Goal: Task Accomplishment & Management: Complete application form

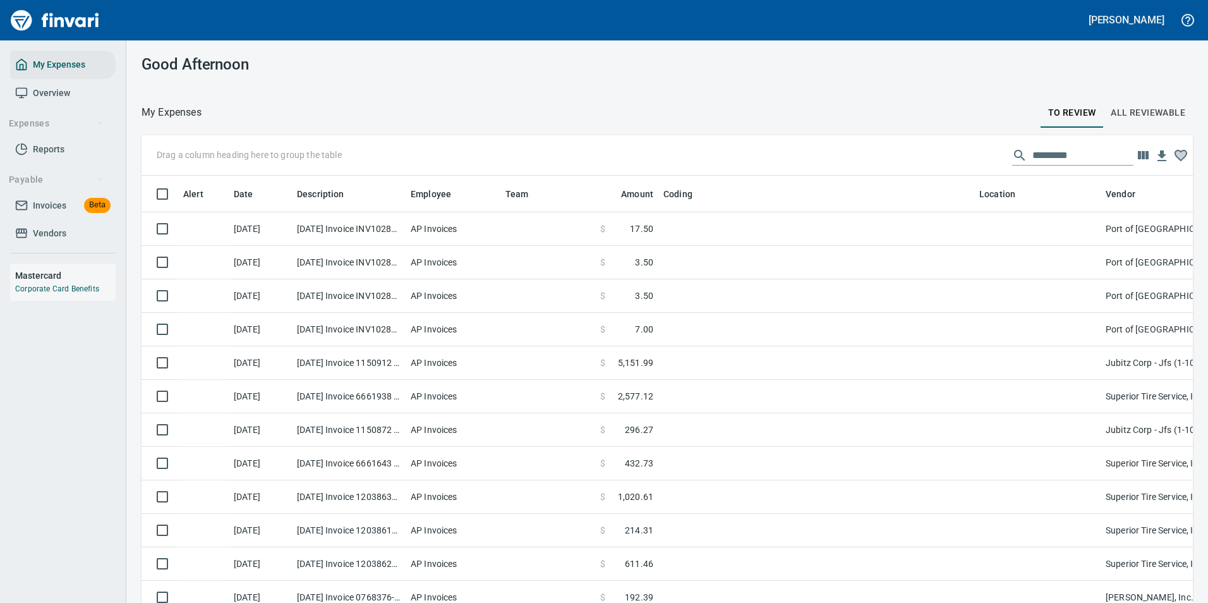
scroll to position [445, 1023]
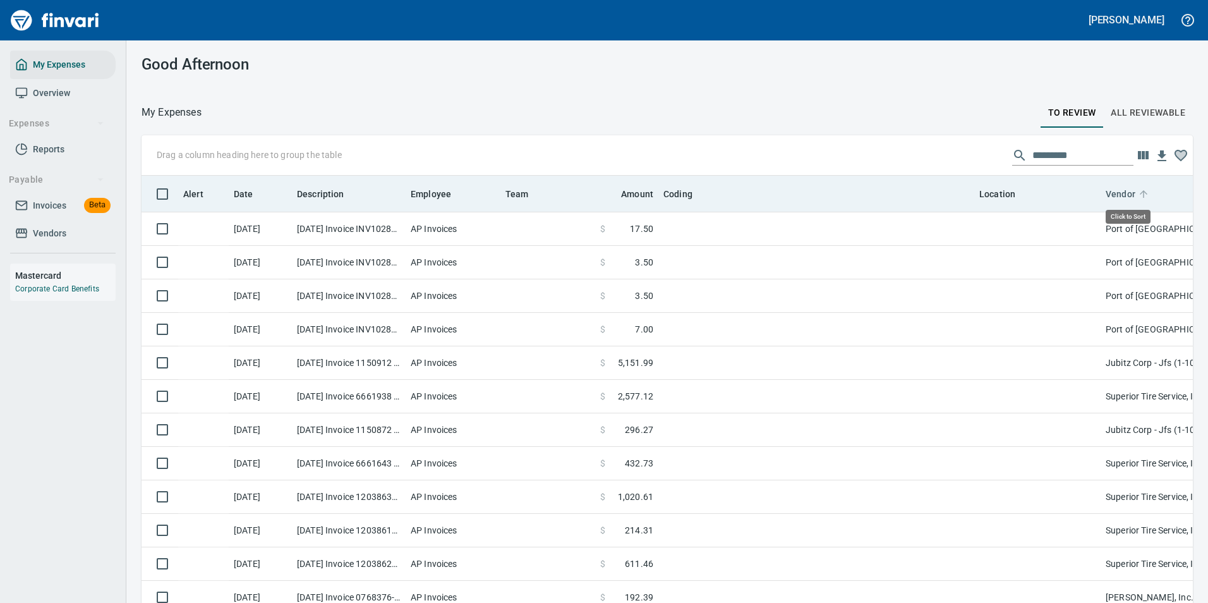
click at [1142, 195] on icon at bounding box center [1143, 193] width 11 height 11
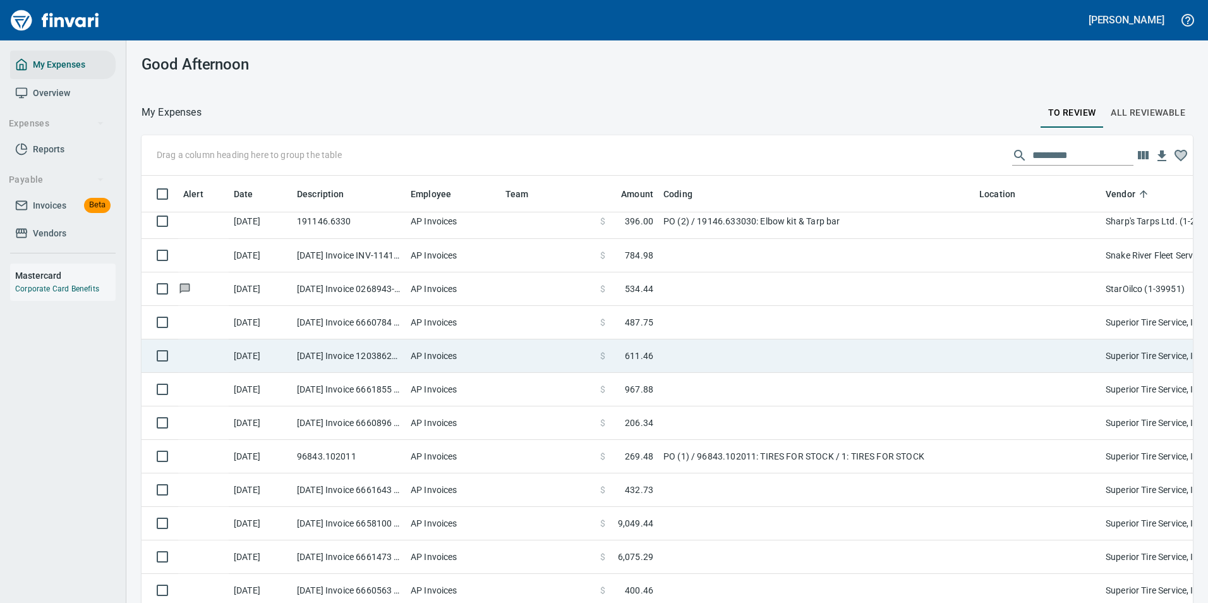
scroll to position [4737, 0]
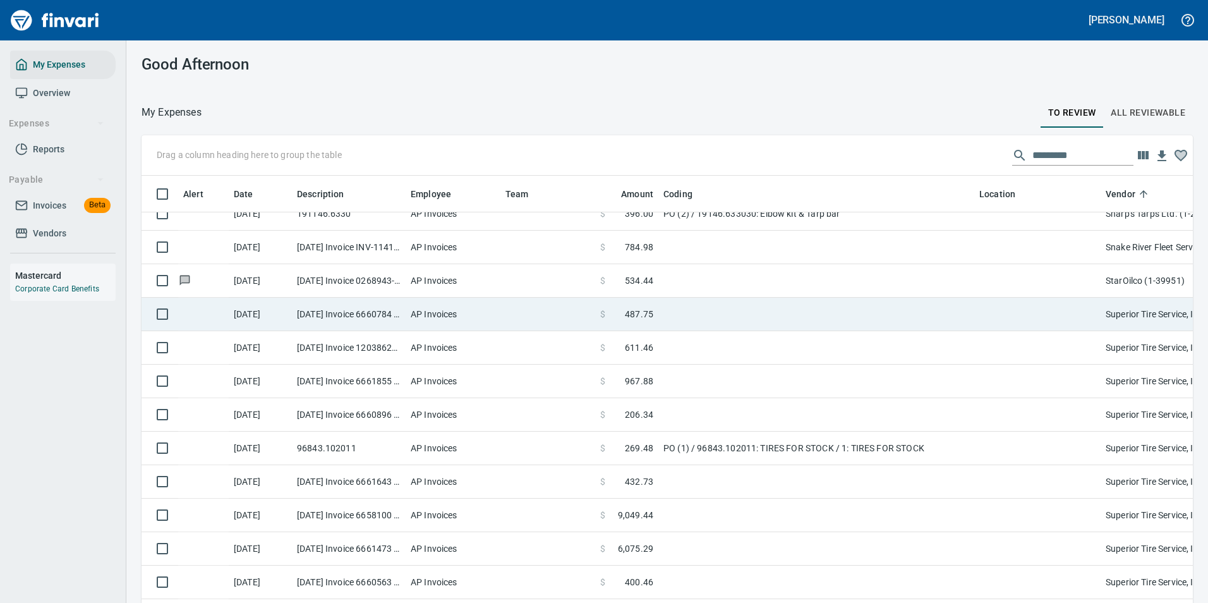
click at [696, 315] on td at bounding box center [816, 313] width 316 height 33
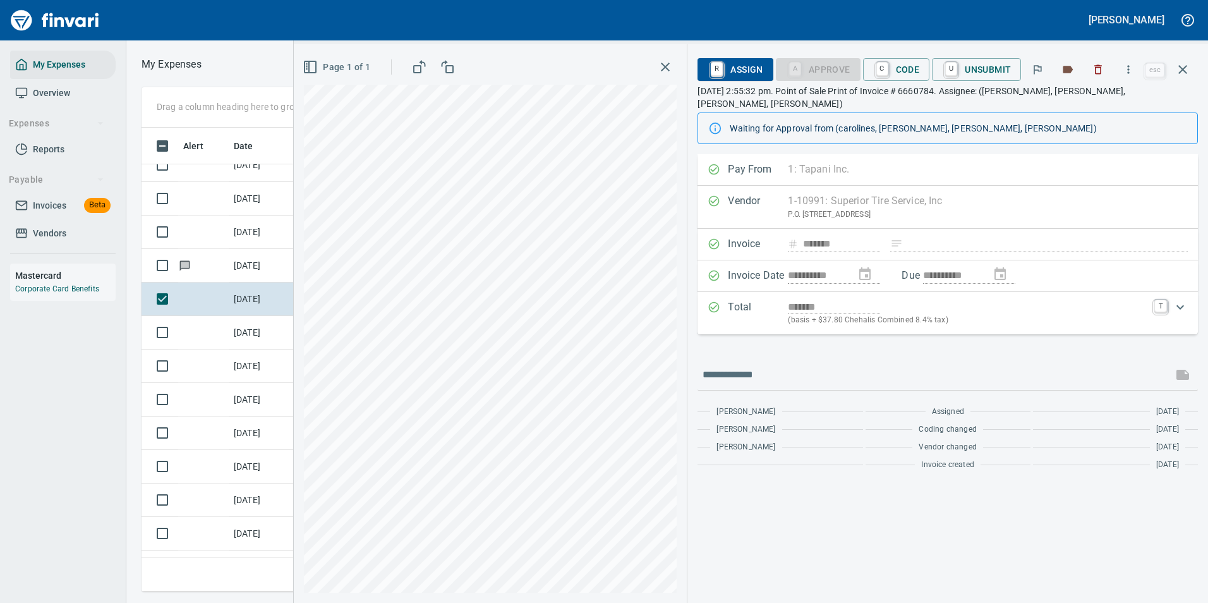
scroll to position [445, 716]
click at [877, 67] on link "C" at bounding box center [882, 70] width 12 height 14
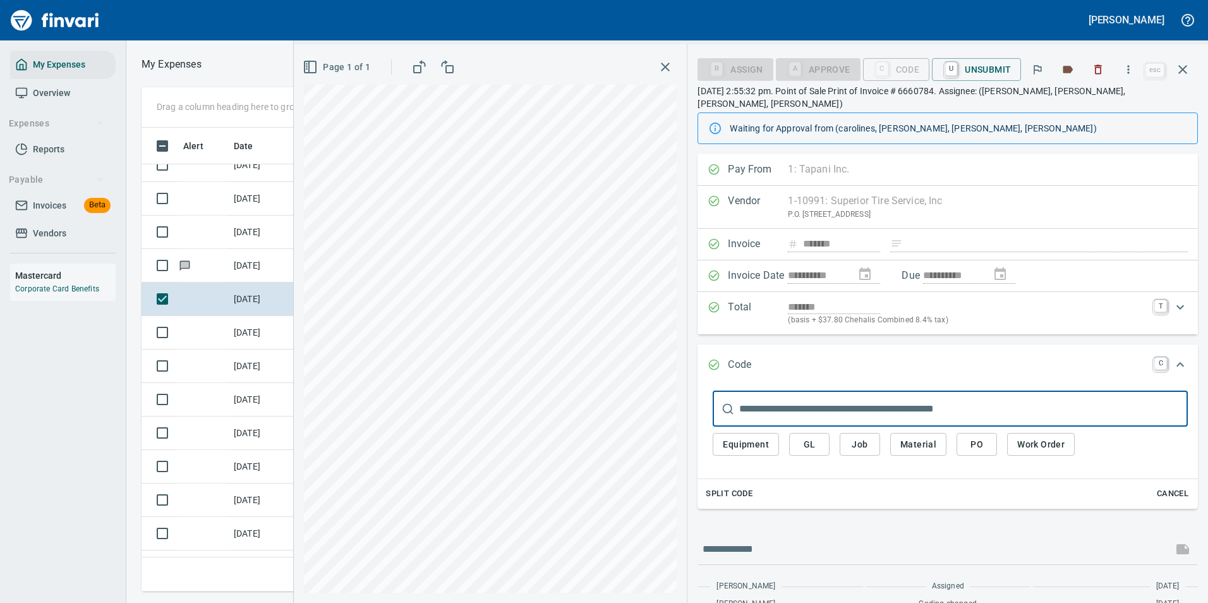
click at [1022, 437] on span "Work Order" at bounding box center [1040, 444] width 47 height 16
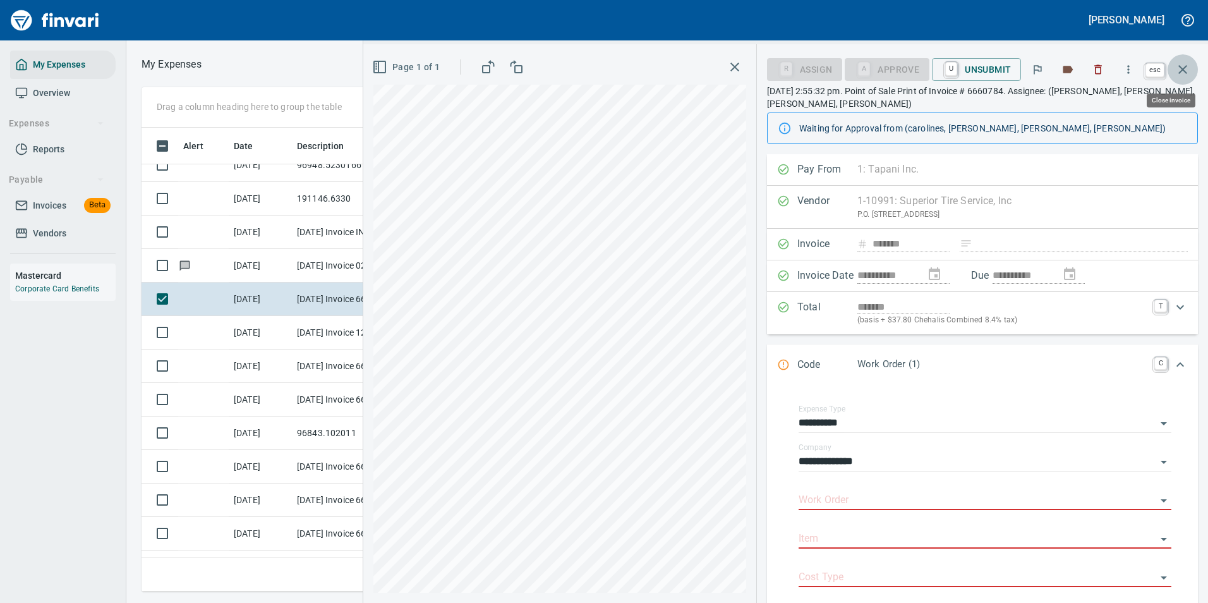
click at [1186, 78] on button "button" at bounding box center [1182, 69] width 30 height 30
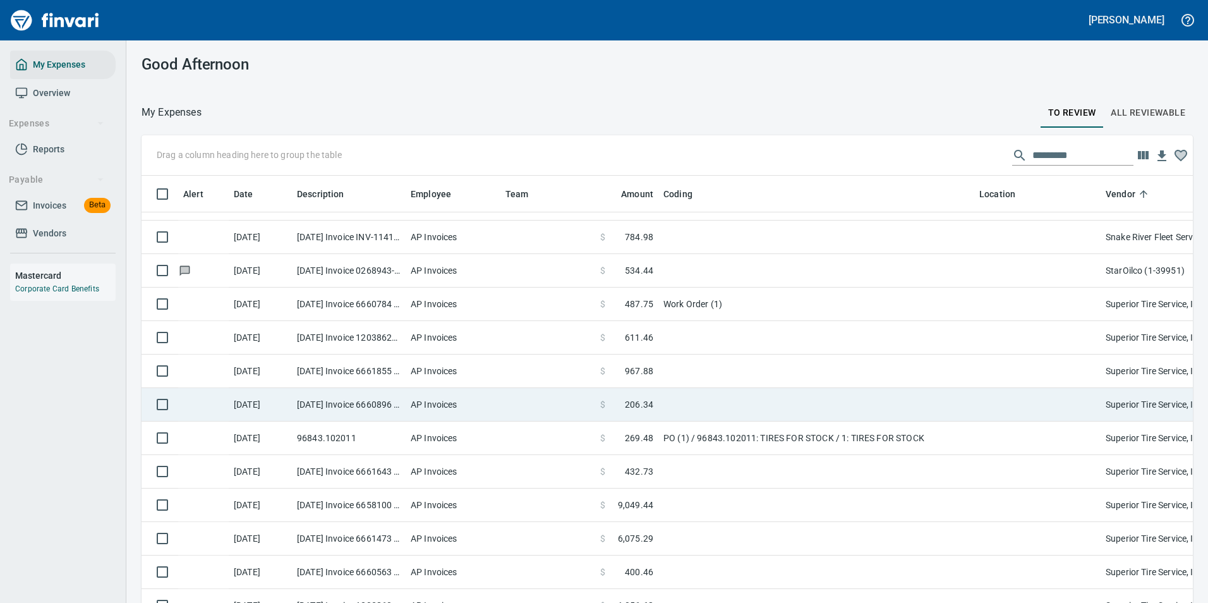
scroll to position [4800, 0]
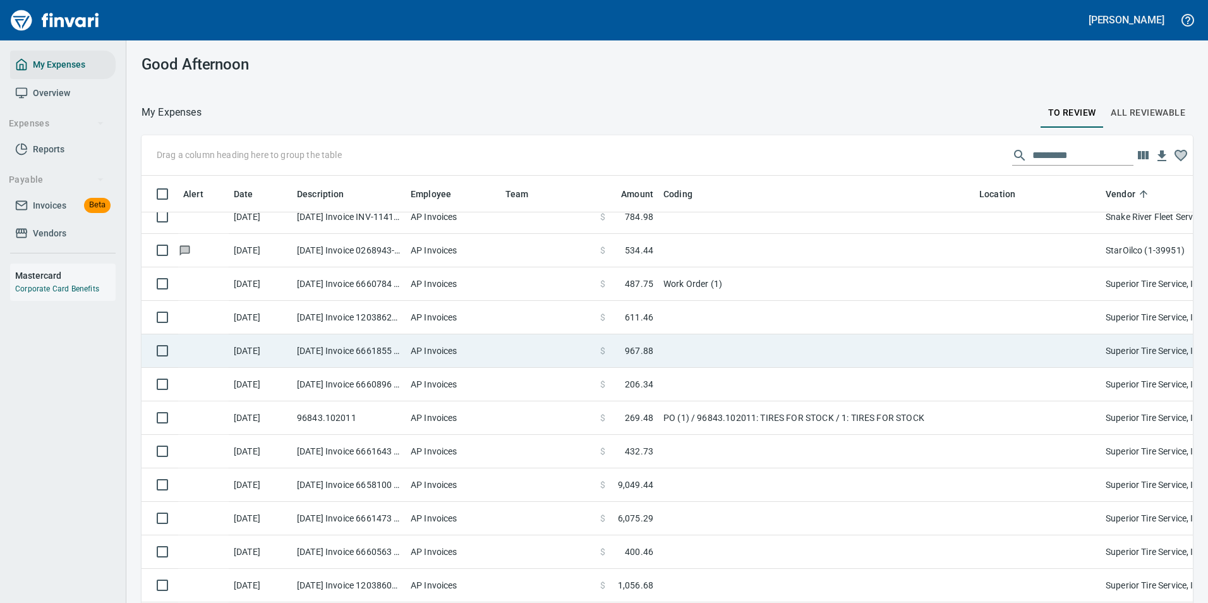
click at [428, 356] on td "AP Invoices" at bounding box center [452, 350] width 95 height 33
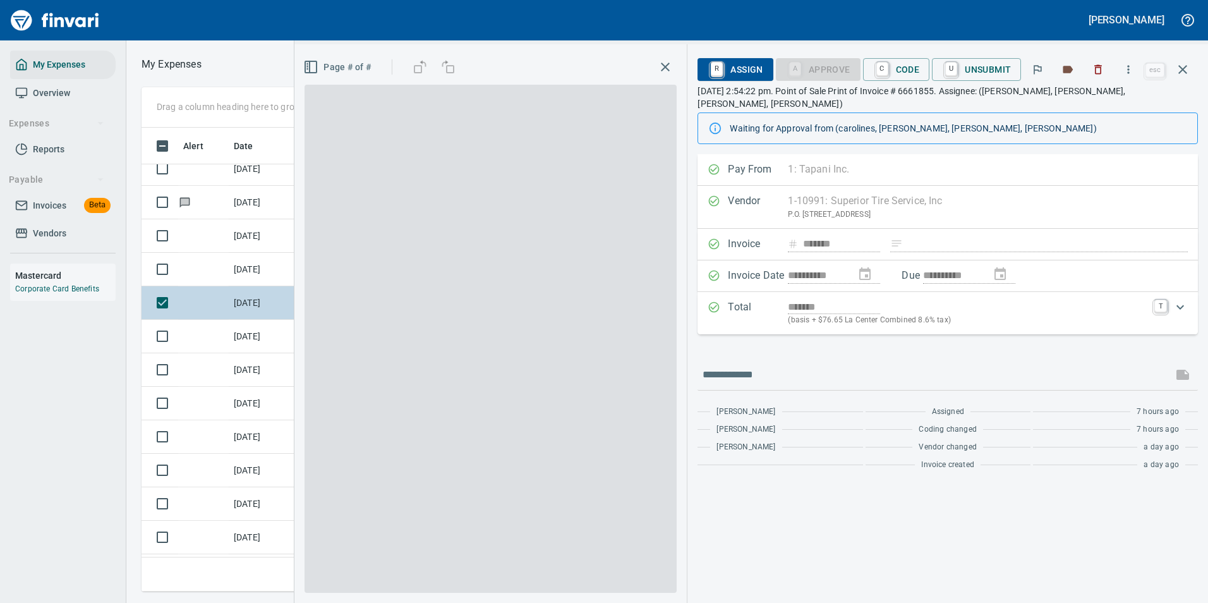
scroll to position [445, 716]
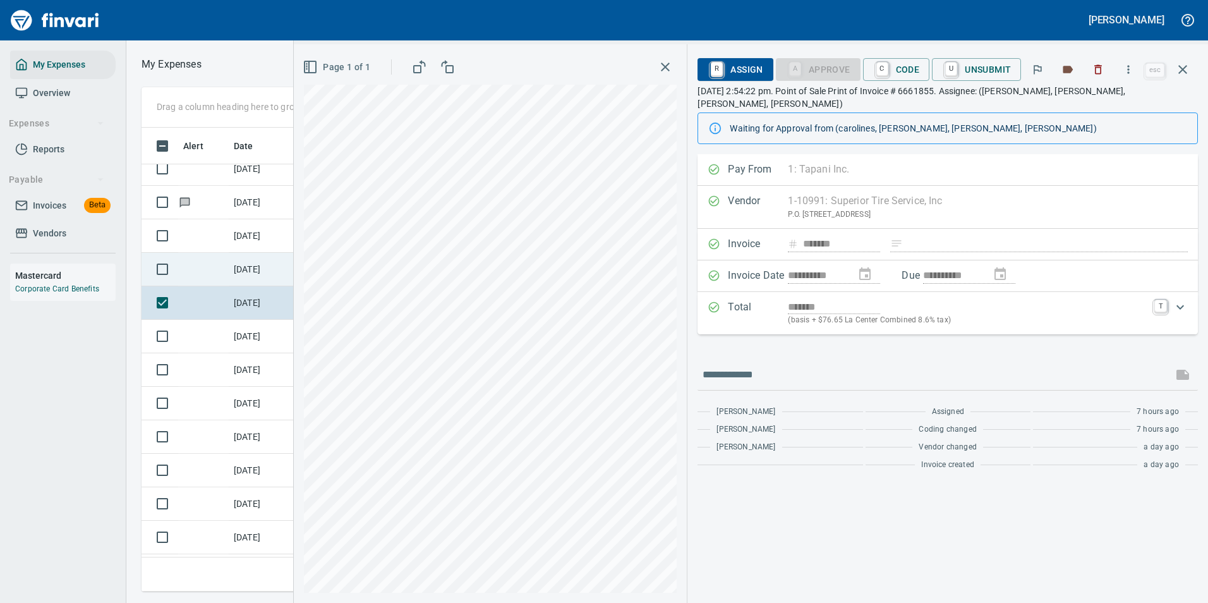
click at [208, 273] on td at bounding box center [203, 269] width 51 height 33
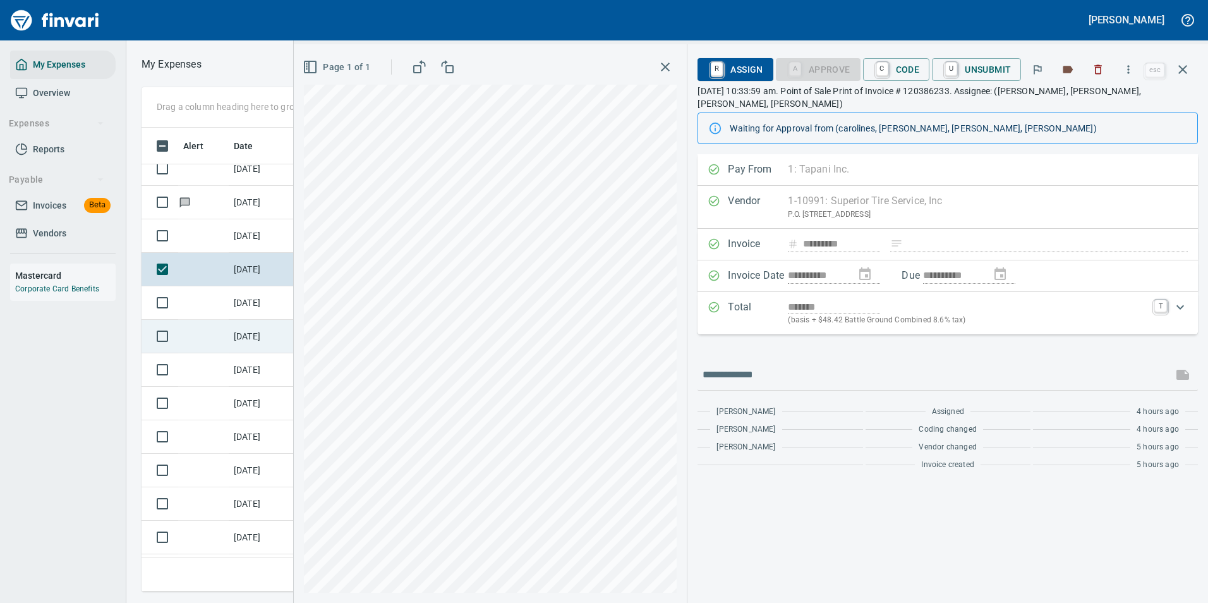
click at [241, 323] on td "[DATE]" at bounding box center [260, 336] width 63 height 33
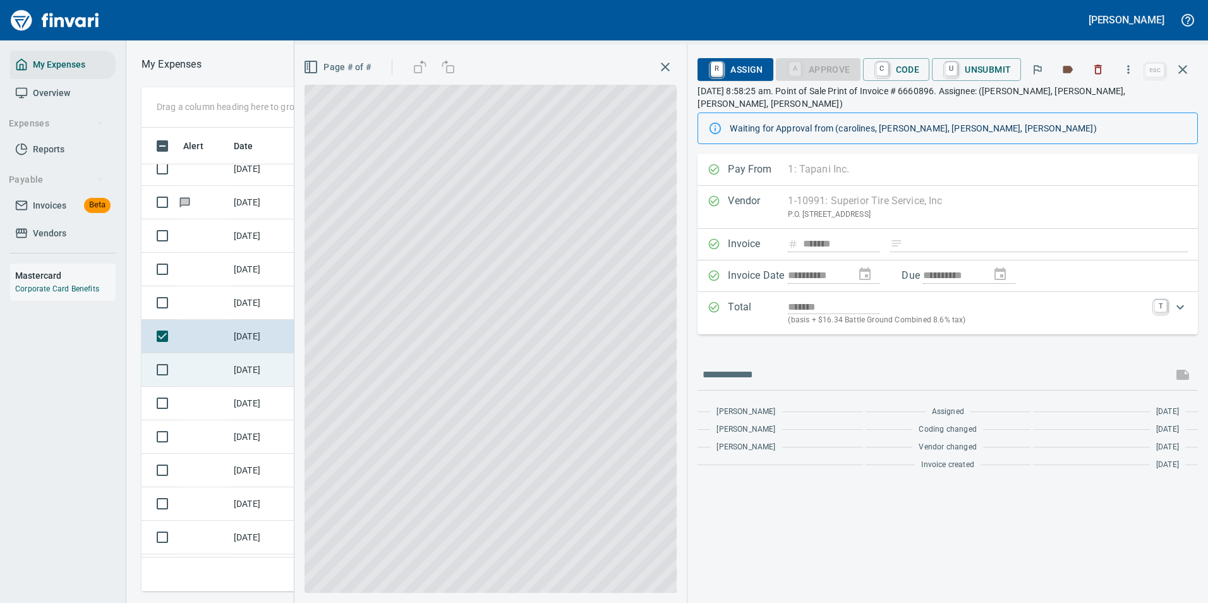
click at [241, 369] on td "[DATE]" at bounding box center [260, 369] width 63 height 33
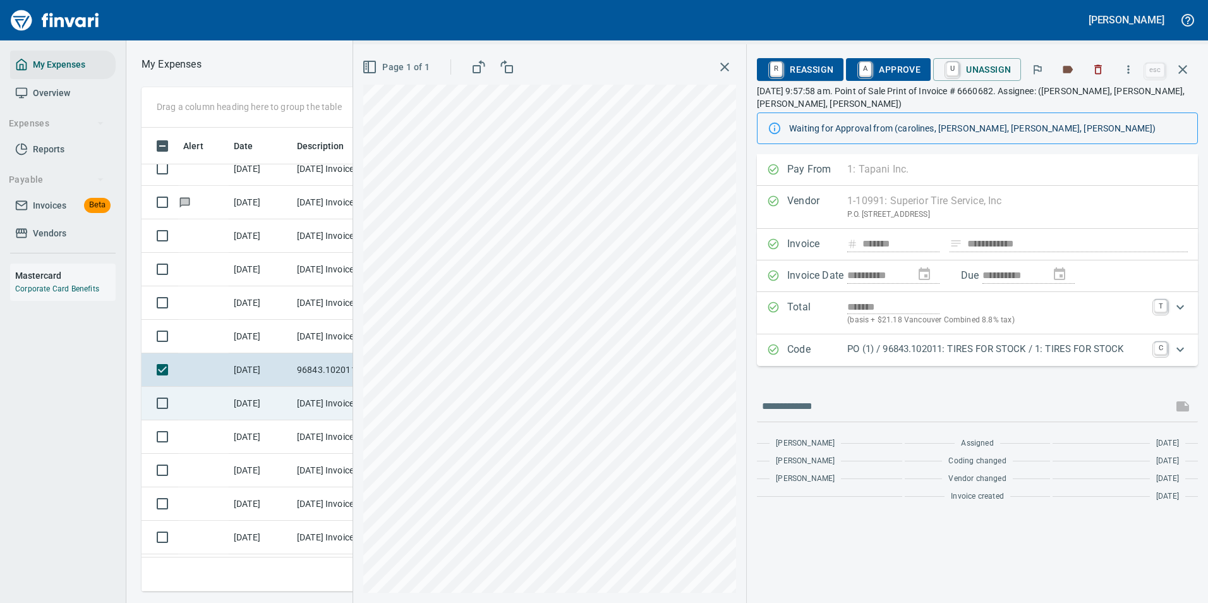
click at [239, 398] on td "[DATE]" at bounding box center [260, 403] width 63 height 33
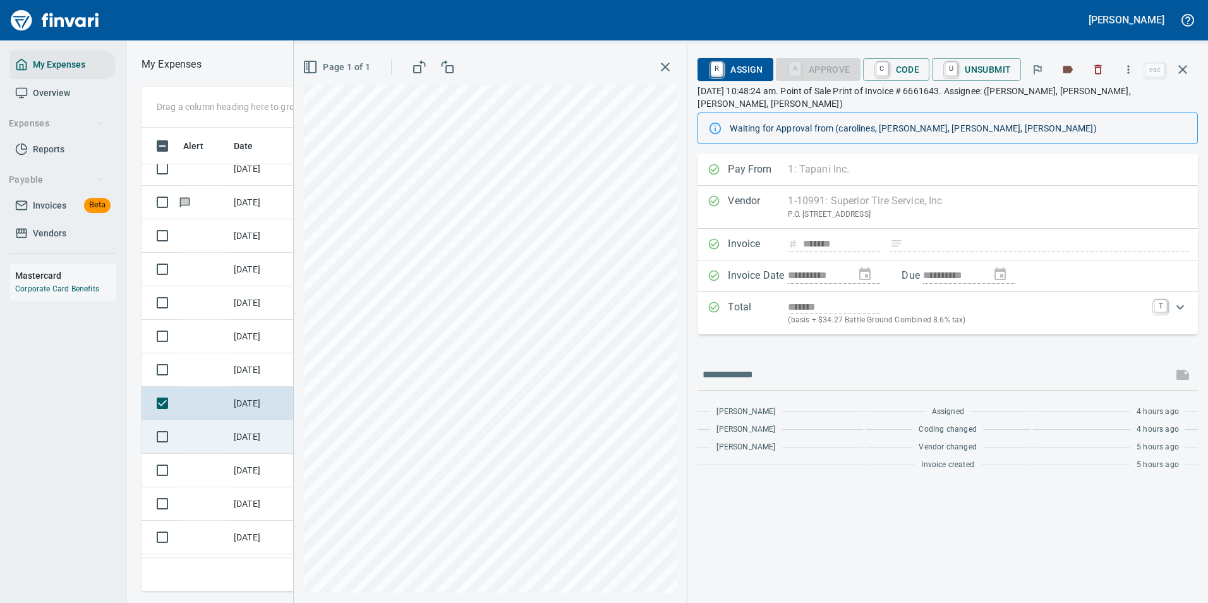
click at [246, 436] on td "[DATE]" at bounding box center [260, 436] width 63 height 33
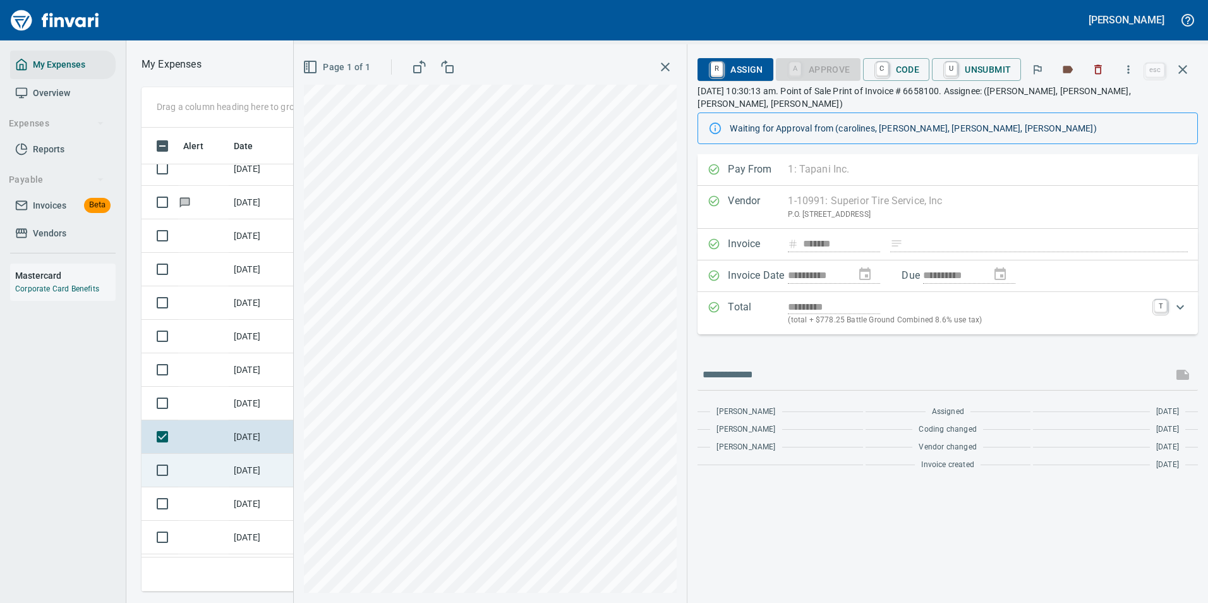
click at [227, 477] on td at bounding box center [203, 469] width 51 height 33
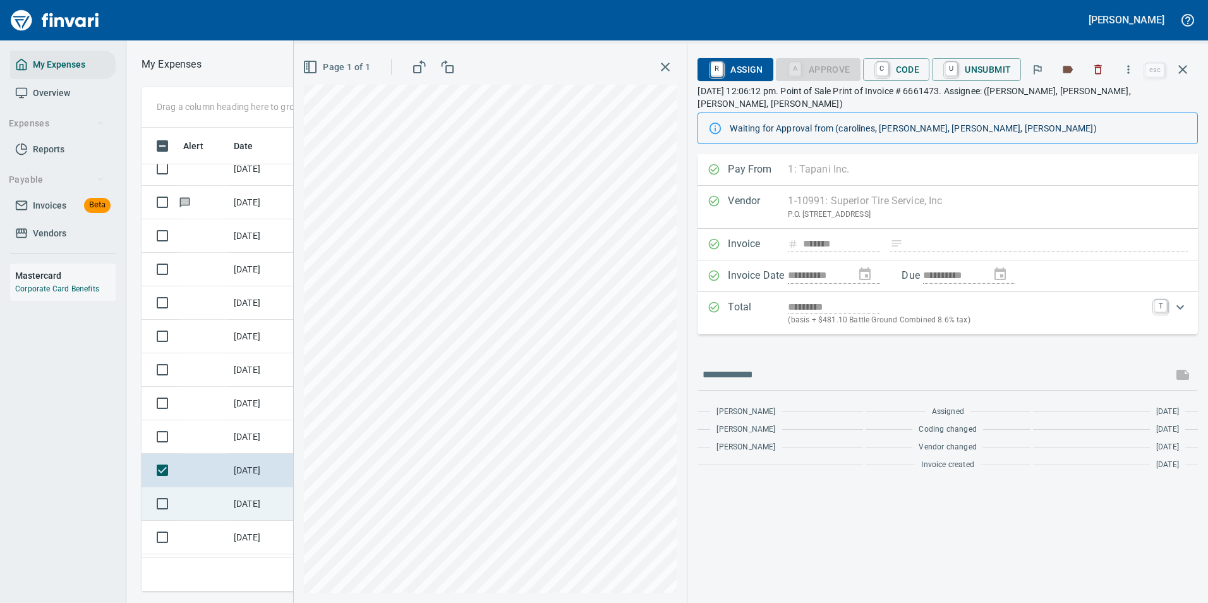
click at [232, 504] on td "[DATE]" at bounding box center [260, 503] width 63 height 33
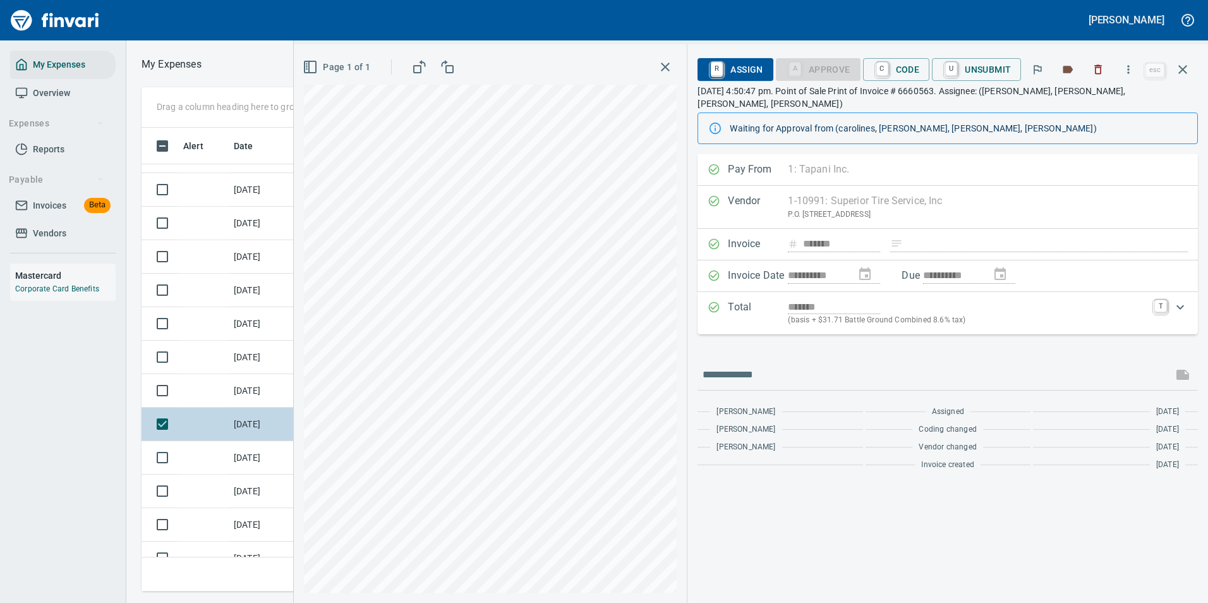
scroll to position [4927, 0]
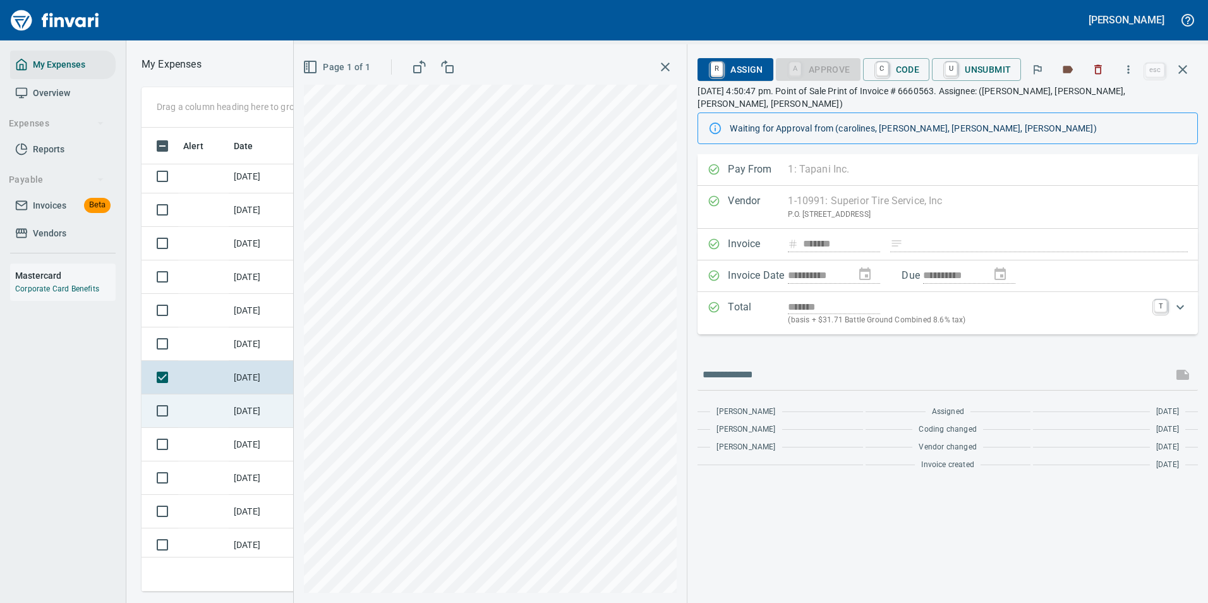
click at [249, 414] on td "[DATE]" at bounding box center [260, 410] width 63 height 33
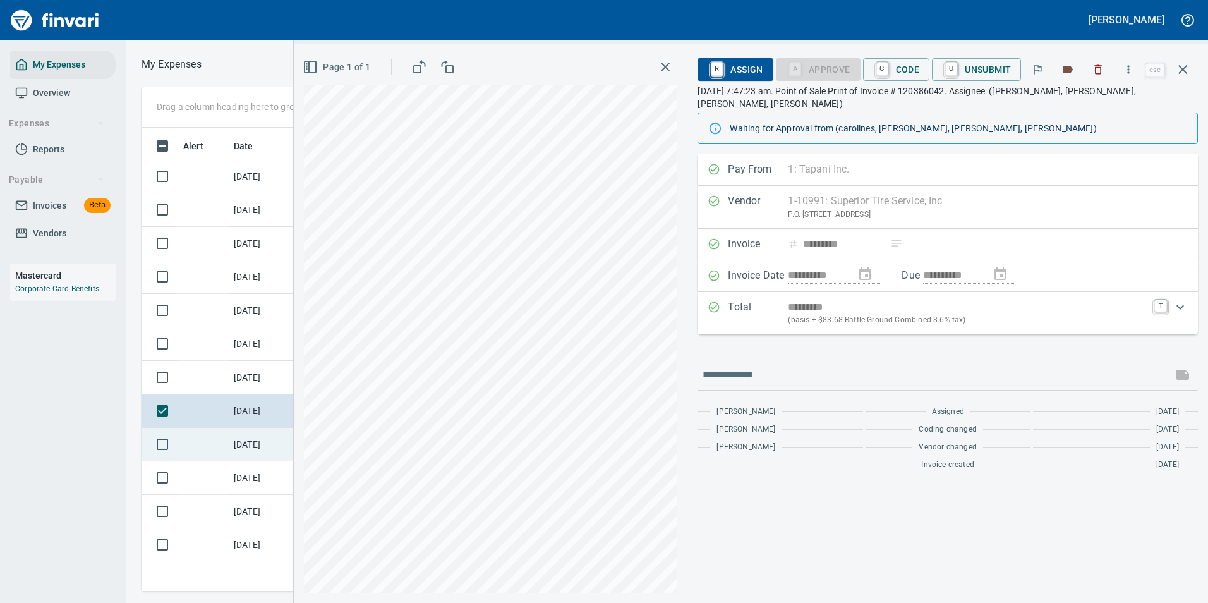
click at [242, 440] on td "[DATE]" at bounding box center [260, 444] width 63 height 33
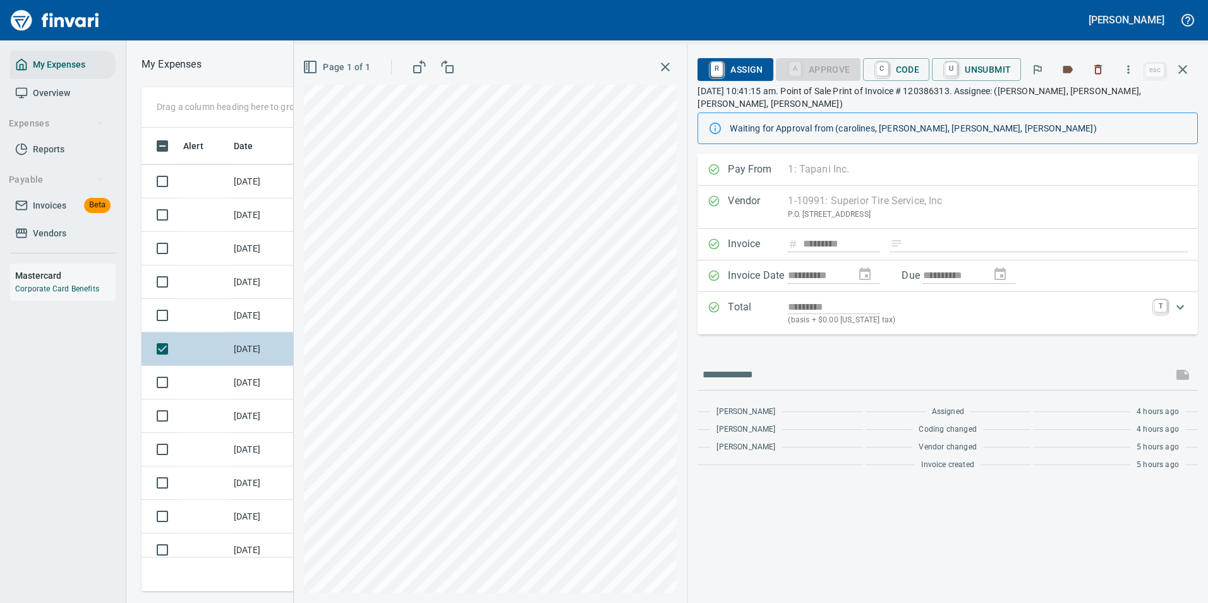
scroll to position [5053, 0]
click at [243, 359] on td "[DATE]" at bounding box center [260, 351] width 63 height 33
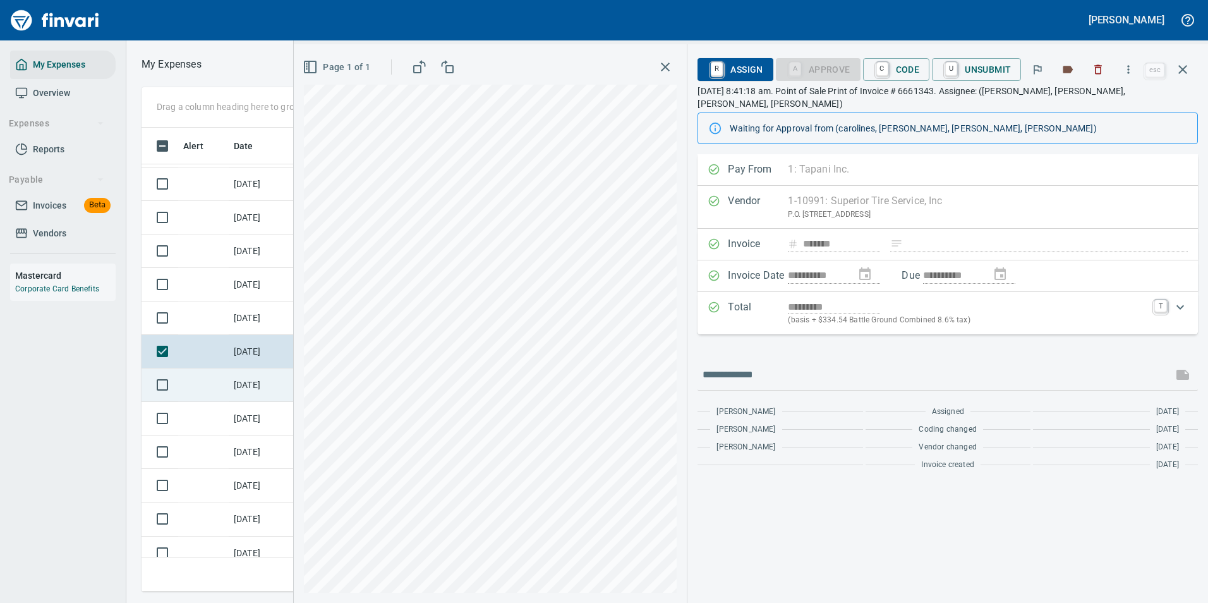
click at [244, 380] on td "[DATE]" at bounding box center [260, 384] width 63 height 33
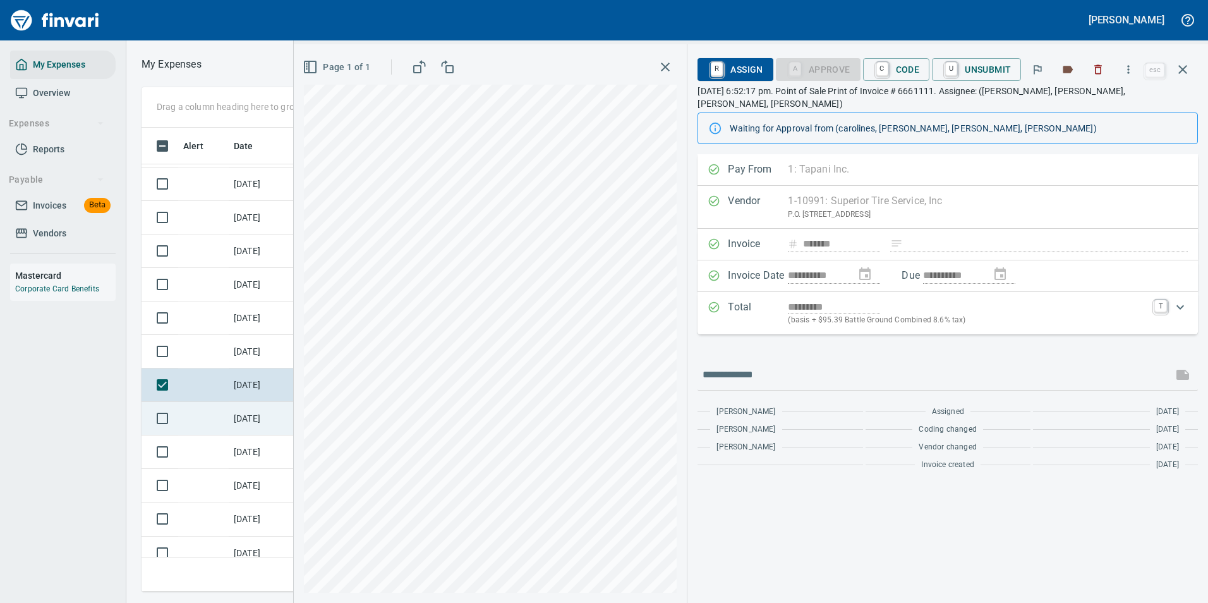
click at [241, 421] on td "[DATE]" at bounding box center [260, 418] width 63 height 33
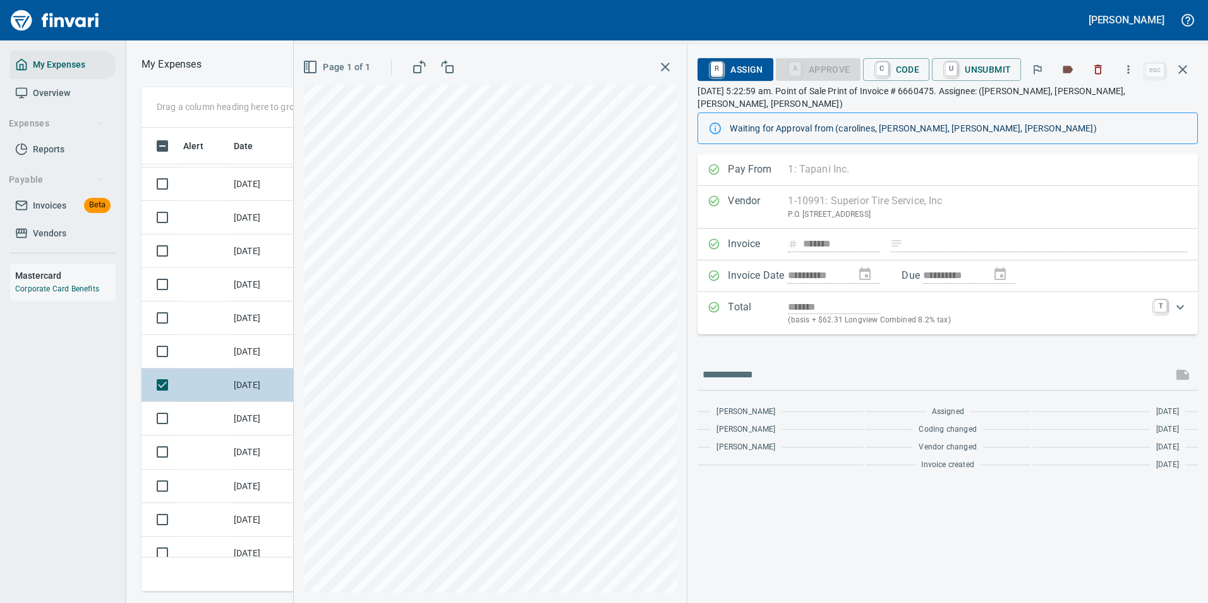
scroll to position [5116, 0]
click at [236, 386] on td "[DATE]" at bounding box center [260, 388] width 63 height 33
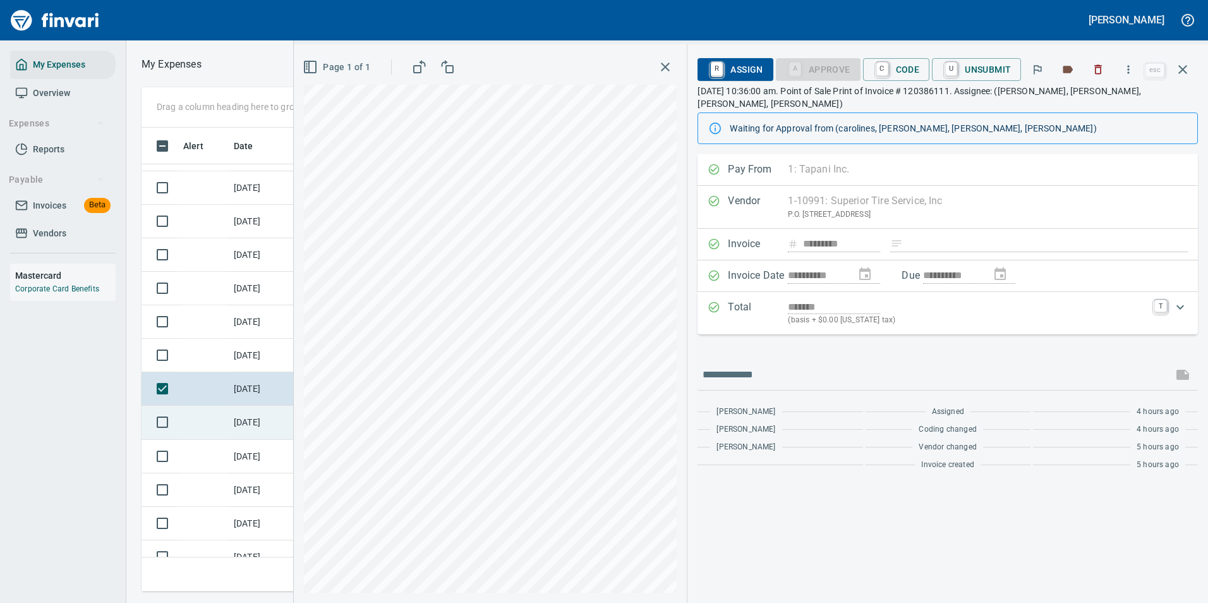
click at [246, 419] on td "[DATE]" at bounding box center [260, 421] width 63 height 33
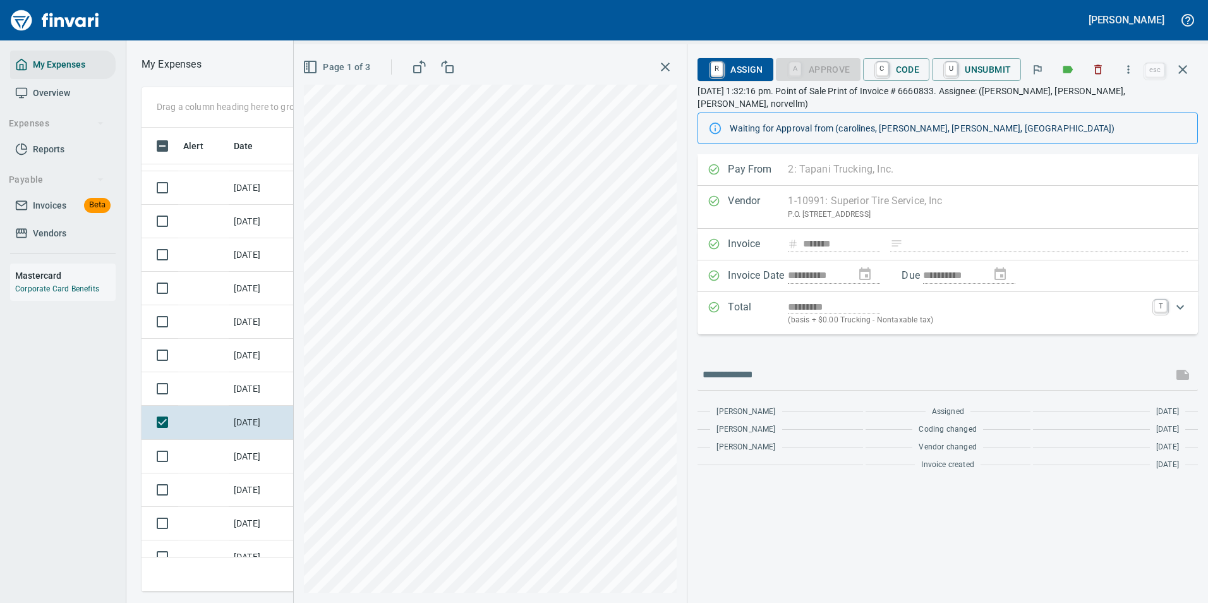
scroll to position [445, 716]
click at [1126, 68] on icon "button" at bounding box center [1128, 69] width 13 height 13
click at [1053, 111] on icon at bounding box center [1052, 105] width 9 height 11
click at [223, 454] on td at bounding box center [203, 456] width 51 height 33
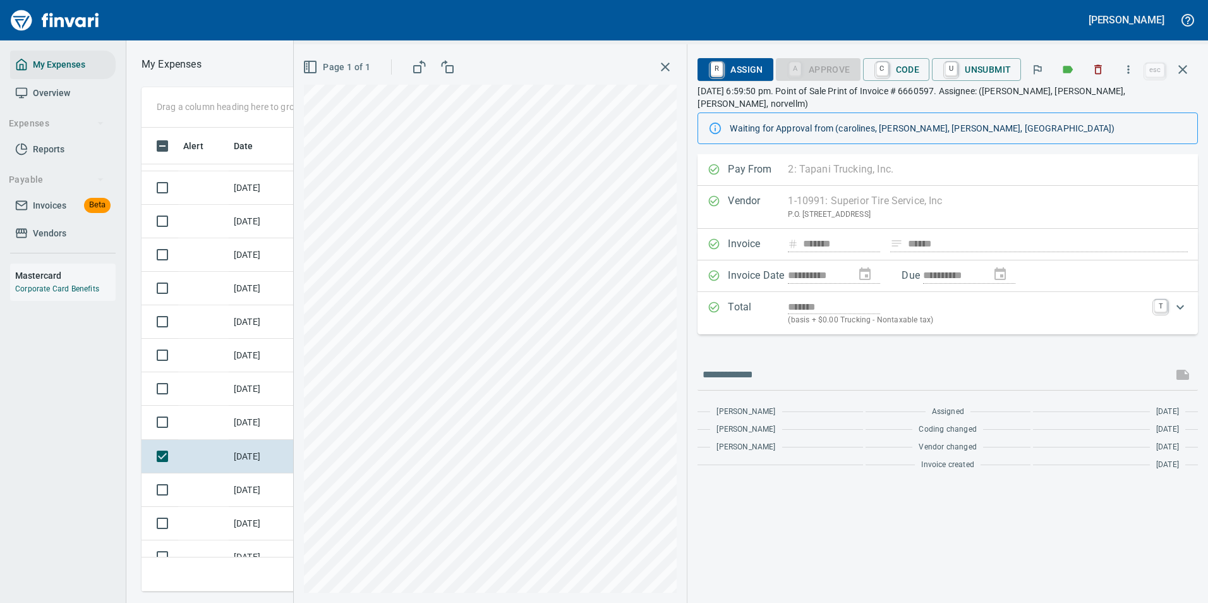
click at [1127, 71] on icon "button" at bounding box center [1128, 69] width 13 height 13
click at [1077, 104] on span "Download" at bounding box center [1126, 106] width 121 height 15
drag, startPoint x: 258, startPoint y: 489, endPoint x: 253, endPoint y: 484, distance: 7.2
click at [258, 489] on td "[DATE]" at bounding box center [260, 489] width 63 height 33
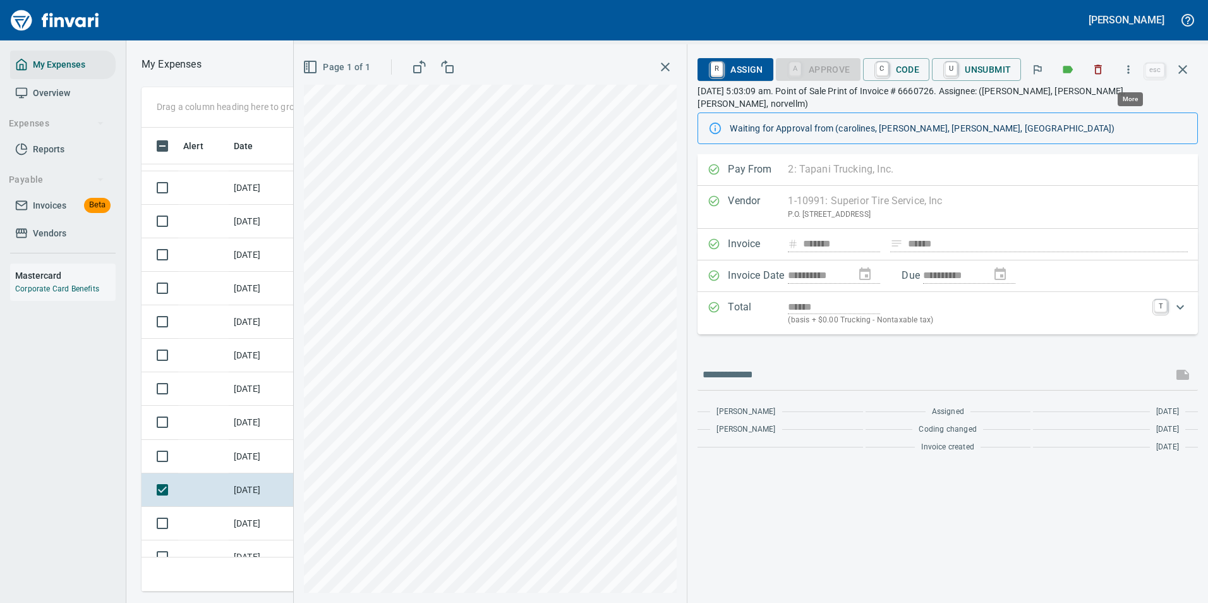
scroll to position [445, 716]
click at [1132, 69] on icon "button" at bounding box center [1128, 69] width 13 height 13
click at [1094, 97] on li "Download" at bounding box center [1116, 106] width 162 height 28
click at [244, 525] on td "[DATE]" at bounding box center [260, 523] width 63 height 33
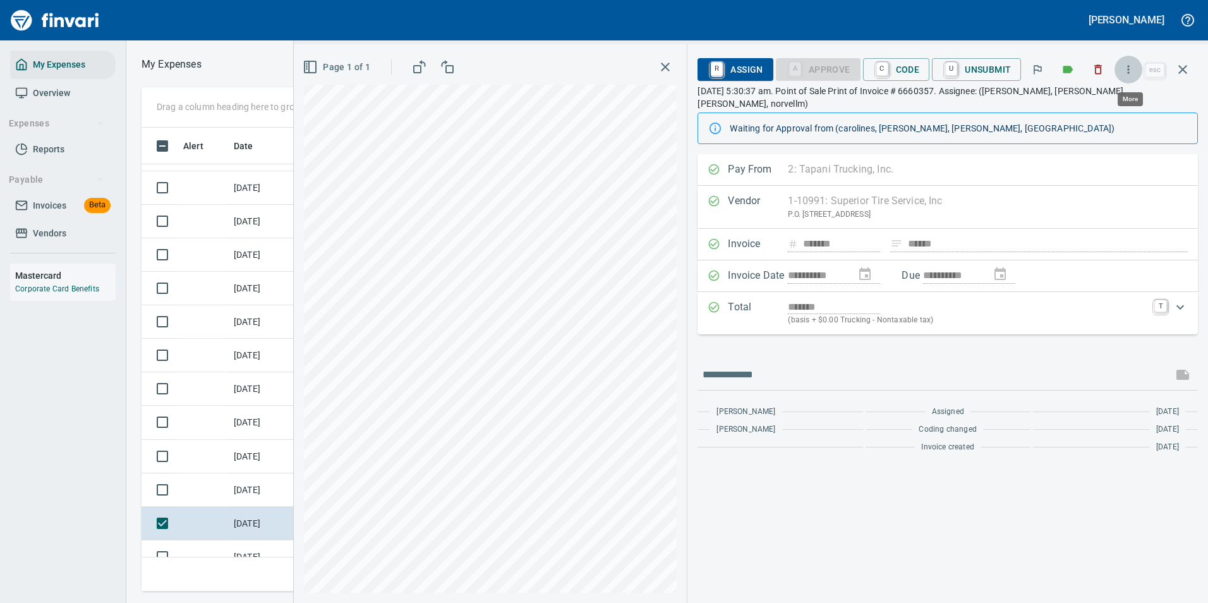
scroll to position [445, 716]
click at [1129, 73] on icon "button" at bounding box center [1128, 69] width 2 height 8
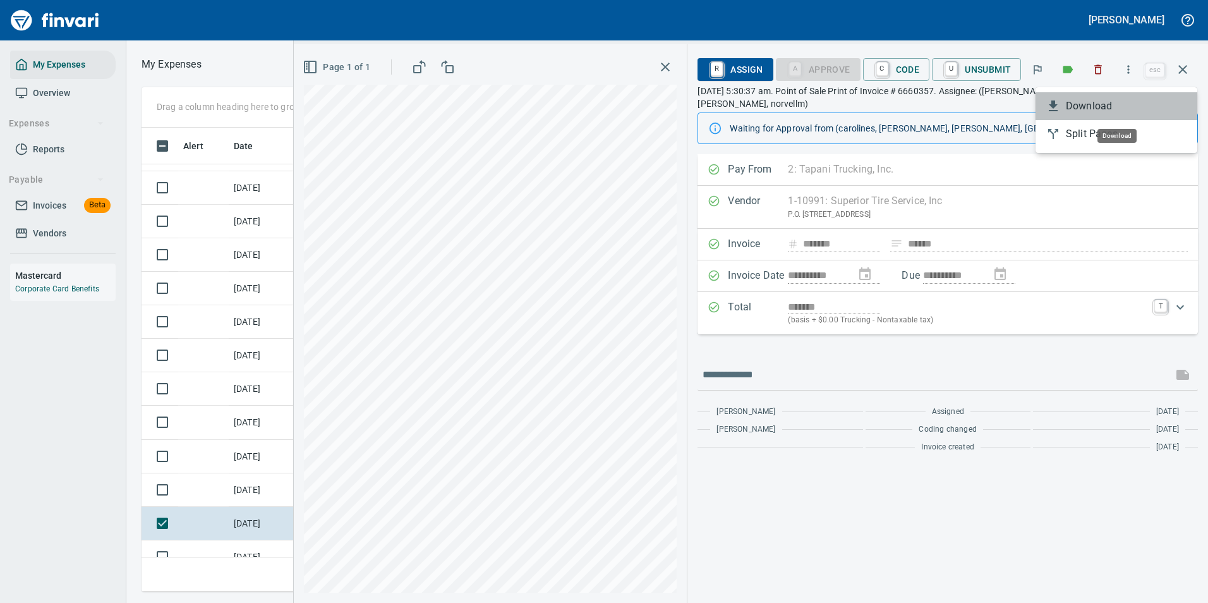
click at [1096, 101] on span "Download" at bounding box center [1126, 106] width 121 height 15
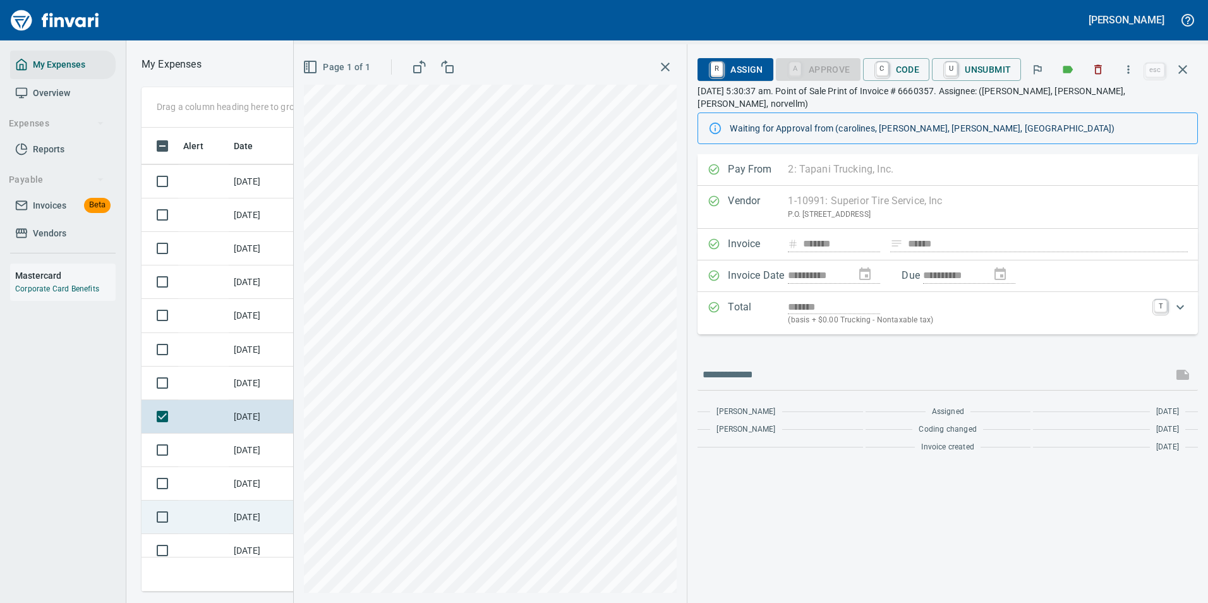
scroll to position [5242, 0]
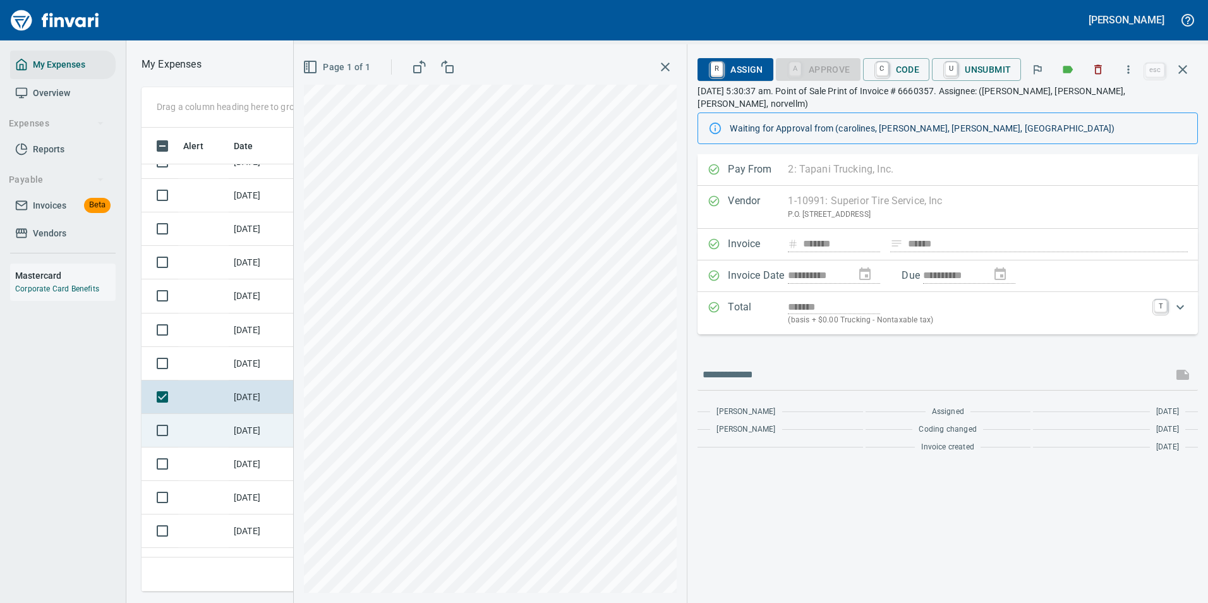
click at [251, 430] on td "[DATE]" at bounding box center [260, 430] width 63 height 33
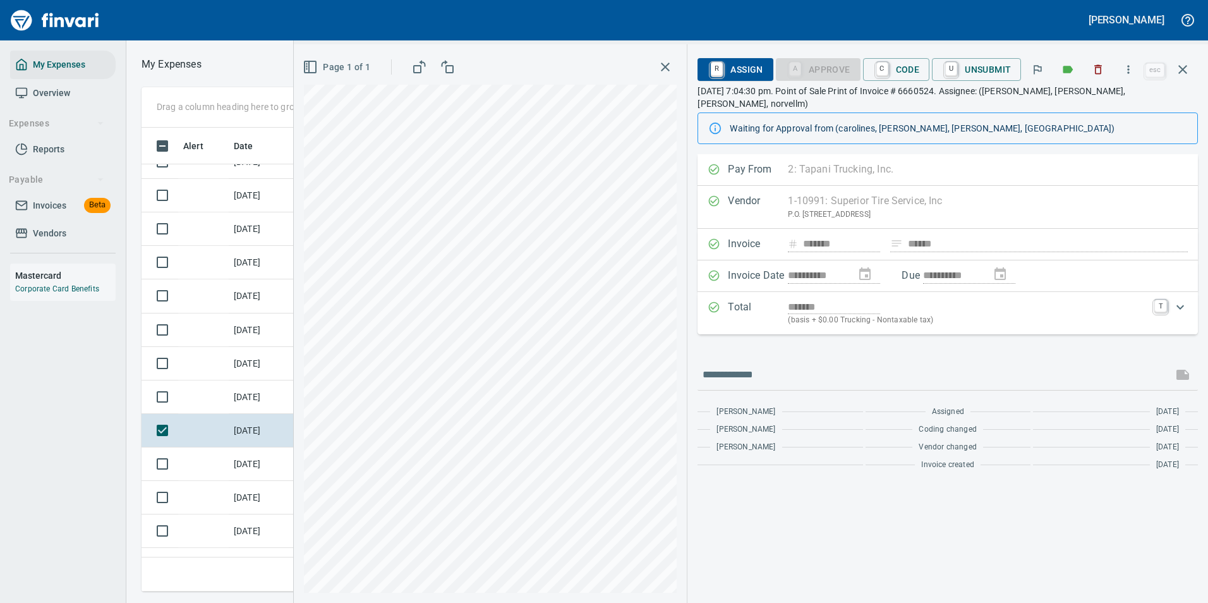
click at [1129, 69] on icon "button" at bounding box center [1128, 69] width 2 height 8
click at [1092, 102] on span "Download" at bounding box center [1126, 106] width 121 height 15
drag, startPoint x: 256, startPoint y: 471, endPoint x: 250, endPoint y: 465, distance: 7.6
click at [256, 471] on td "[DATE]" at bounding box center [260, 463] width 63 height 33
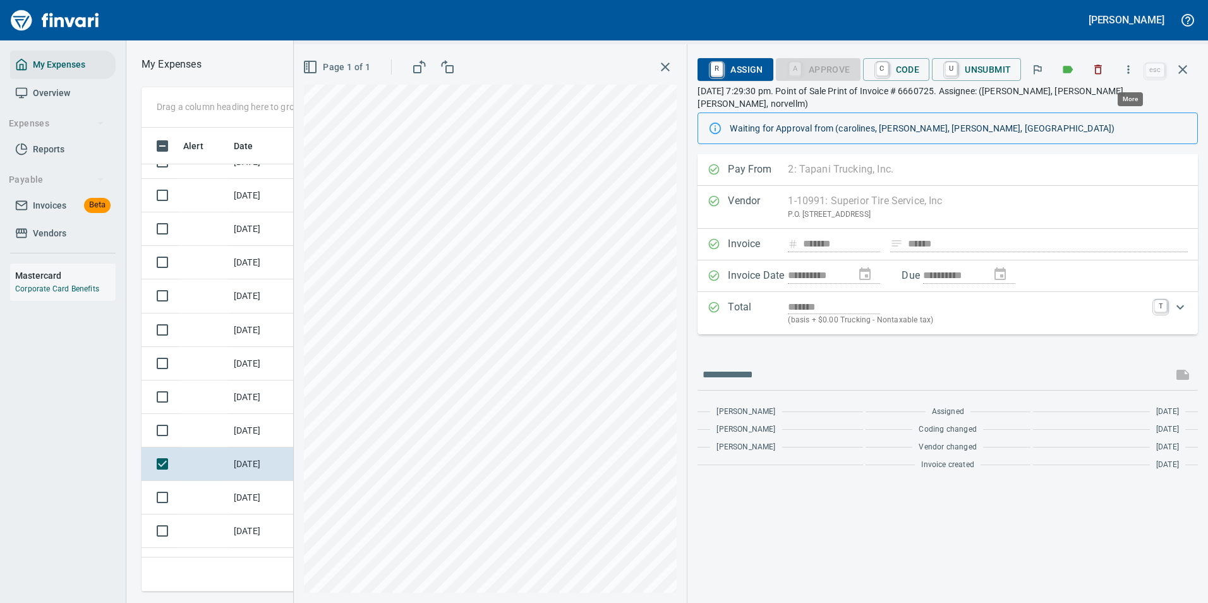
scroll to position [445, 716]
click at [1127, 74] on icon "button" at bounding box center [1128, 69] width 13 height 13
click at [1095, 112] on span "Download" at bounding box center [1126, 106] width 121 height 15
click at [236, 499] on td "[DATE]" at bounding box center [260, 497] width 63 height 33
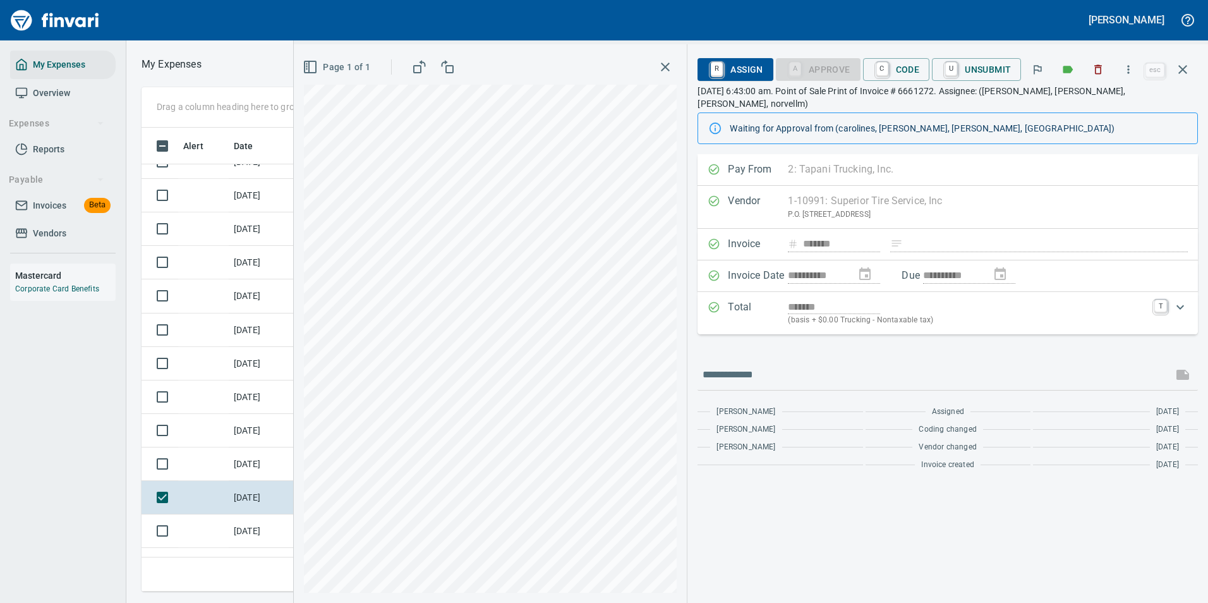
click at [1132, 68] on icon "button" at bounding box center [1128, 69] width 13 height 13
click at [1091, 107] on span "Download" at bounding box center [1126, 106] width 121 height 15
drag, startPoint x: 243, startPoint y: 522, endPoint x: 133, endPoint y: 493, distance: 113.7
click at [243, 522] on td "[DATE]" at bounding box center [260, 530] width 63 height 33
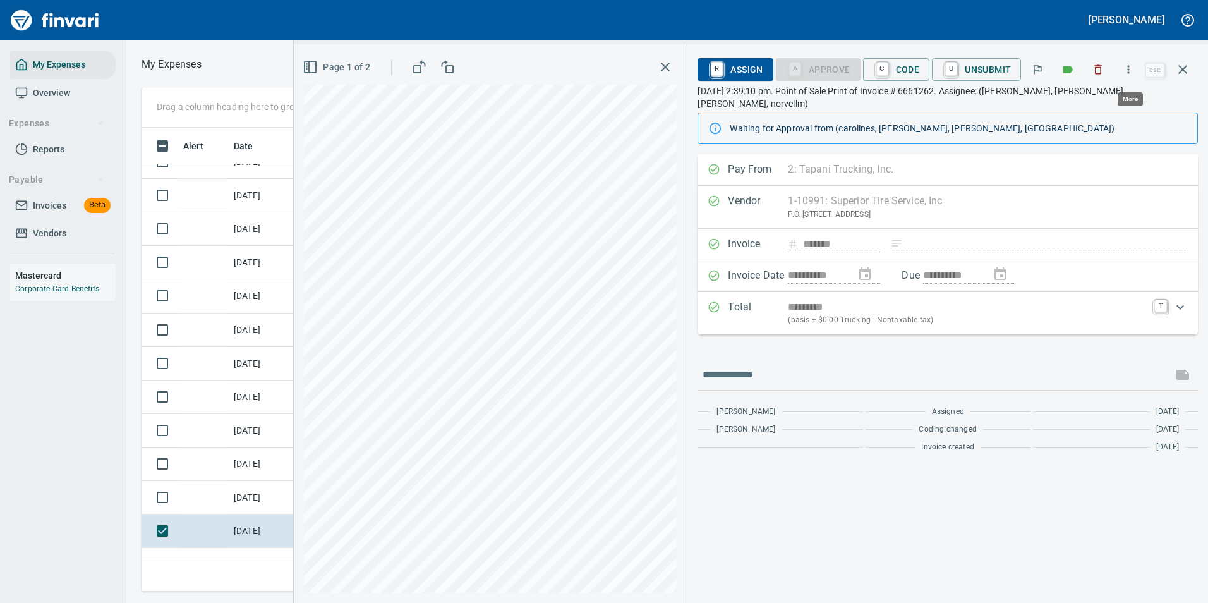
scroll to position [445, 716]
click at [1127, 69] on icon "button" at bounding box center [1128, 69] width 13 height 13
click at [1085, 105] on span "Download" at bounding box center [1126, 106] width 121 height 15
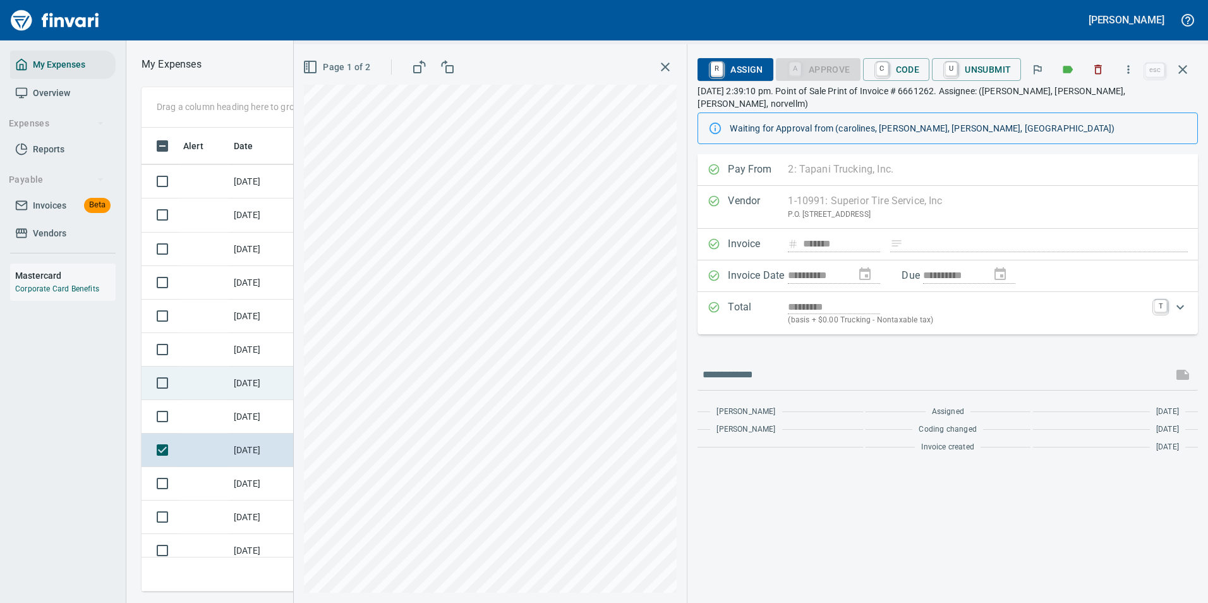
scroll to position [5369, 0]
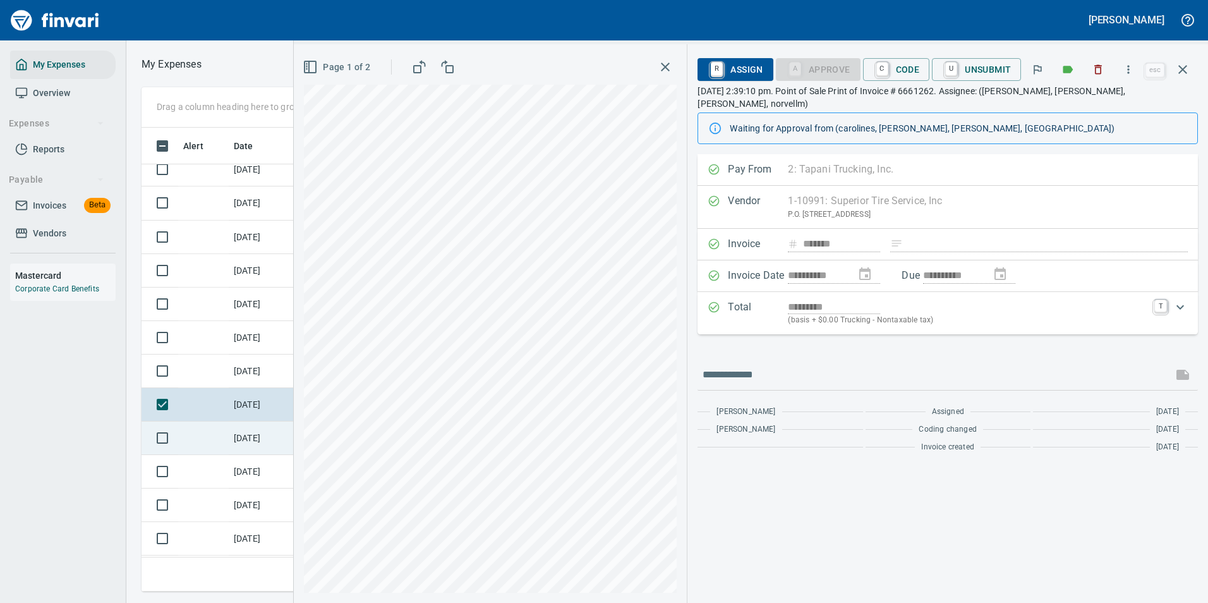
click at [227, 436] on td at bounding box center [203, 437] width 51 height 33
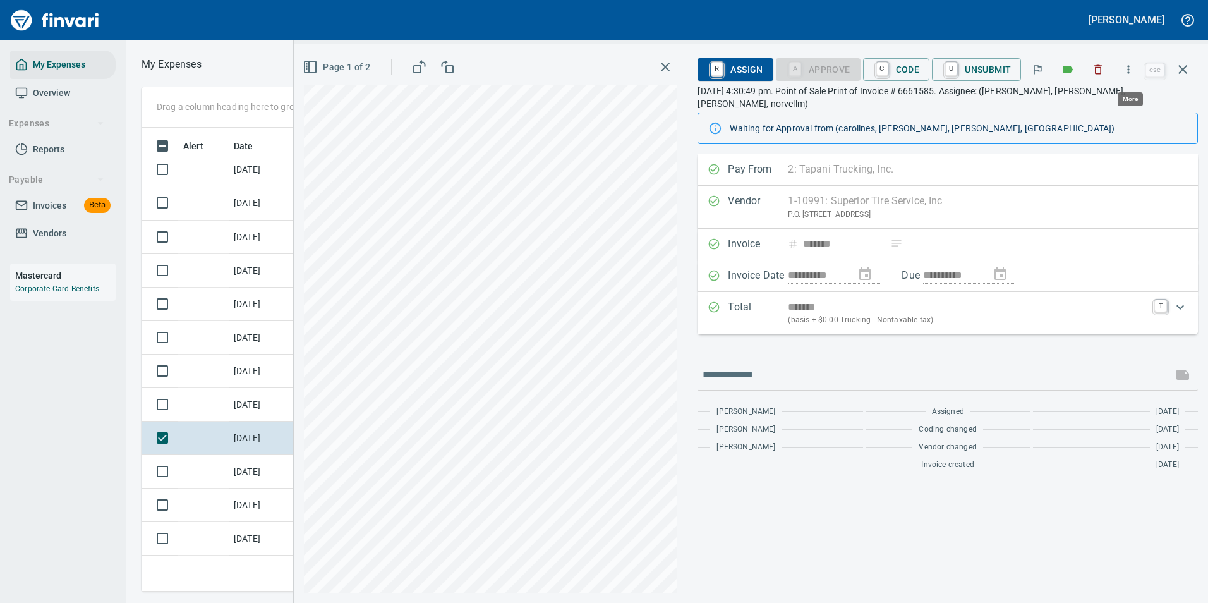
scroll to position [445, 716]
click at [1126, 66] on icon "button" at bounding box center [1128, 69] width 13 height 13
click at [1128, 104] on span "Download" at bounding box center [1126, 106] width 121 height 15
drag, startPoint x: 236, startPoint y: 474, endPoint x: 243, endPoint y: 477, distance: 8.2
click at [236, 474] on td "[DATE]" at bounding box center [260, 471] width 63 height 33
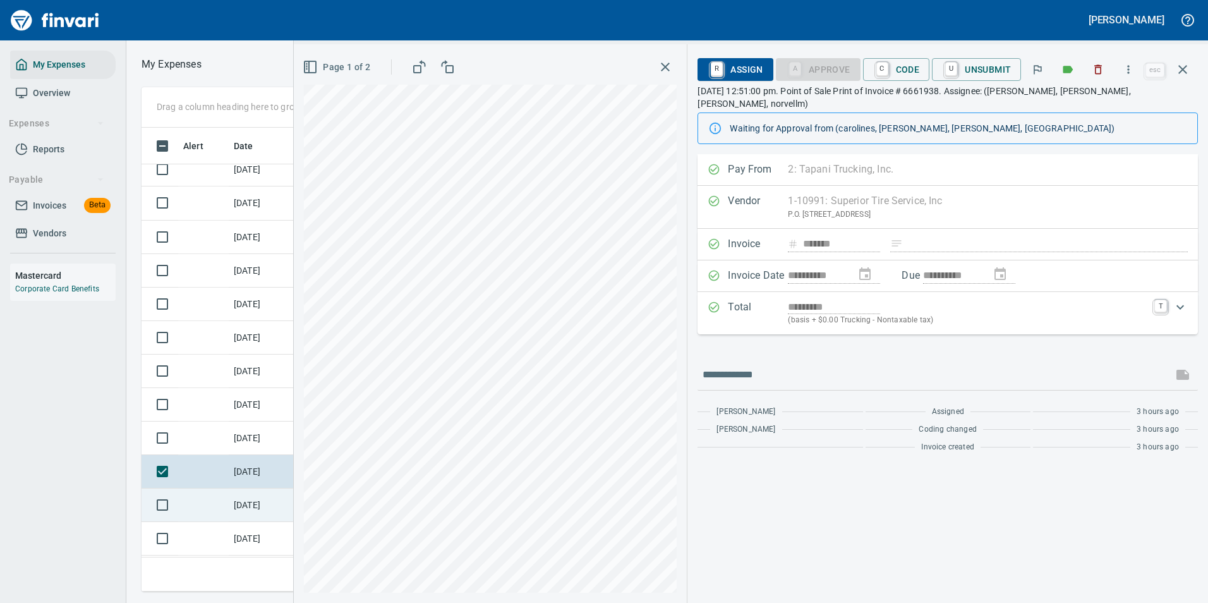
click at [259, 505] on td "[DATE]" at bounding box center [260, 504] width 63 height 33
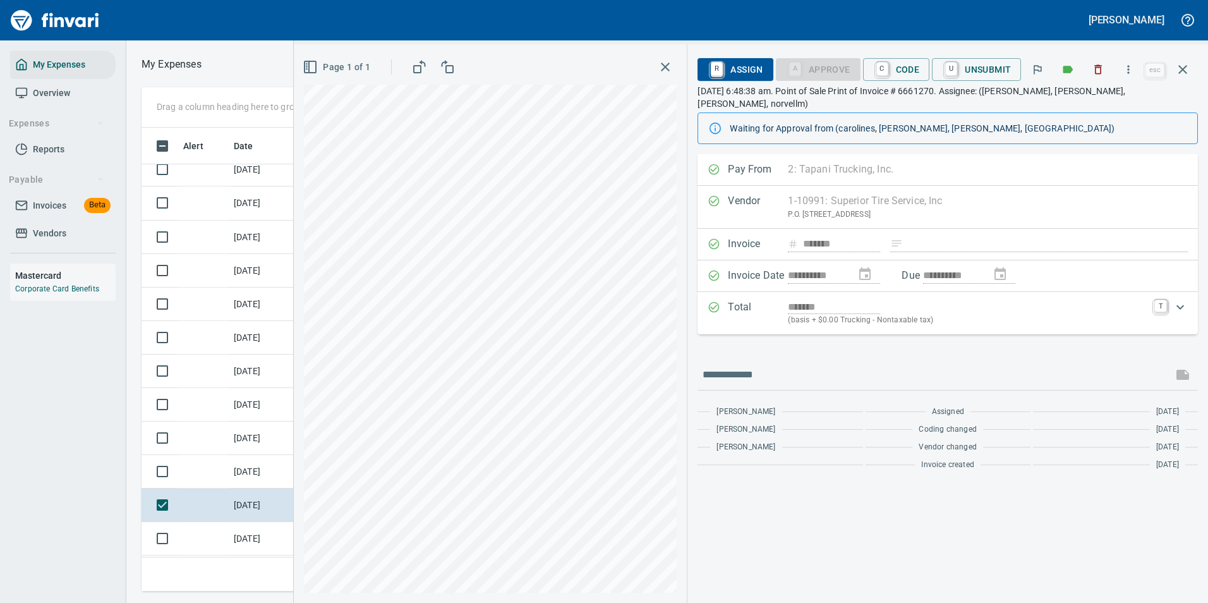
scroll to position [445, 716]
click at [1132, 69] on icon "button" at bounding box center [1128, 69] width 13 height 13
click at [1068, 110] on span "Download" at bounding box center [1126, 106] width 121 height 15
drag, startPoint x: 230, startPoint y: 536, endPoint x: 251, endPoint y: 528, distance: 22.8
click at [230, 536] on td "[DATE]" at bounding box center [260, 538] width 63 height 33
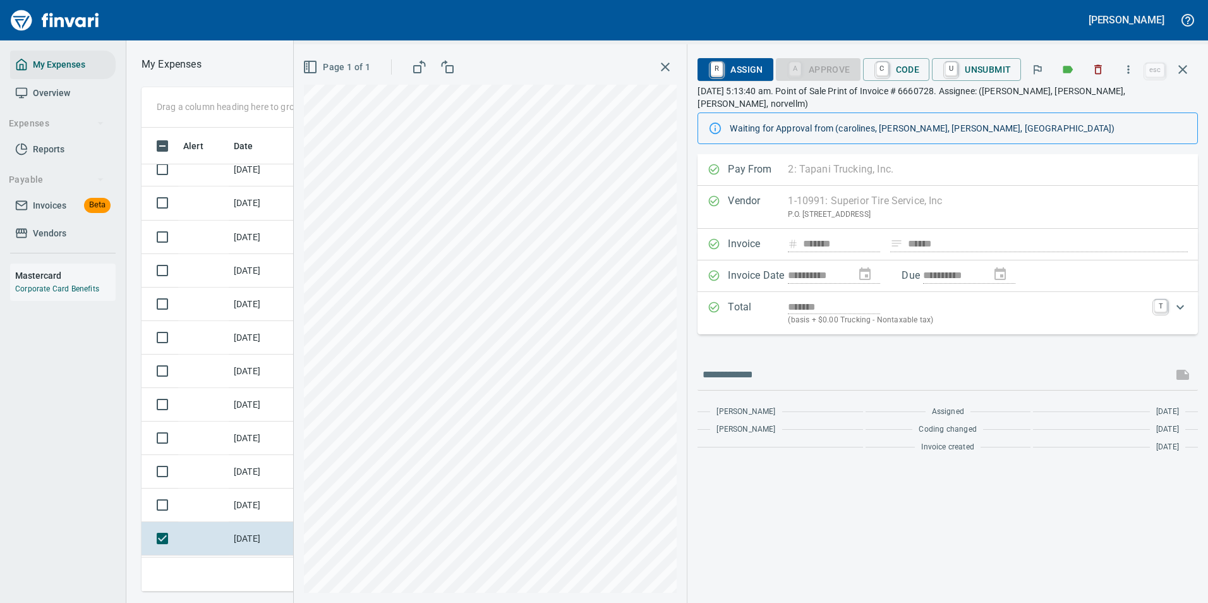
scroll to position [445, 716]
click at [1124, 71] on icon "button" at bounding box center [1128, 69] width 13 height 13
click at [1095, 107] on span "Download" at bounding box center [1126, 106] width 121 height 15
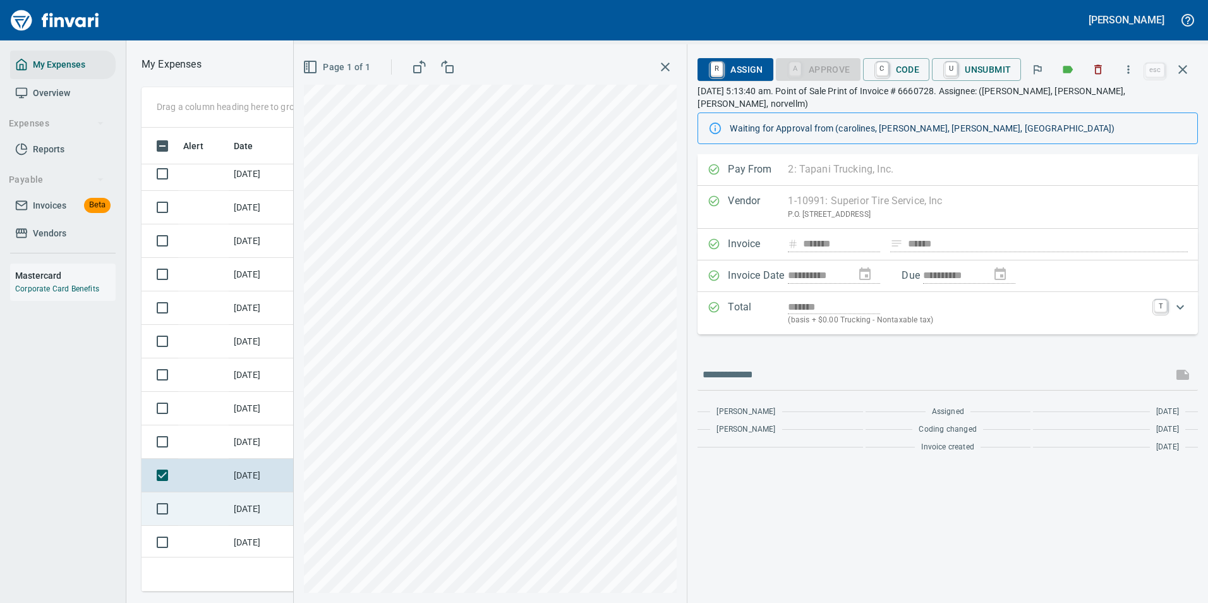
drag, startPoint x: 225, startPoint y: 507, endPoint x: 234, endPoint y: 498, distance: 12.1
click at [225, 507] on td at bounding box center [203, 508] width 51 height 33
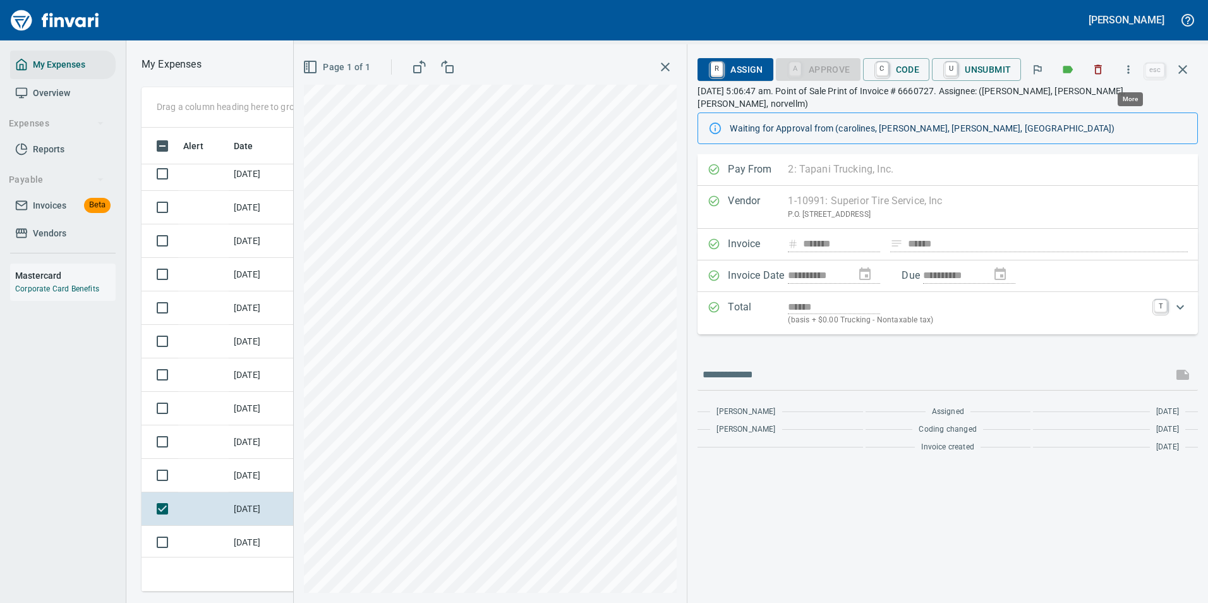
click at [1126, 71] on icon "button" at bounding box center [1128, 69] width 13 height 13
click at [1071, 111] on span "Download" at bounding box center [1126, 106] width 121 height 15
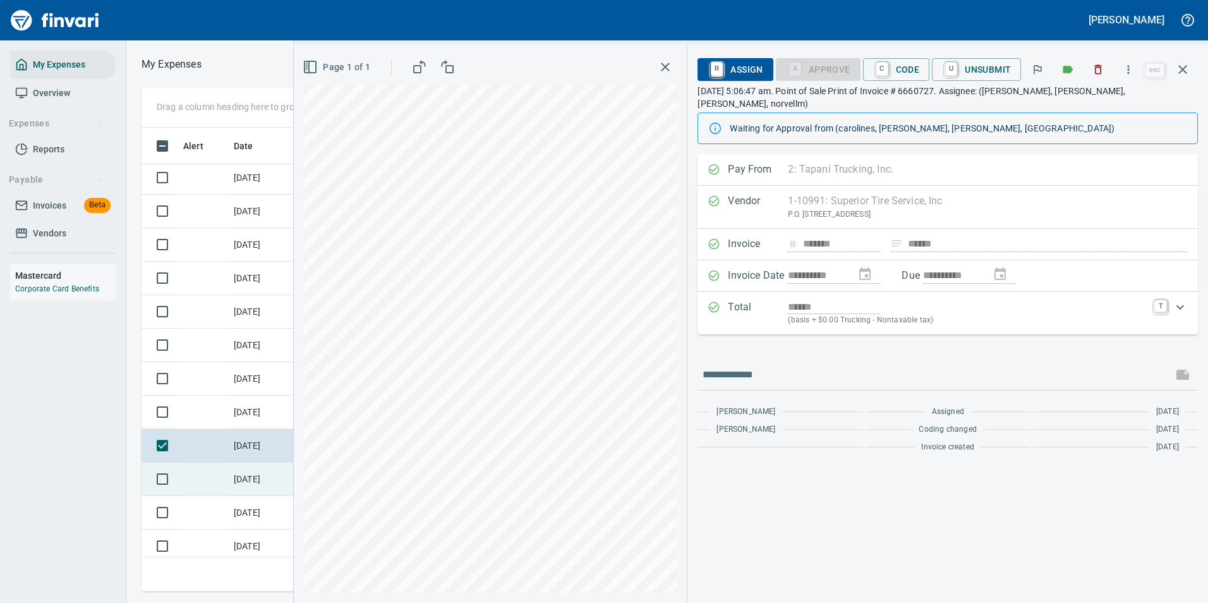
drag, startPoint x: 236, startPoint y: 484, endPoint x: 225, endPoint y: 477, distance: 12.5
click at [236, 484] on td "[DATE]" at bounding box center [260, 478] width 63 height 33
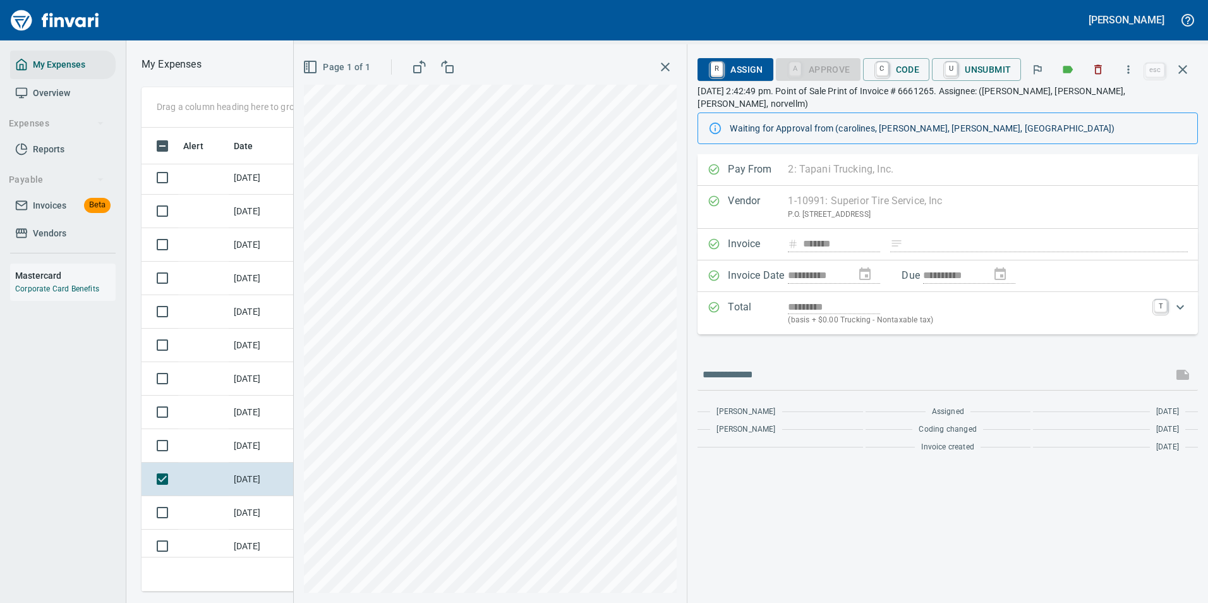
scroll to position [445, 716]
click at [1129, 61] on button "button" at bounding box center [1128, 70] width 28 height 28
click at [1079, 111] on span "Download" at bounding box center [1126, 106] width 121 height 15
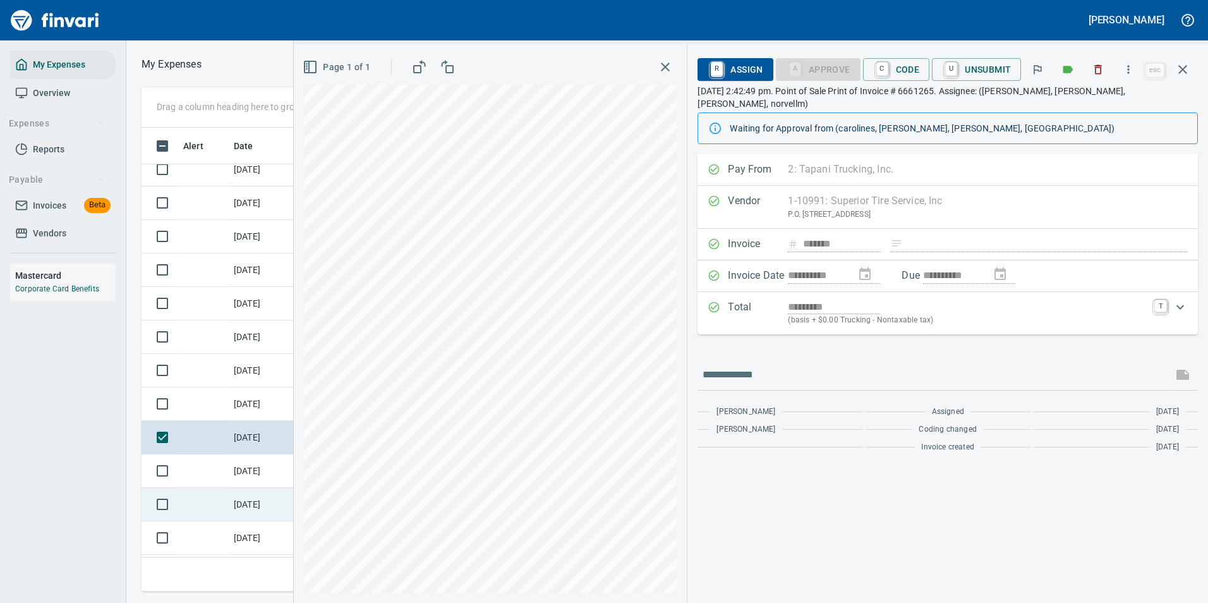
scroll to position [5558, 0]
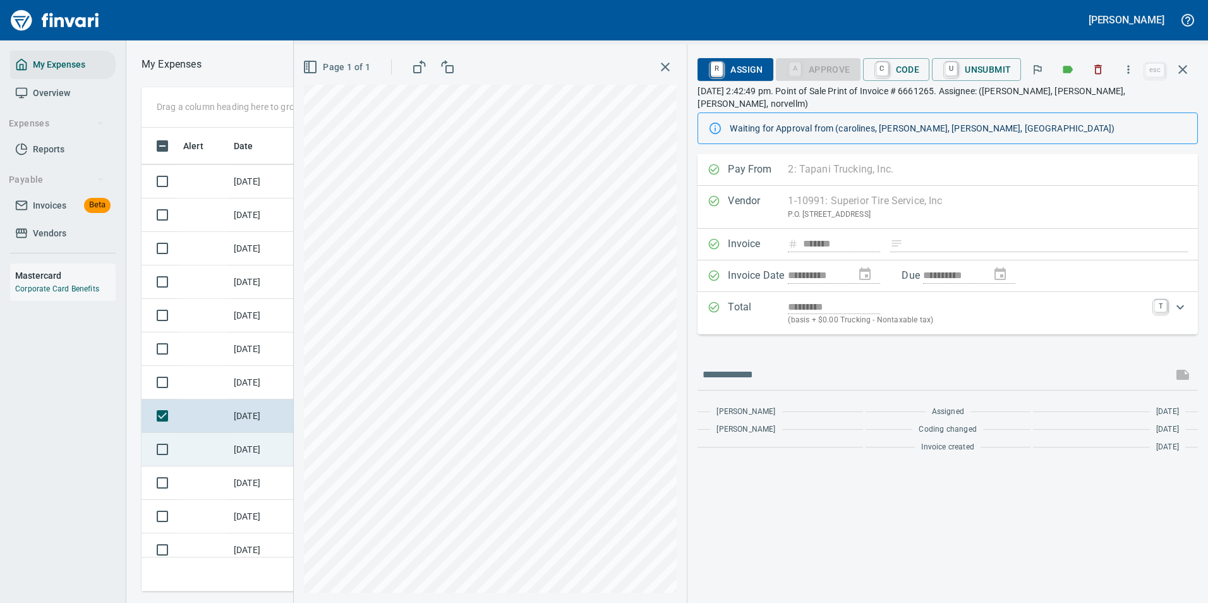
drag, startPoint x: 241, startPoint y: 448, endPoint x: 233, endPoint y: 443, distance: 10.0
click at [241, 448] on td "[DATE]" at bounding box center [260, 449] width 63 height 33
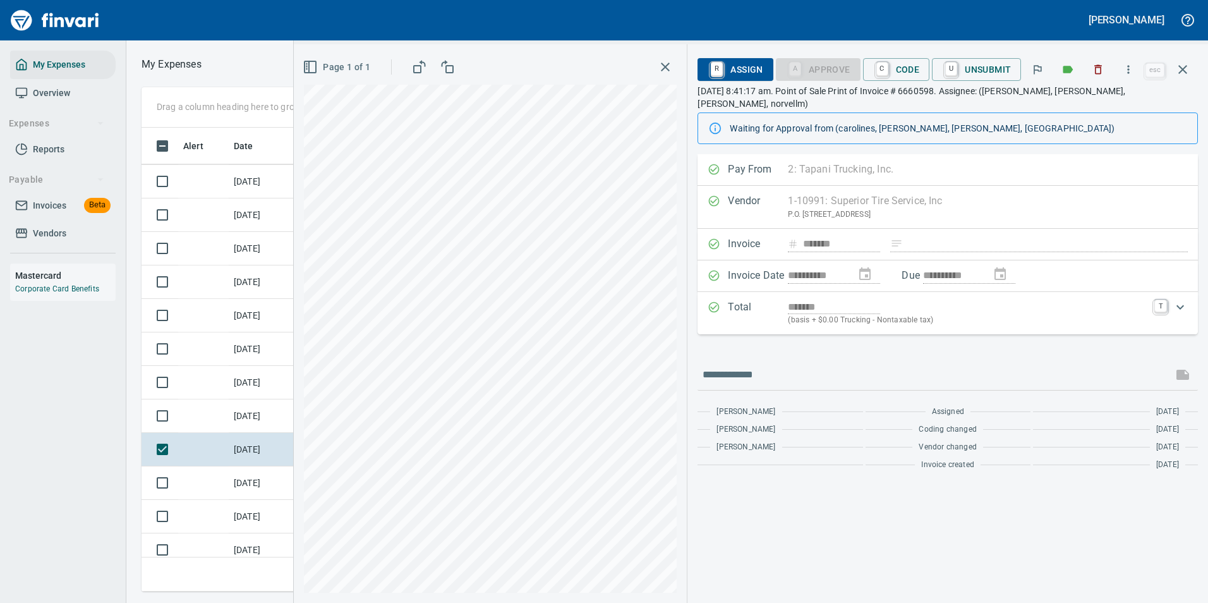
scroll to position [445, 716]
click at [1134, 67] on icon "button" at bounding box center [1128, 69] width 13 height 13
click at [1079, 106] on span "Download" at bounding box center [1126, 106] width 121 height 15
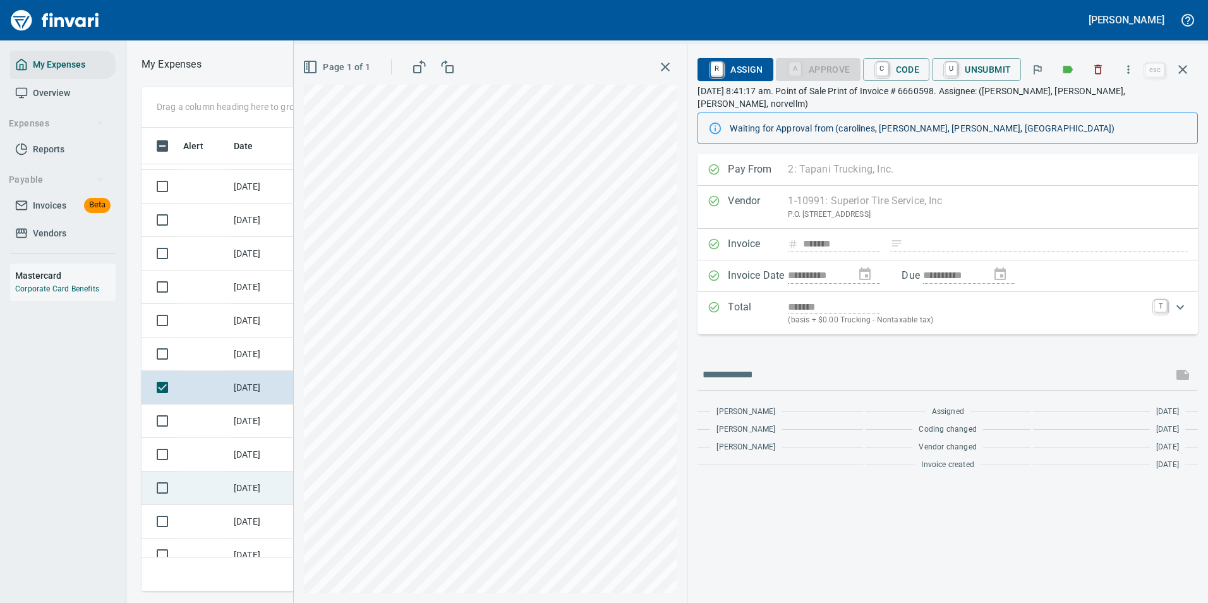
scroll to position [5621, 0]
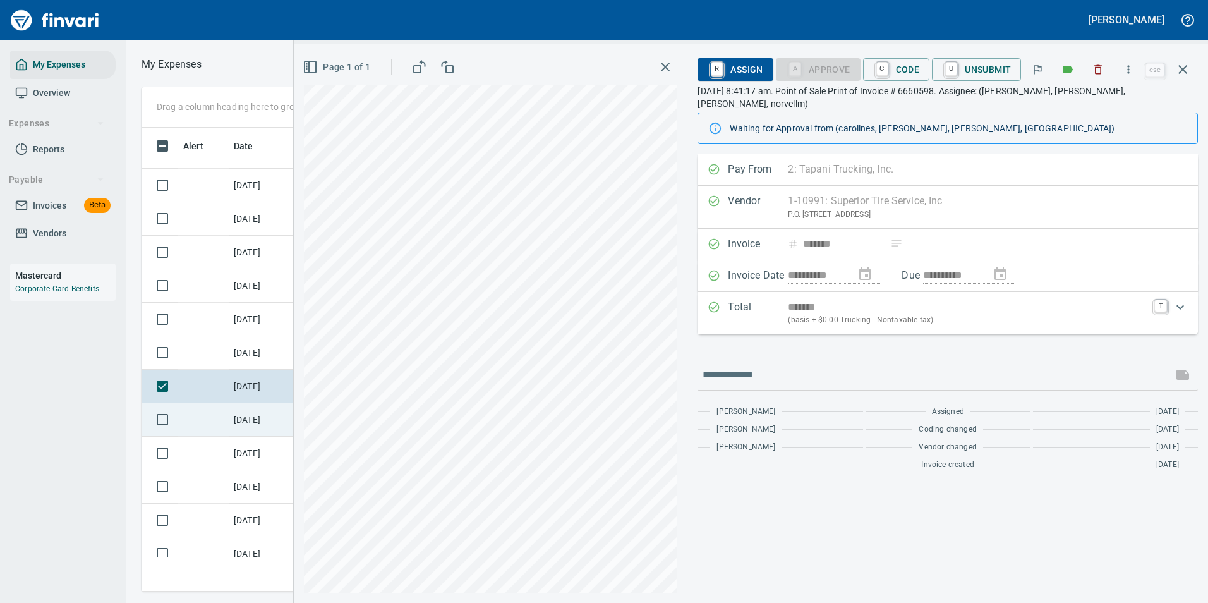
click at [241, 426] on td "[DATE]" at bounding box center [260, 419] width 63 height 33
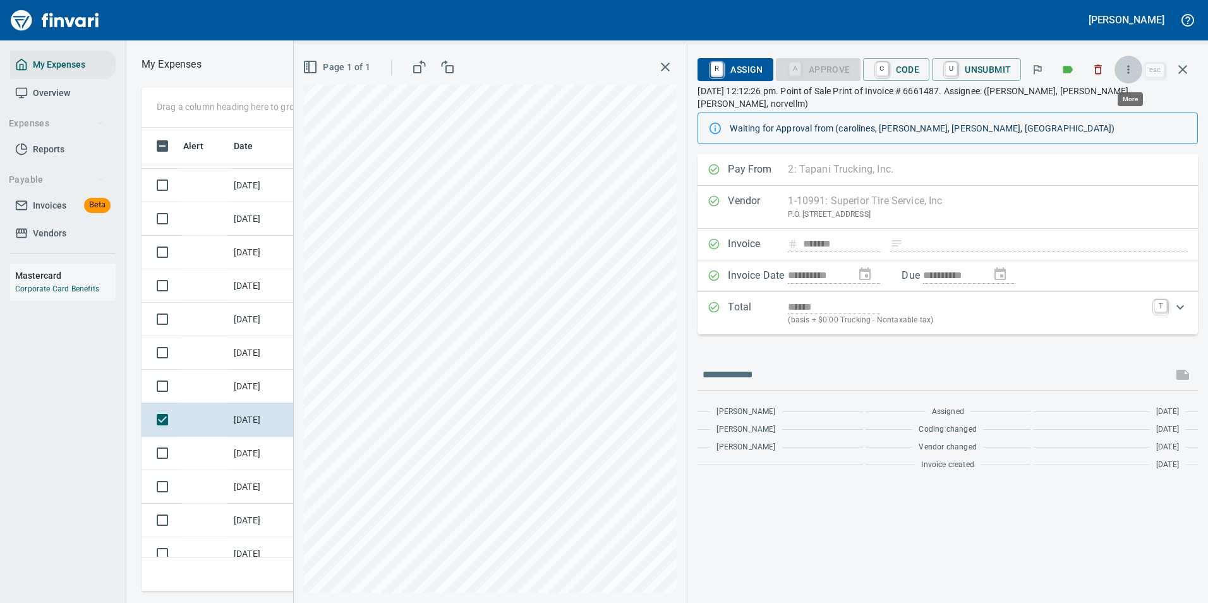
scroll to position [445, 716]
click at [1127, 69] on icon "button" at bounding box center [1128, 69] width 13 height 13
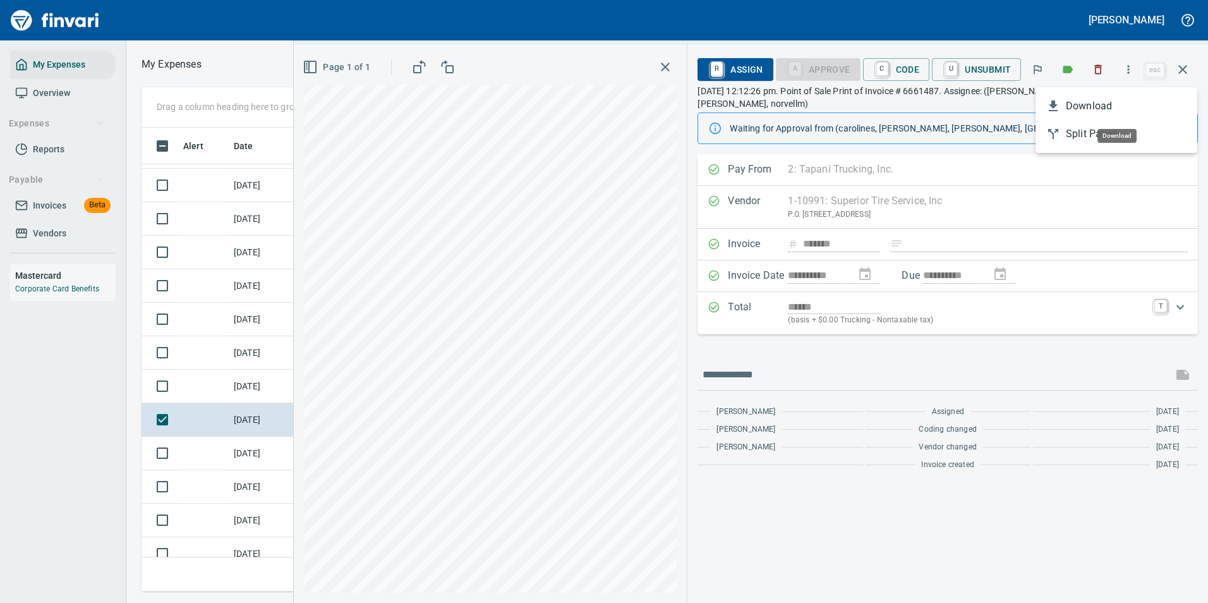
click at [1107, 106] on span "Download" at bounding box center [1126, 106] width 121 height 15
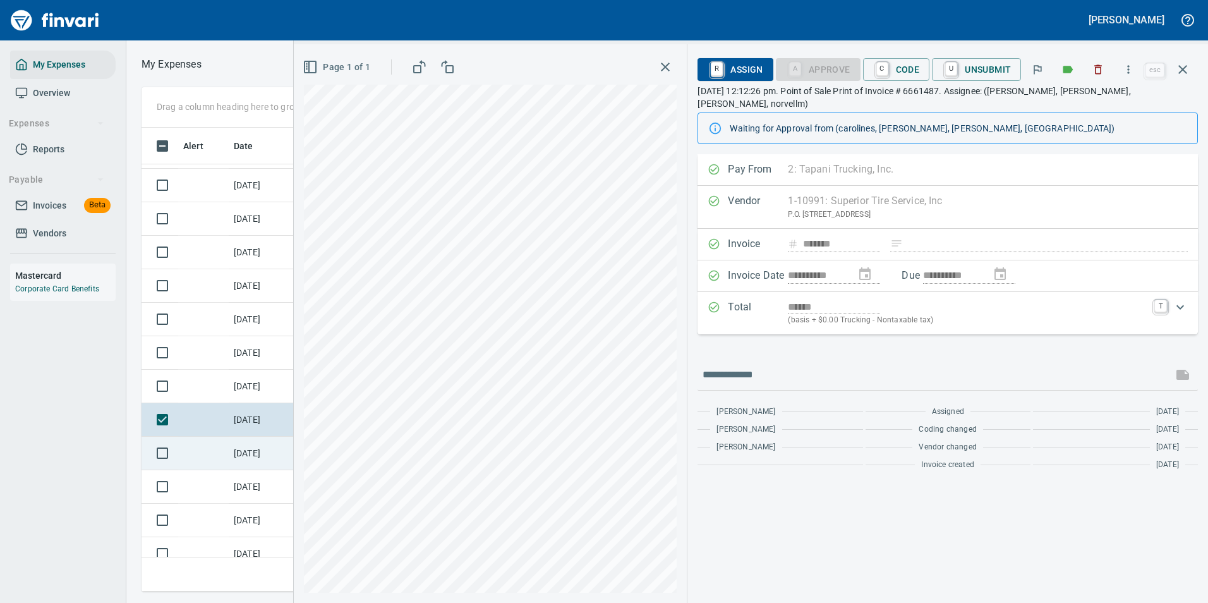
click at [277, 456] on td "[DATE]" at bounding box center [260, 452] width 63 height 33
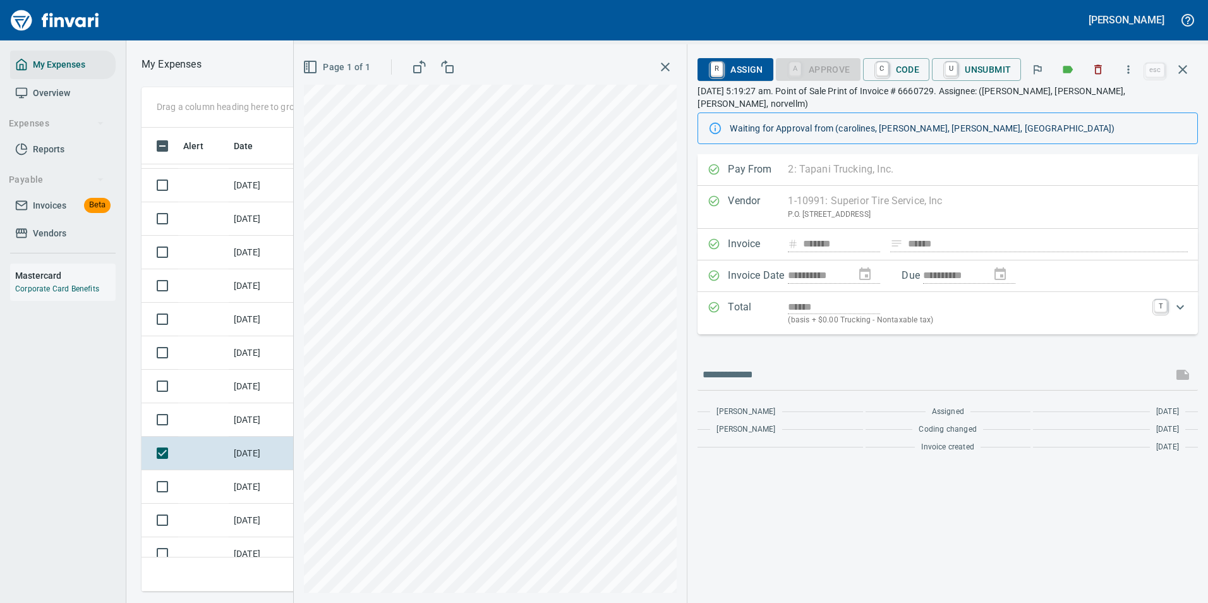
scroll to position [445, 716]
click at [1131, 71] on icon "button" at bounding box center [1128, 69] width 13 height 13
click at [1083, 112] on span "Download" at bounding box center [1126, 106] width 121 height 15
click at [210, 493] on td at bounding box center [203, 486] width 51 height 33
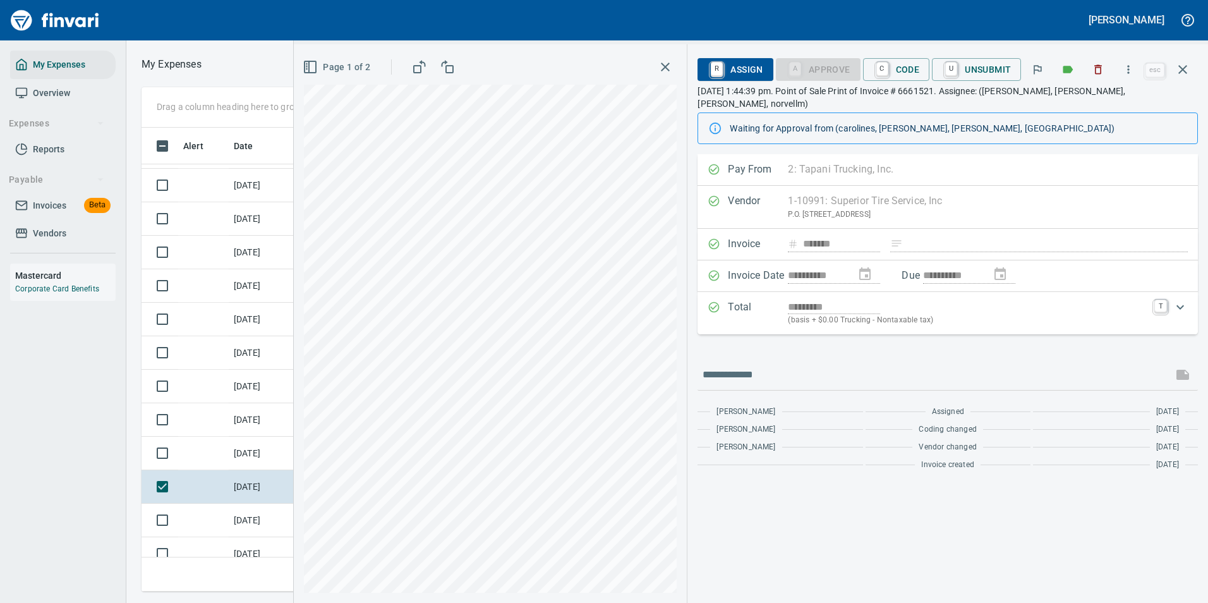
scroll to position [445, 716]
click at [1130, 75] on button "button" at bounding box center [1128, 70] width 28 height 28
click at [1059, 106] on icon at bounding box center [1052, 106] width 15 height 15
click at [222, 515] on td at bounding box center [203, 519] width 51 height 33
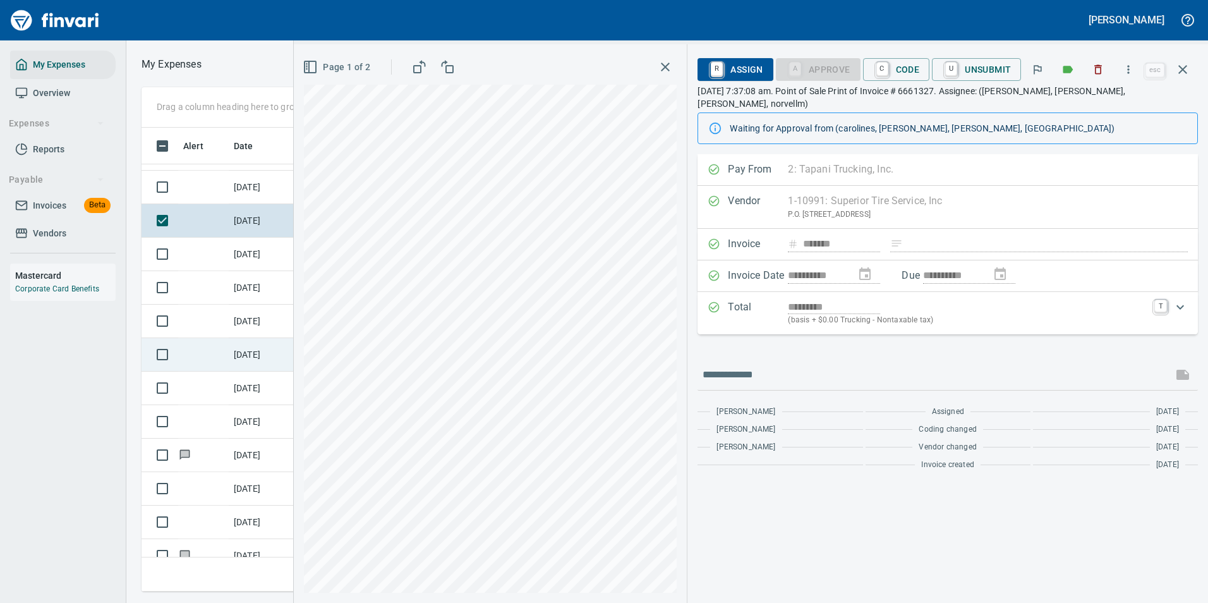
scroll to position [5937, 0]
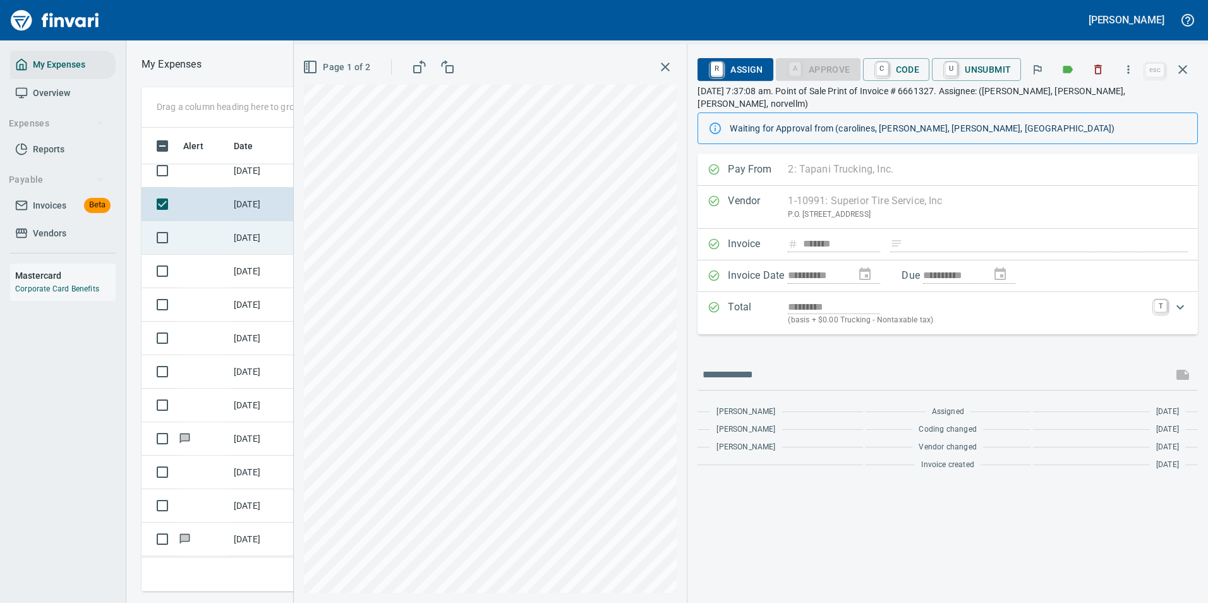
click at [253, 247] on td "[DATE]" at bounding box center [260, 237] width 63 height 33
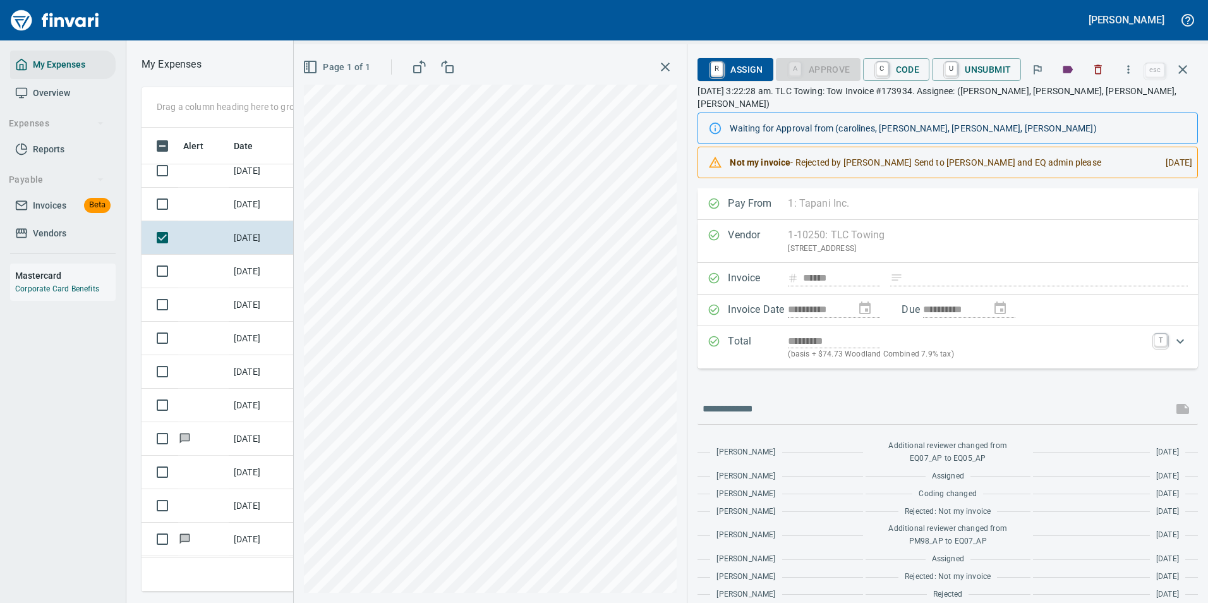
drag, startPoint x: 243, startPoint y: 208, endPoint x: 299, endPoint y: 198, distance: 57.0
click at [243, 207] on td "[DATE]" at bounding box center [260, 204] width 63 height 33
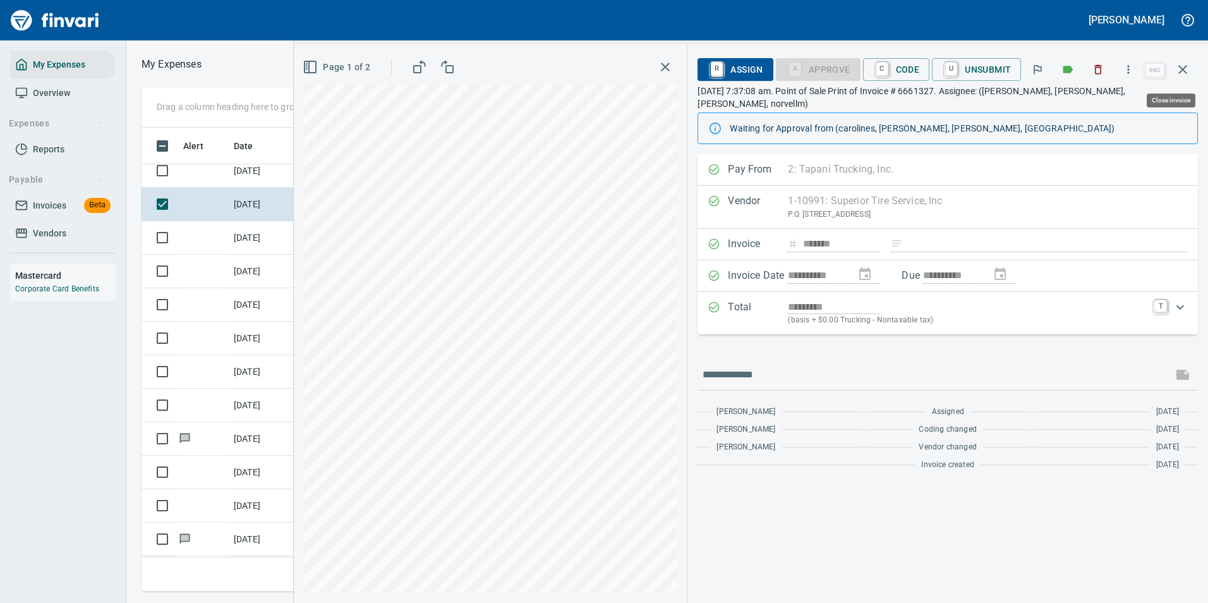
scroll to position [445, 716]
click at [1138, 66] on button "button" at bounding box center [1128, 70] width 28 height 28
click at [1108, 103] on span "Download" at bounding box center [1126, 106] width 121 height 15
click at [1185, 63] on icon "button" at bounding box center [1182, 69] width 15 height 15
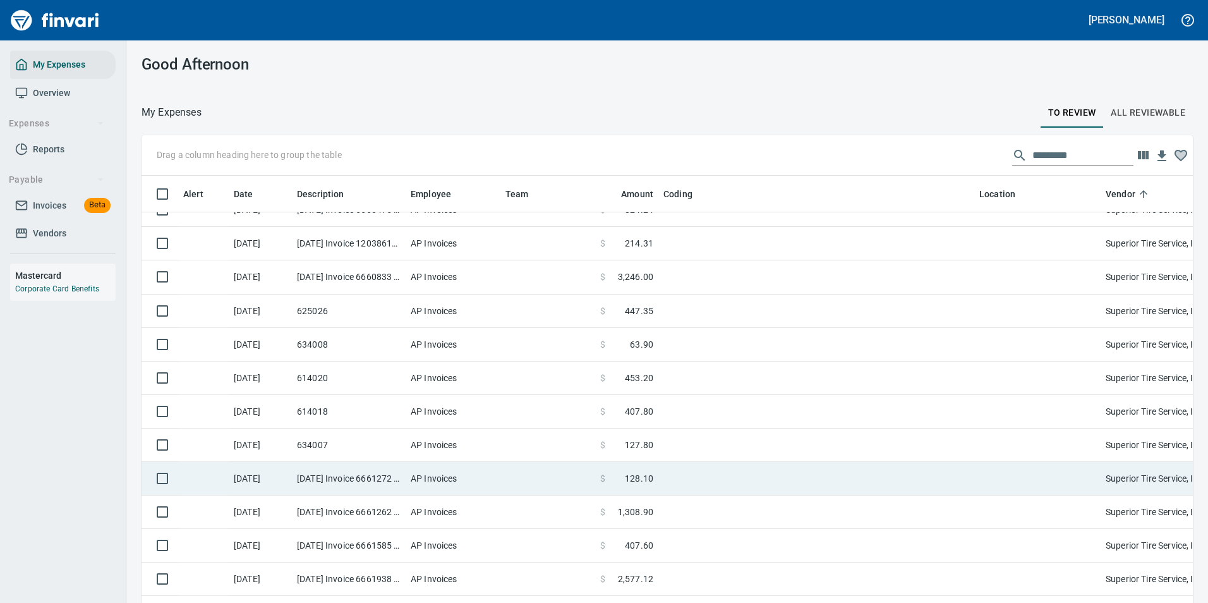
scroll to position [5306, 0]
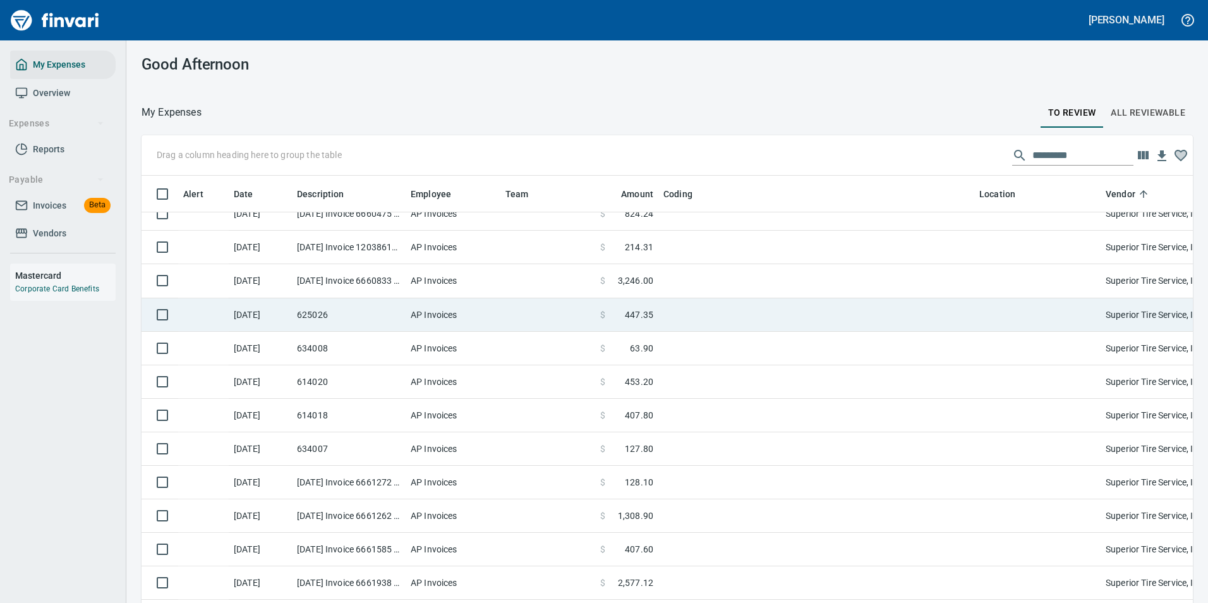
click at [642, 316] on span "447.35" at bounding box center [639, 314] width 28 height 13
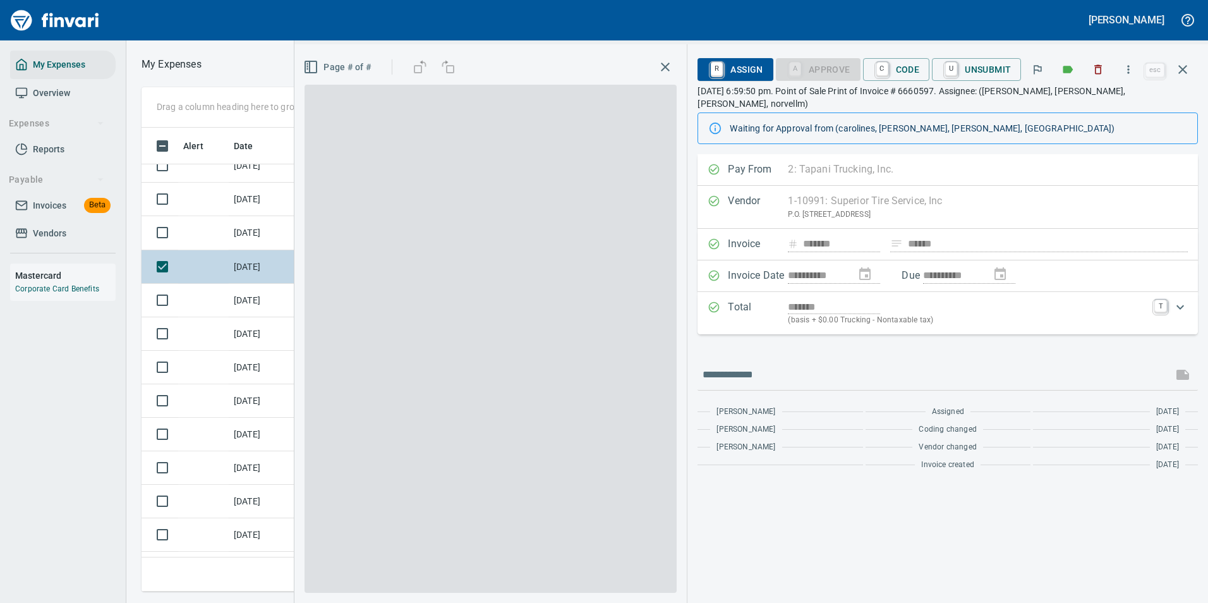
scroll to position [445, 716]
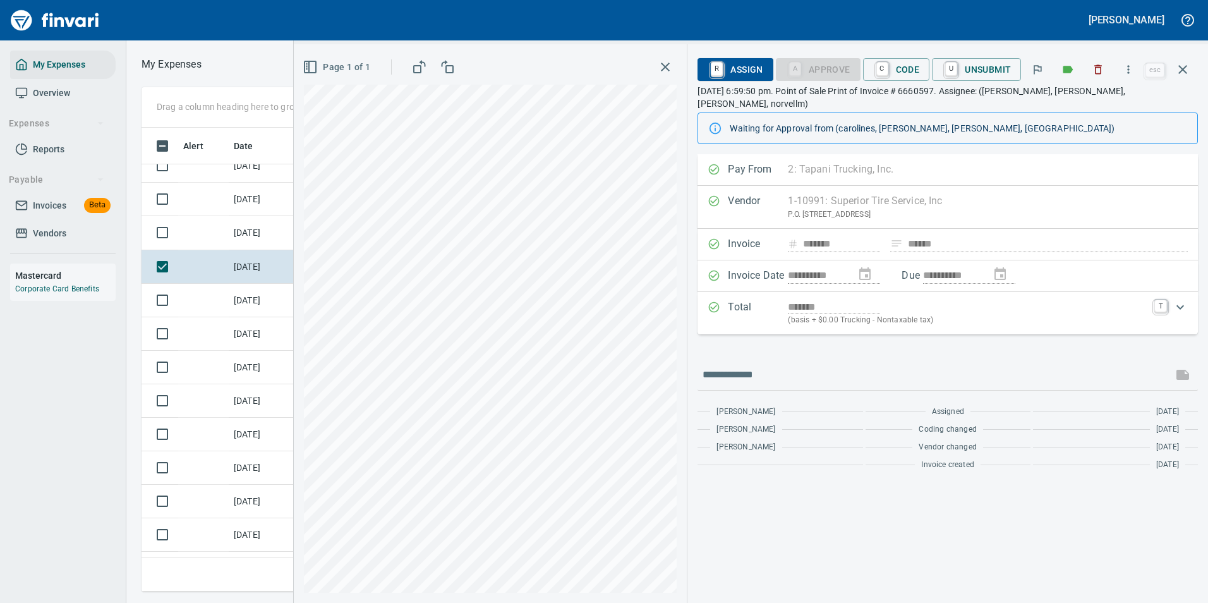
click at [887, 76] on link "C" at bounding box center [882, 69] width 12 height 14
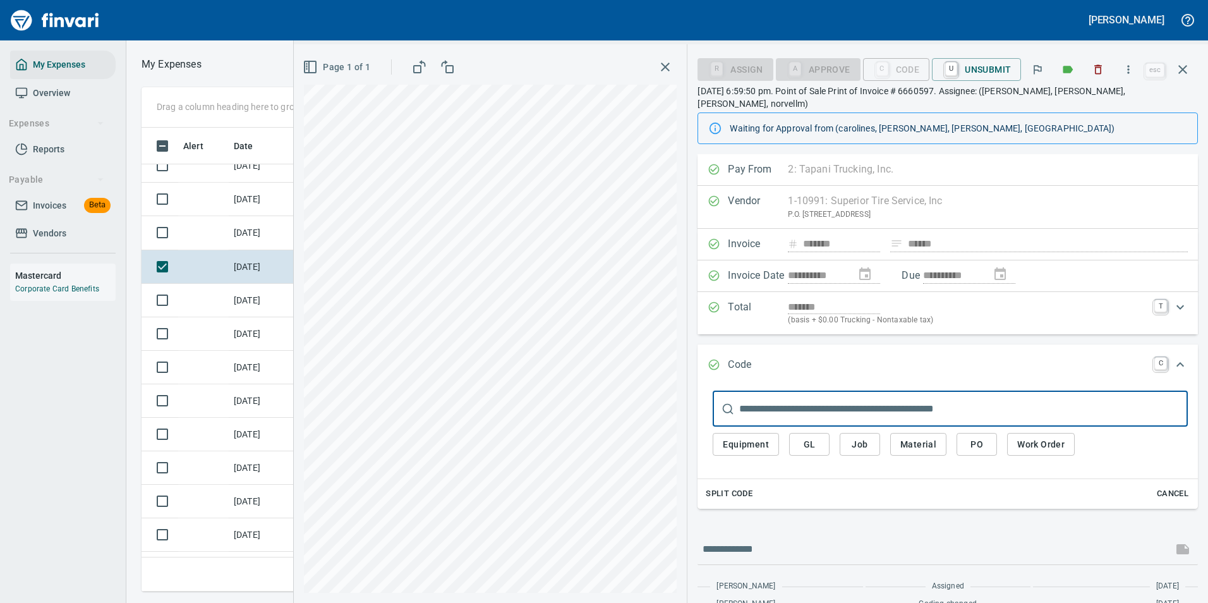
click at [1009, 434] on button "Work Order" at bounding box center [1041, 444] width 68 height 23
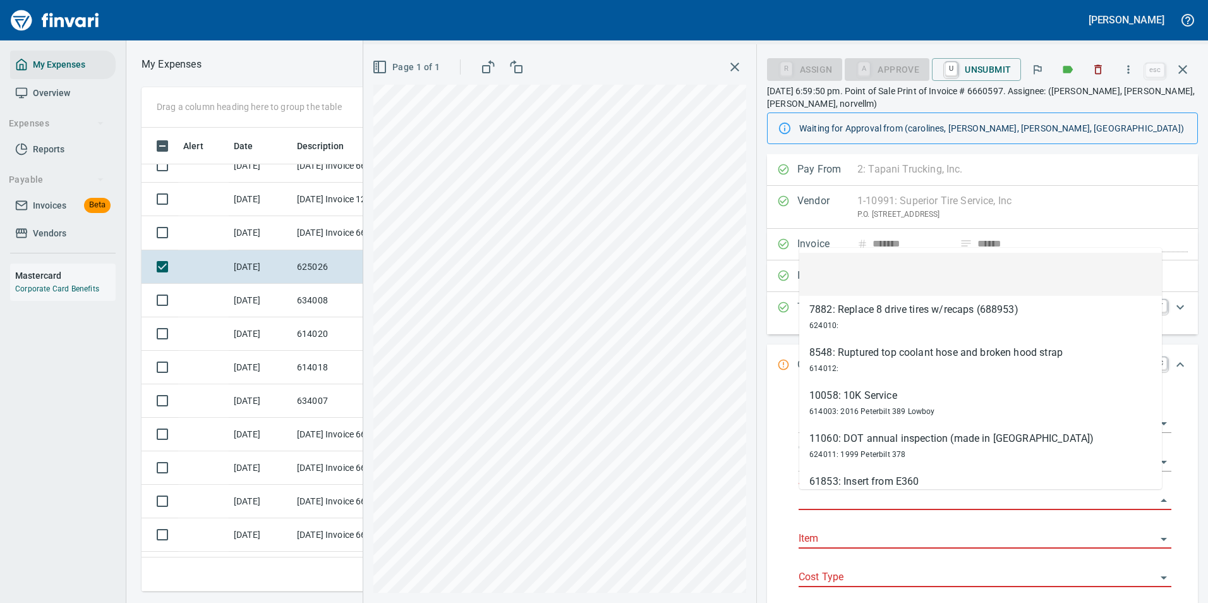
click at [829, 494] on input "Work Order" at bounding box center [976, 500] width 357 height 18
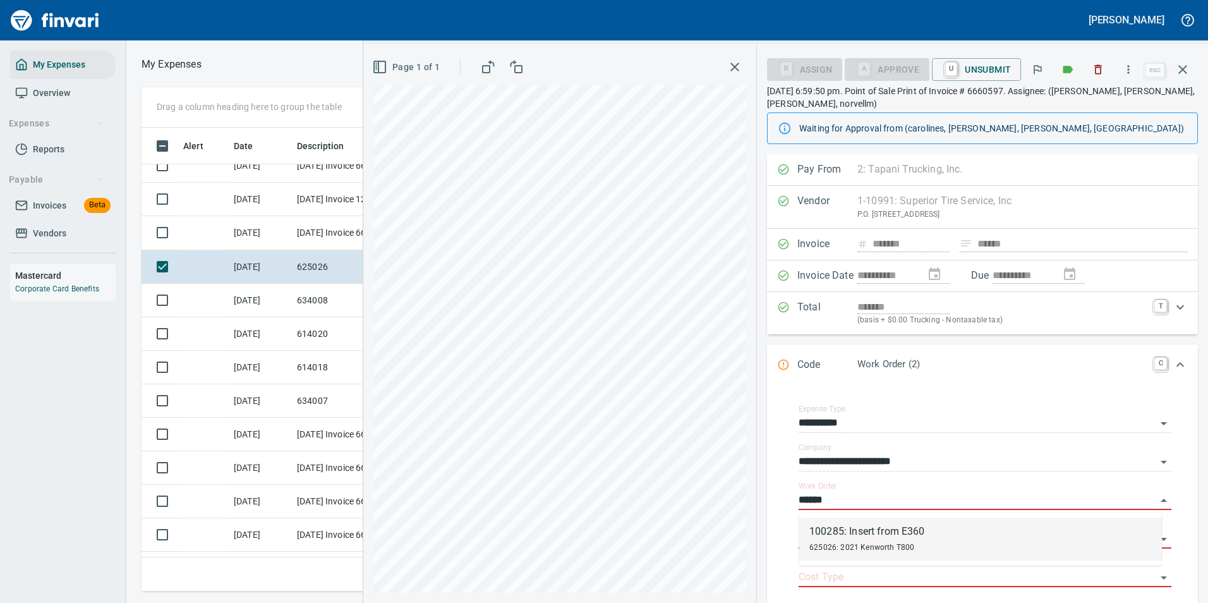
click at [852, 531] on div "100285: Insert from E360" at bounding box center [867, 531] width 116 height 15
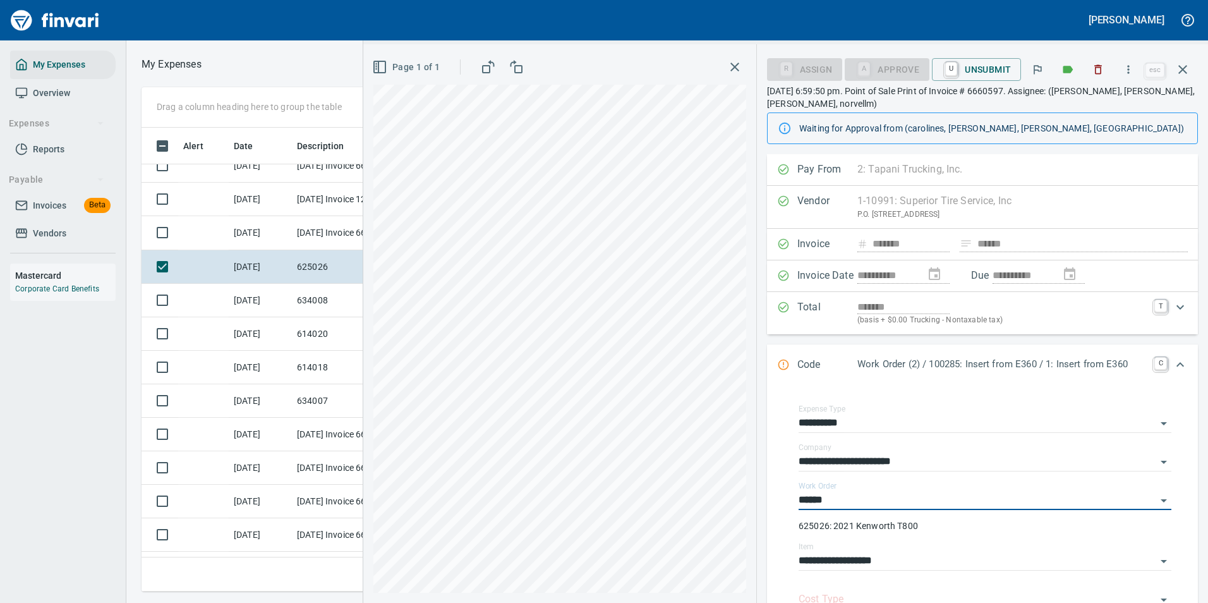
type input "**********"
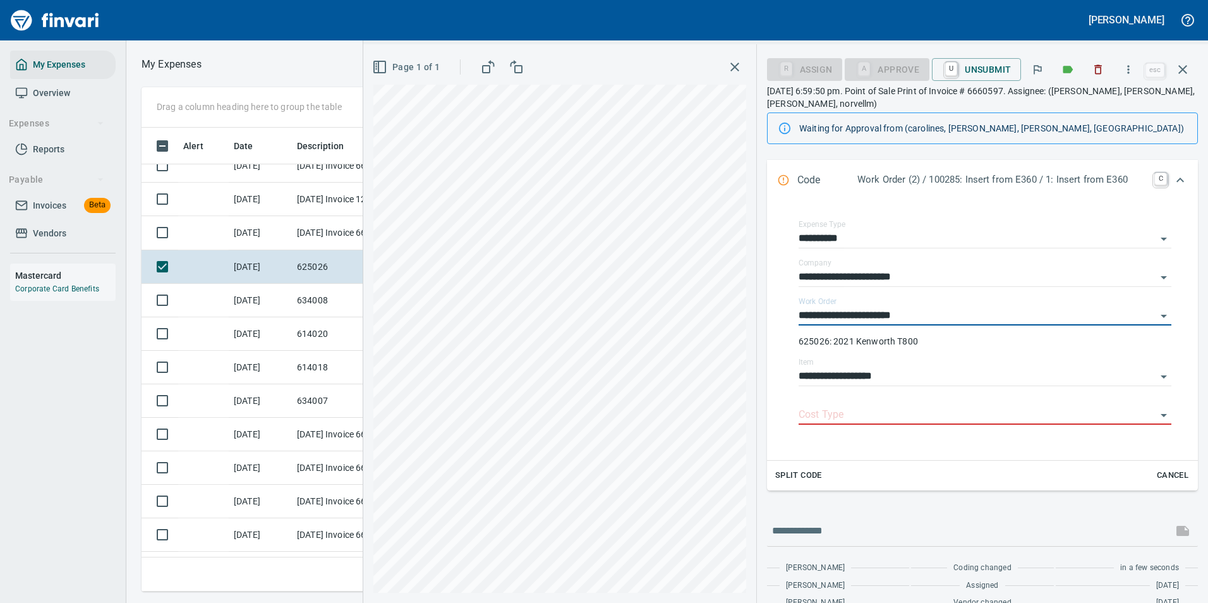
scroll to position [189, 0]
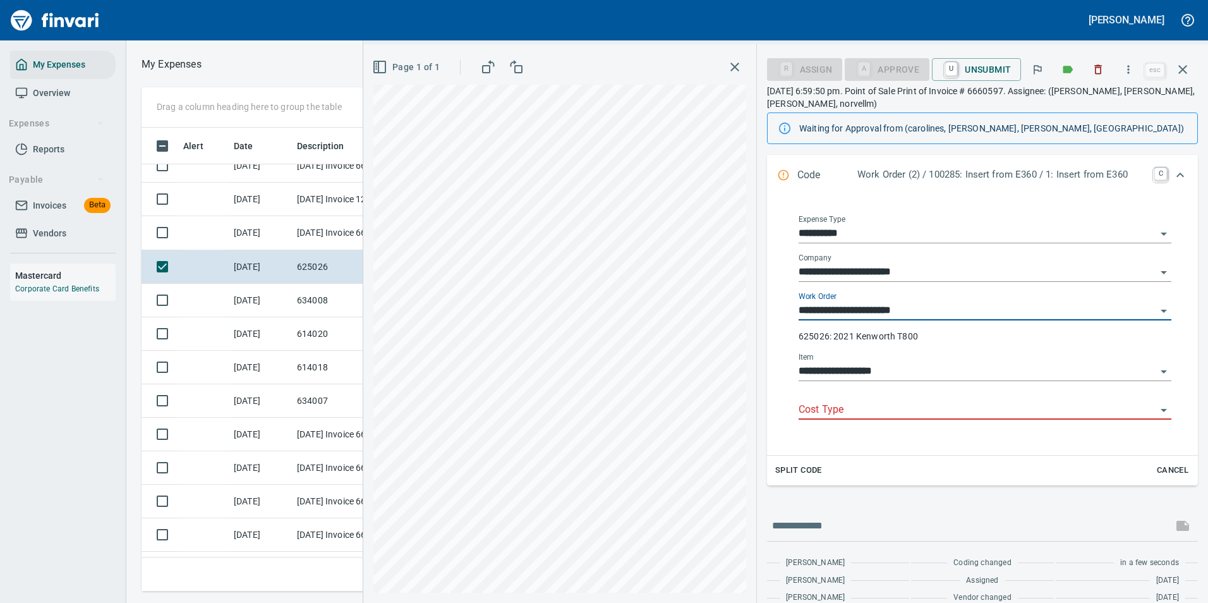
type input "**********"
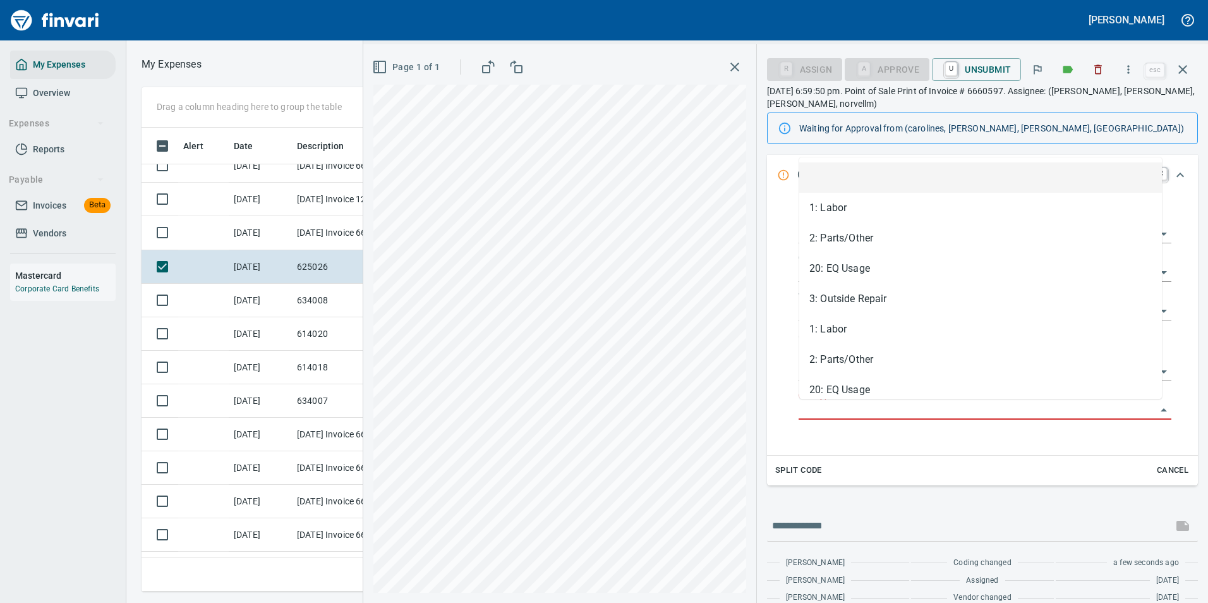
click at [831, 416] on input "Cost Type" at bounding box center [976, 410] width 357 height 18
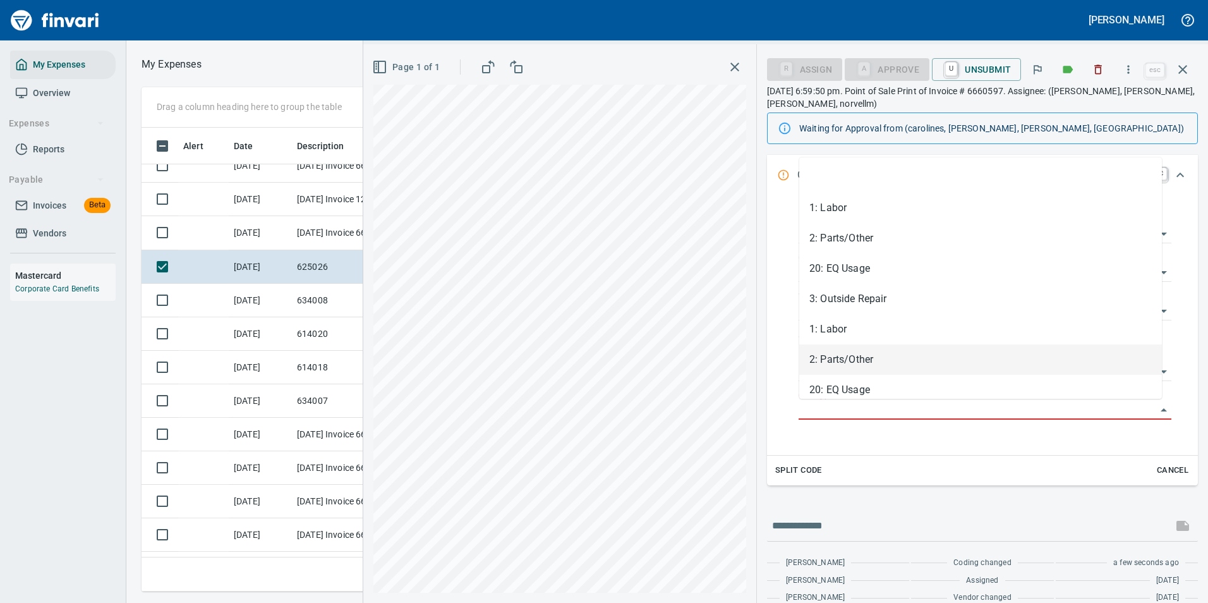
click at [825, 354] on li "2: Parts/Other" at bounding box center [980, 359] width 363 height 30
type input "**********"
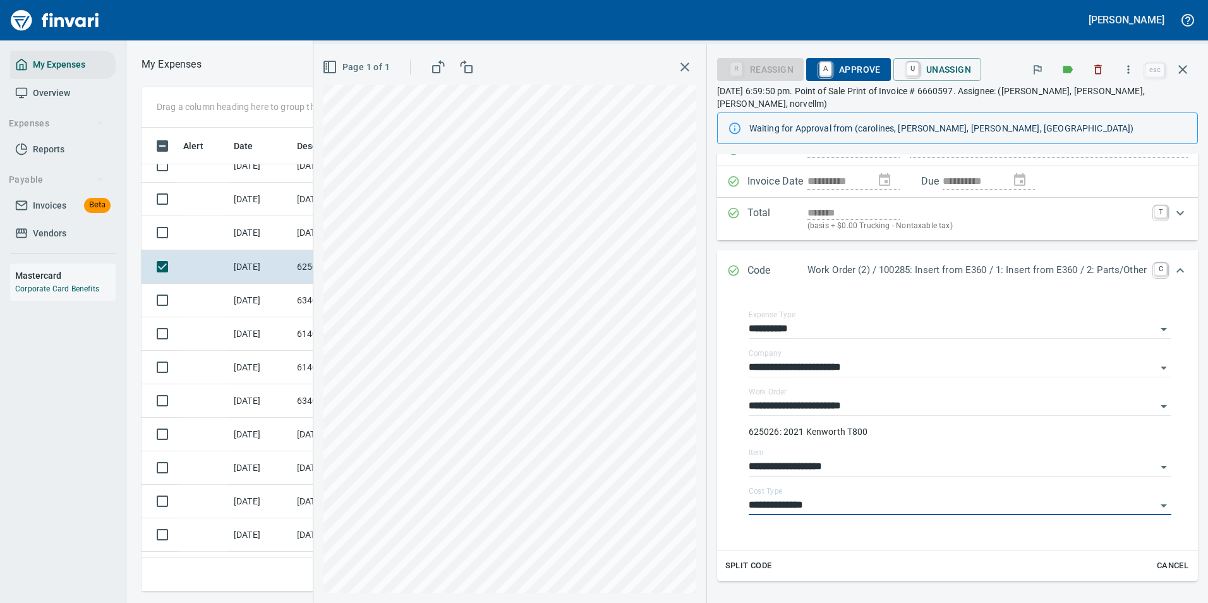
scroll to position [0, 0]
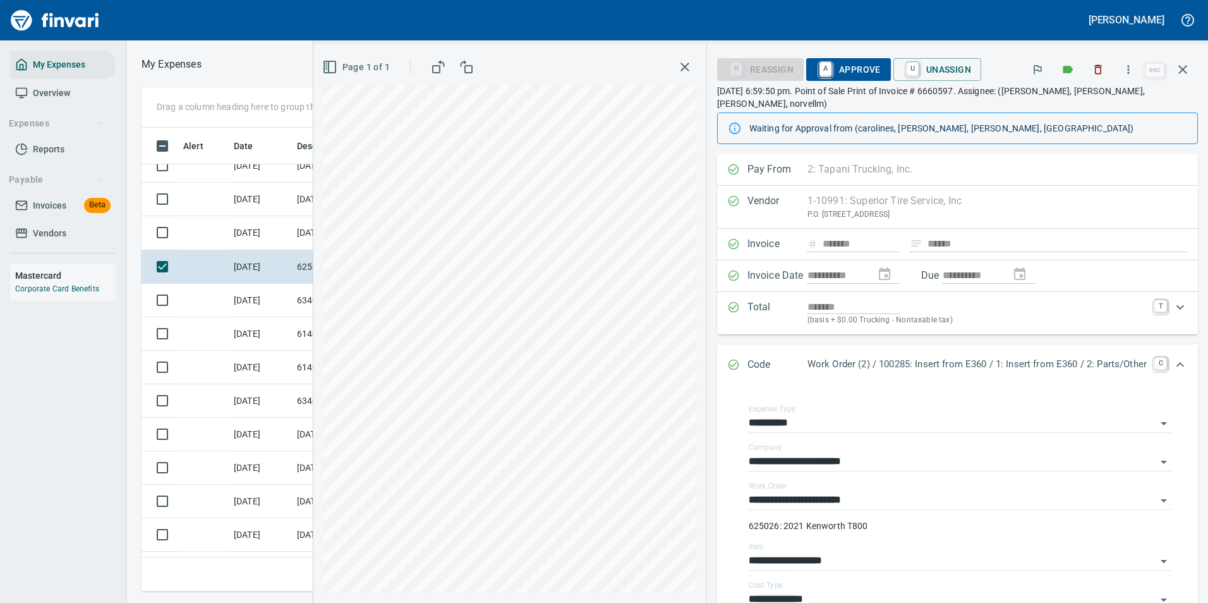
click at [824, 66] on span "A Approve" at bounding box center [848, 69] width 64 height 21
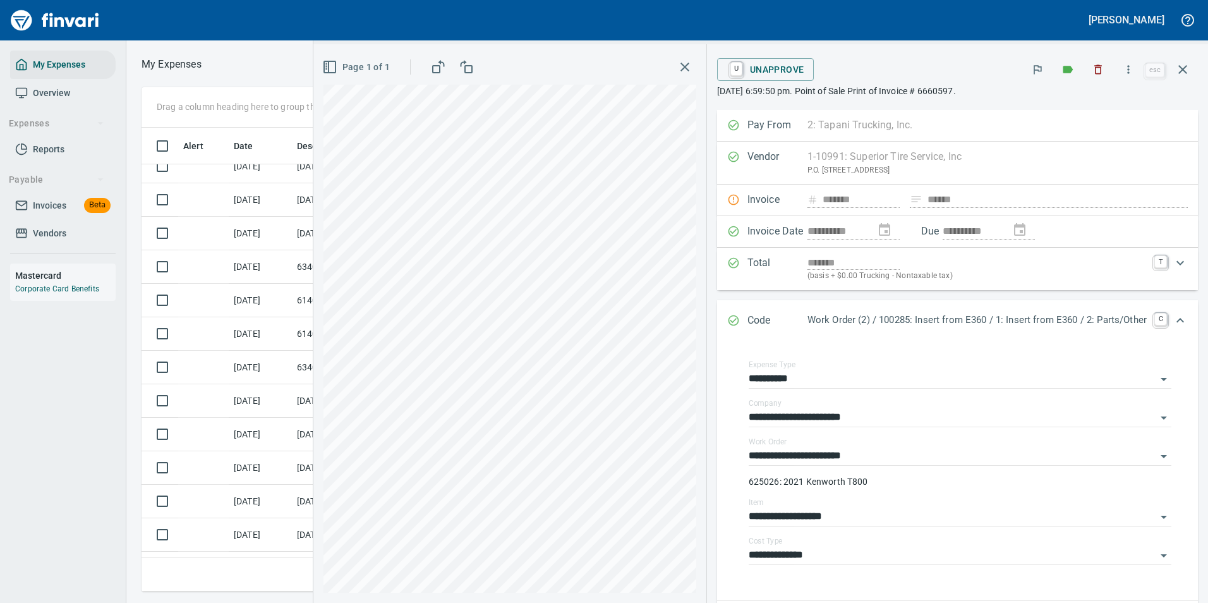
drag, startPoint x: 1180, startPoint y: 67, endPoint x: 1113, endPoint y: 119, distance: 85.0
click at [1180, 67] on icon "button" at bounding box center [1182, 69] width 9 height 9
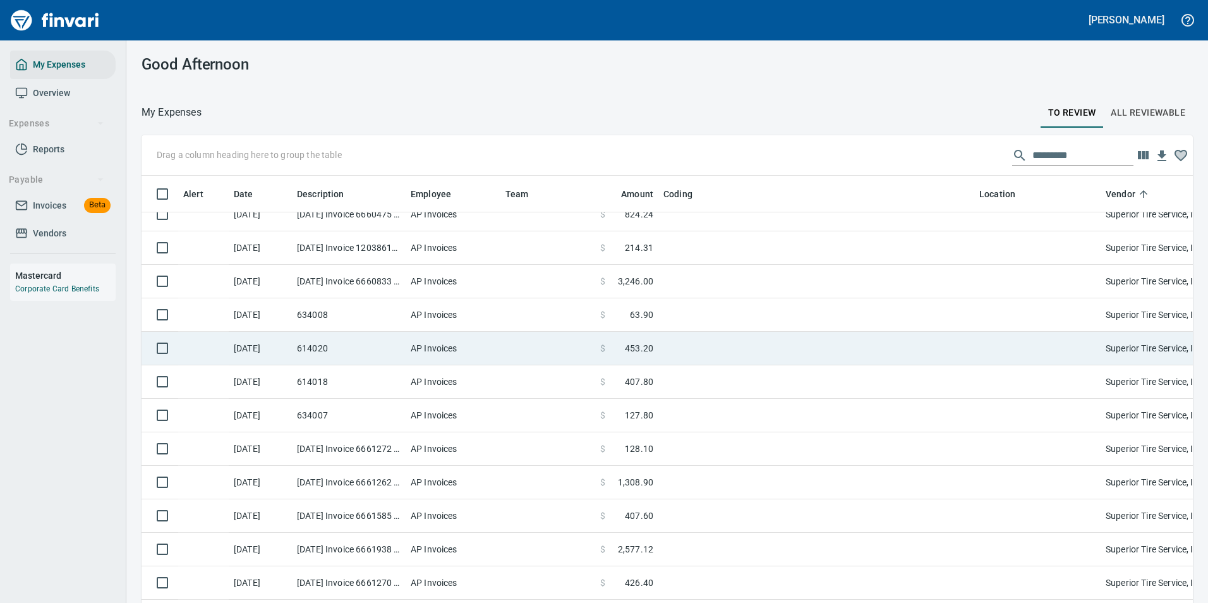
scroll to position [445, 1023]
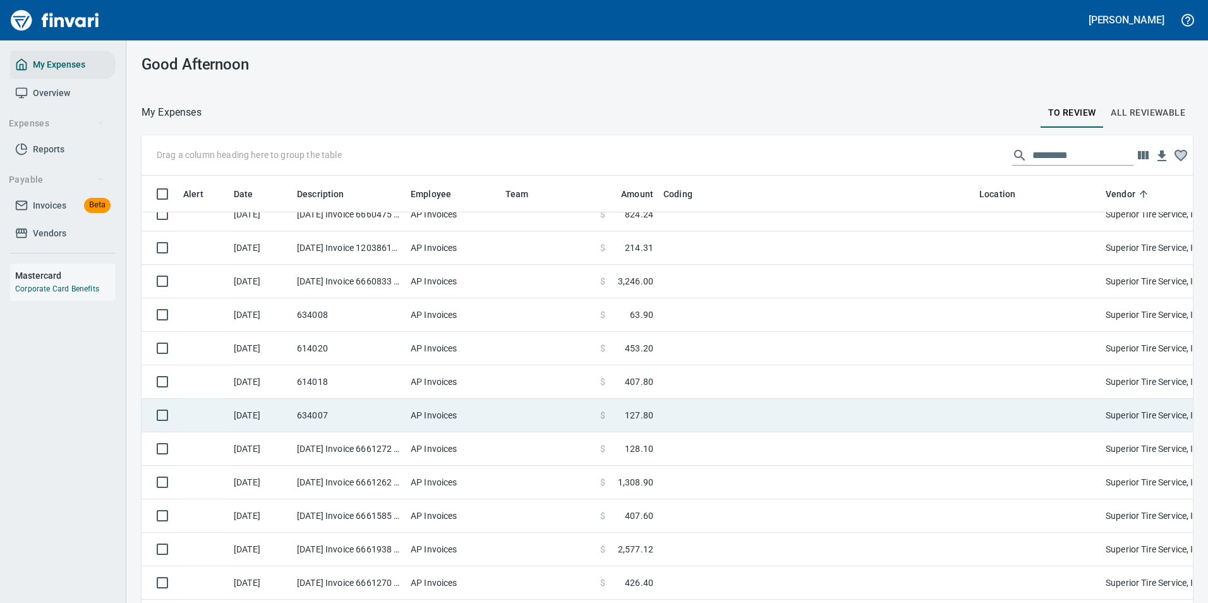
drag, startPoint x: 585, startPoint y: 317, endPoint x: 586, endPoint y: 354, distance: 37.3
click at [585, 316] on td at bounding box center [547, 314] width 95 height 33
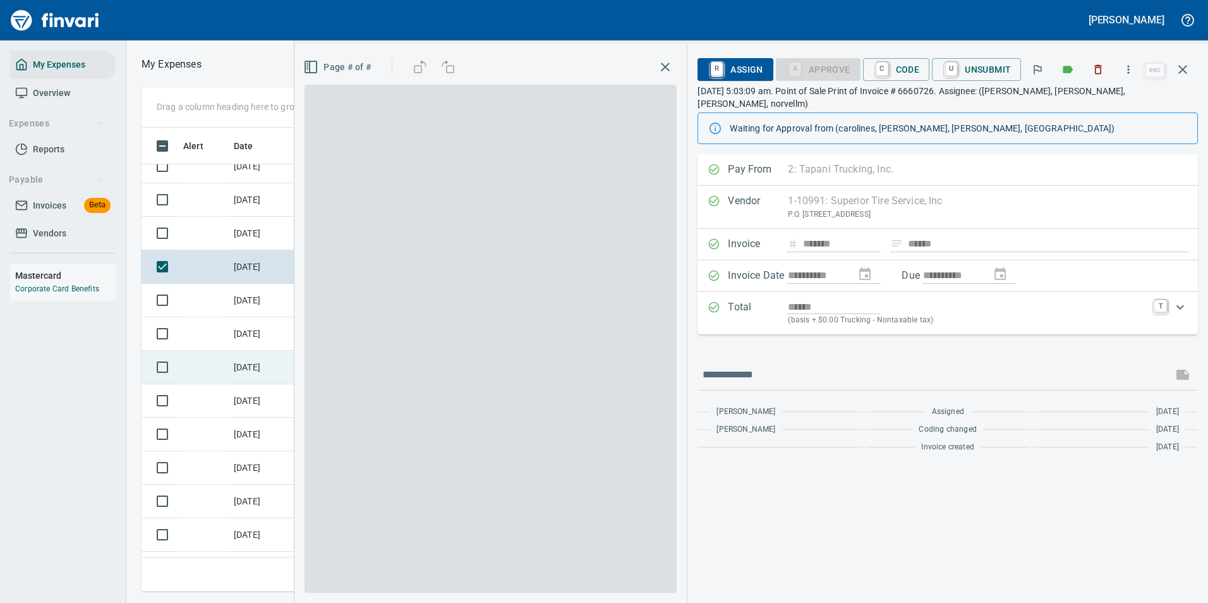
scroll to position [445, 716]
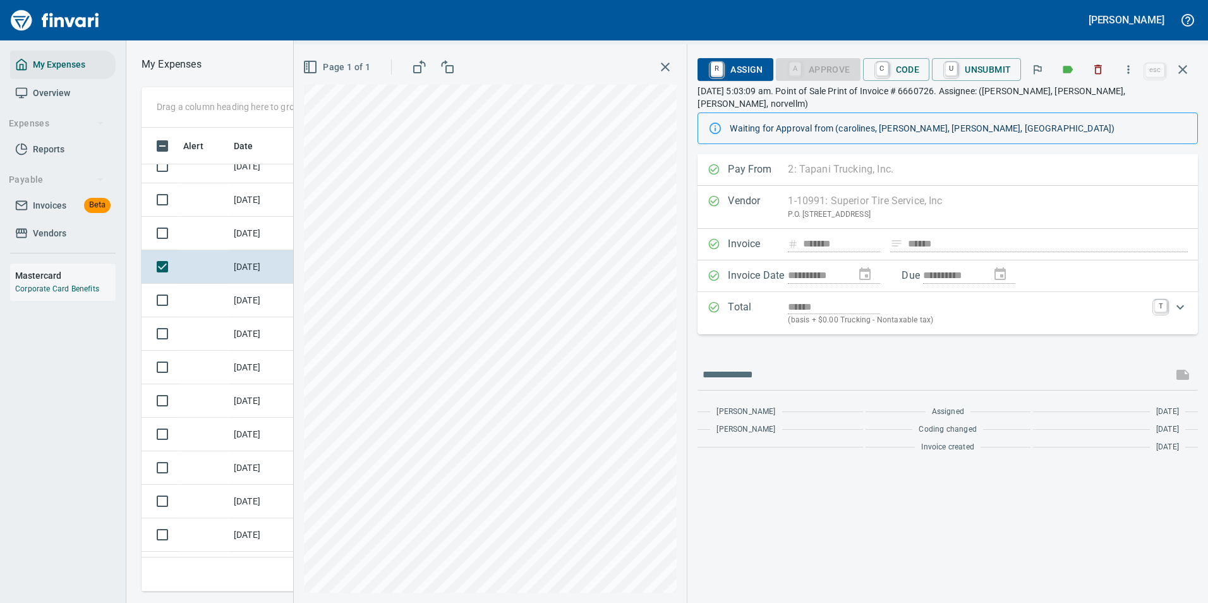
drag, startPoint x: 880, startPoint y: 68, endPoint x: 890, endPoint y: 193, distance: 125.5
click at [880, 68] on link "C" at bounding box center [882, 69] width 12 height 14
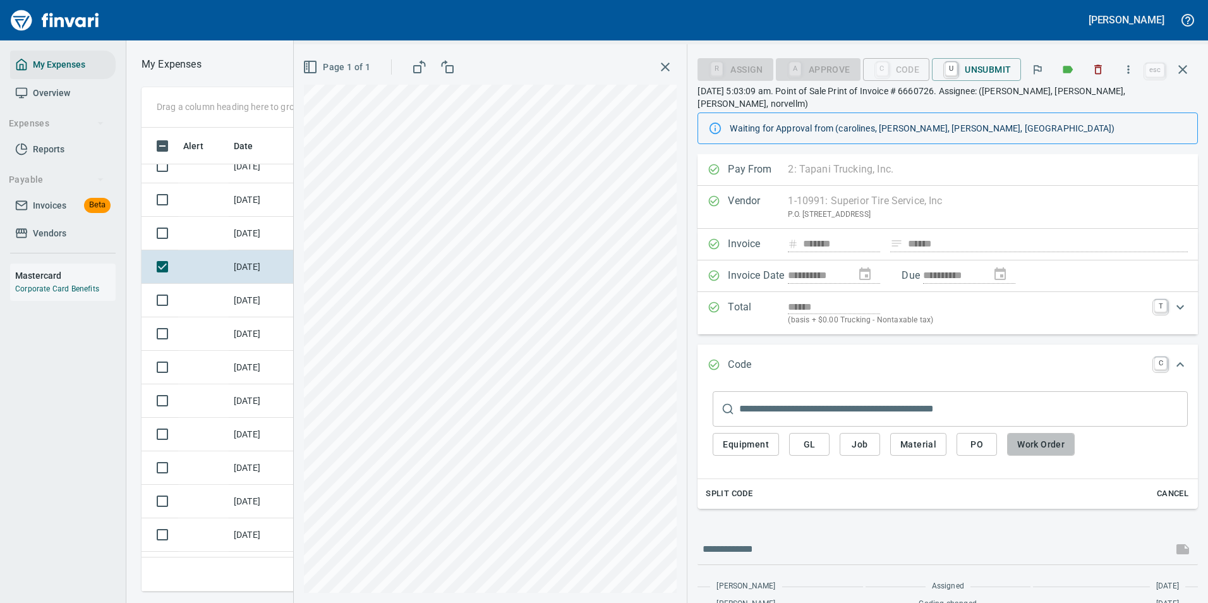
click at [1018, 436] on span "Work Order" at bounding box center [1040, 444] width 47 height 16
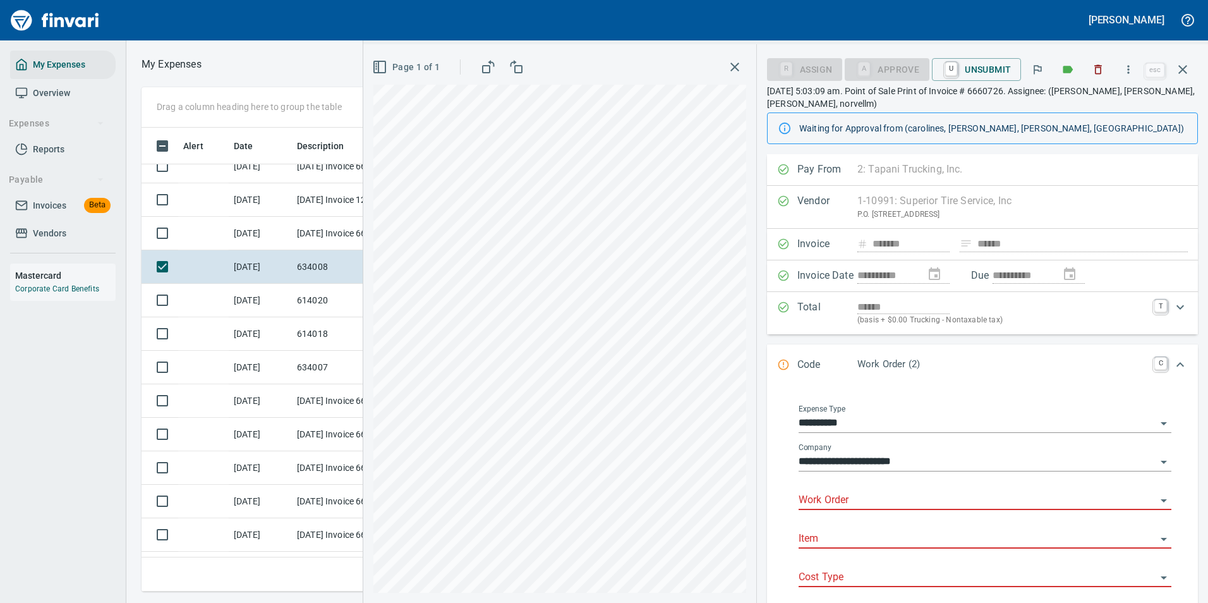
click at [819, 505] on input "Work Order" at bounding box center [976, 500] width 357 height 18
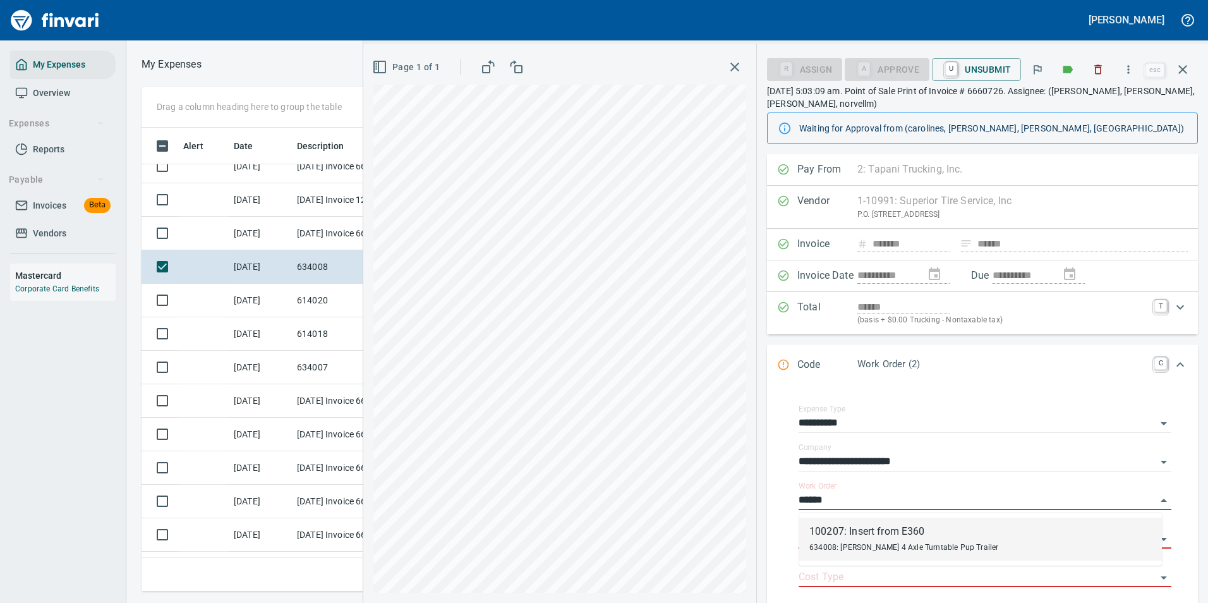
click at [833, 534] on div "100207: Insert from E360" at bounding box center [903, 531] width 189 height 15
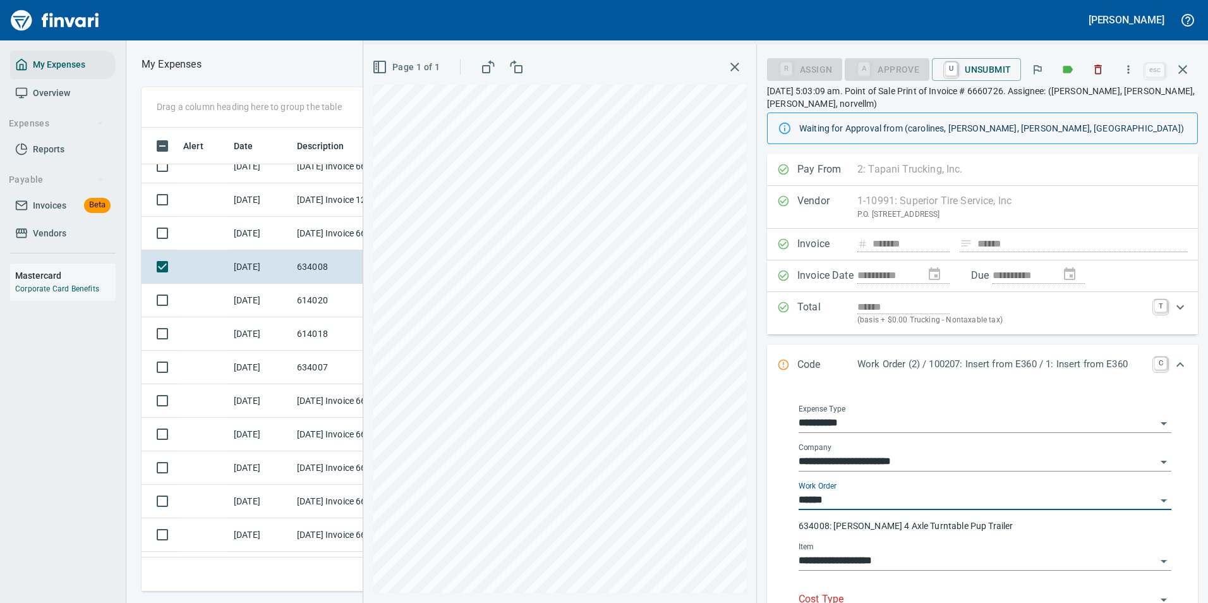
type input "**********"
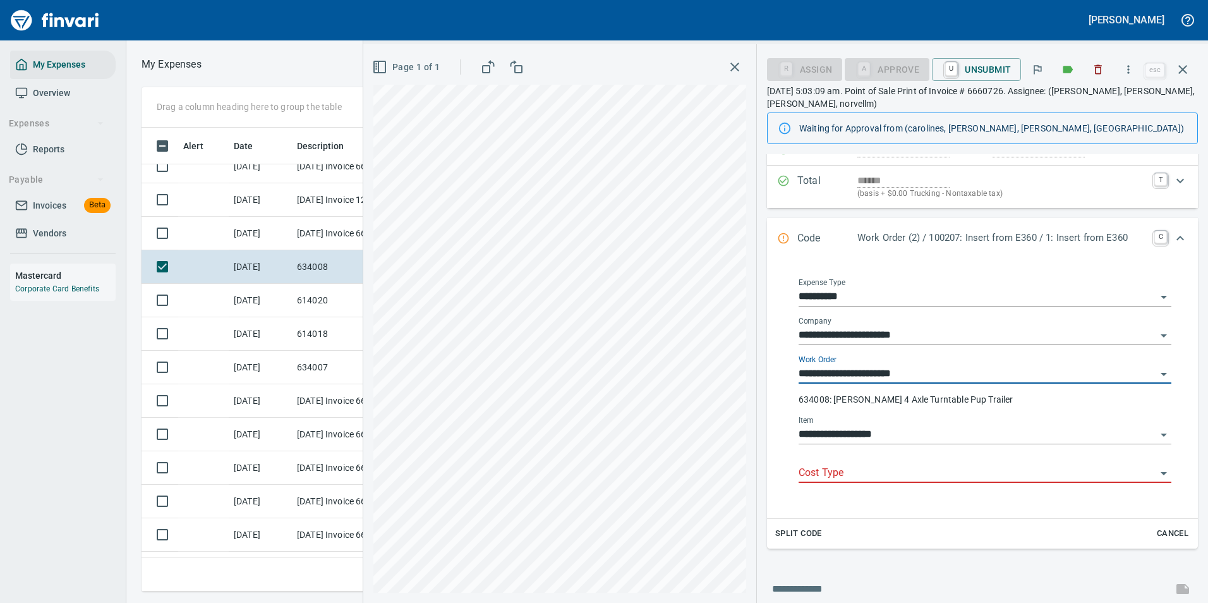
drag, startPoint x: 820, startPoint y: 459, endPoint x: 820, endPoint y: 469, distance: 10.1
click at [820, 462] on div "Cost Type" at bounding box center [984, 468] width 373 height 28
type input "**********"
click at [818, 476] on input "Cost Type" at bounding box center [976, 473] width 357 height 18
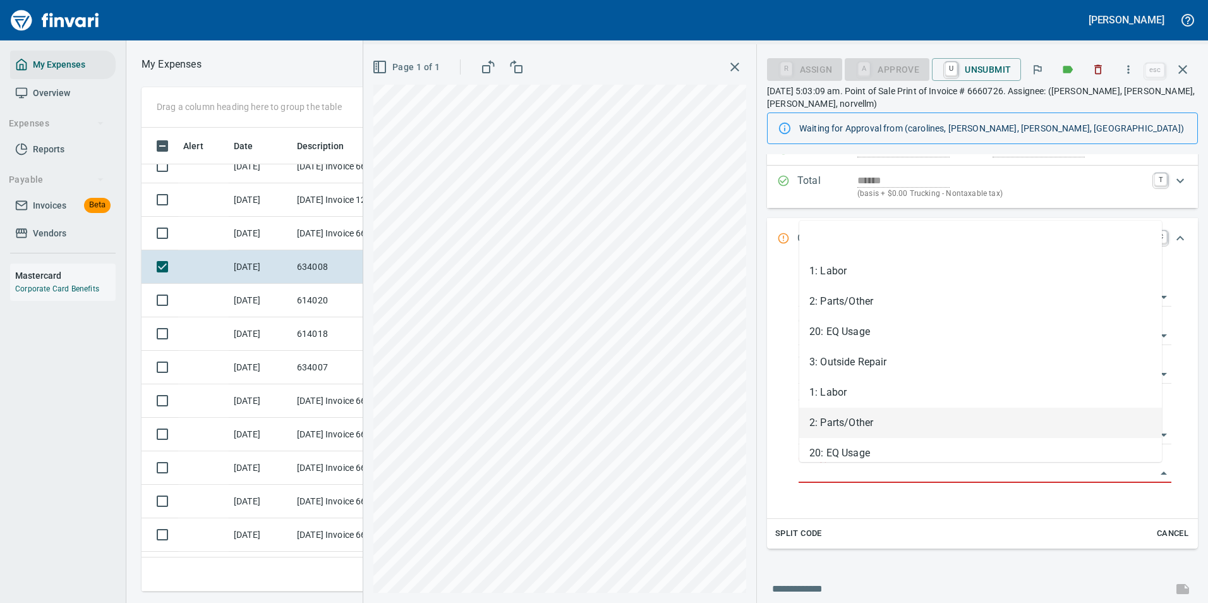
click at [826, 420] on li "2: Parts/Other" at bounding box center [980, 422] width 363 height 30
type input "**********"
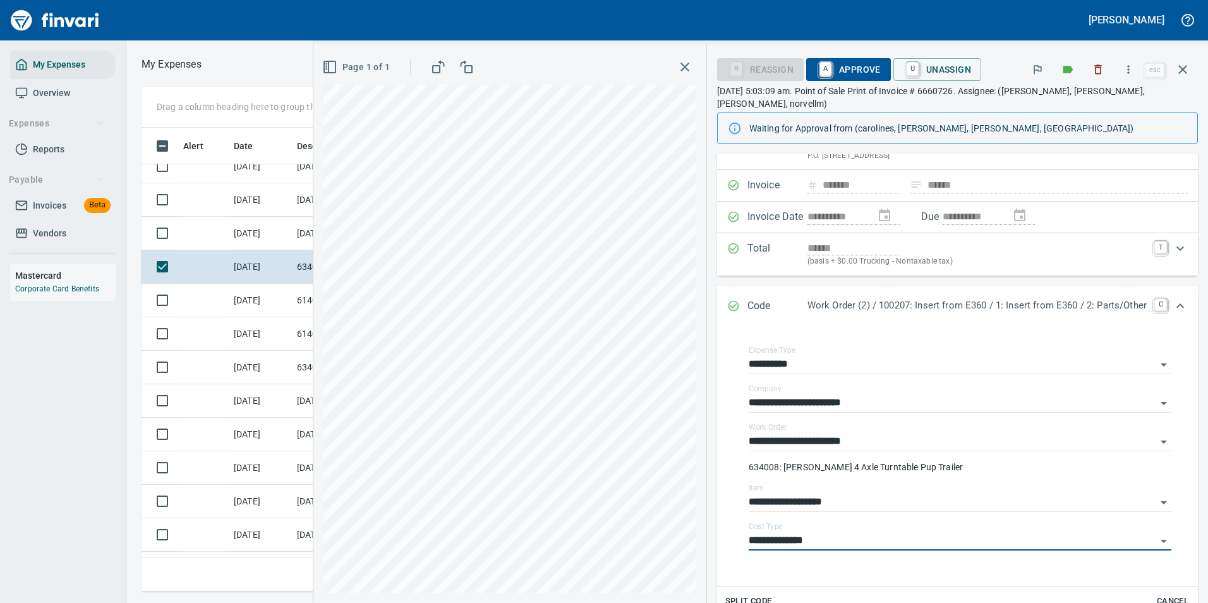
scroll to position [0, 0]
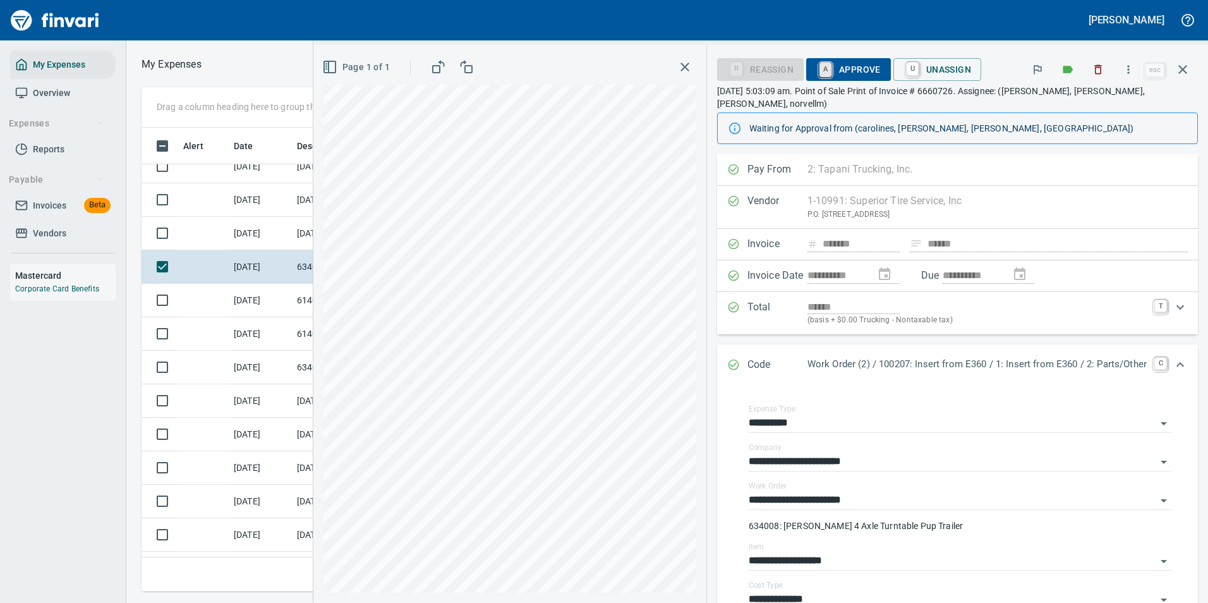
click at [821, 68] on link "A" at bounding box center [825, 70] width 12 height 14
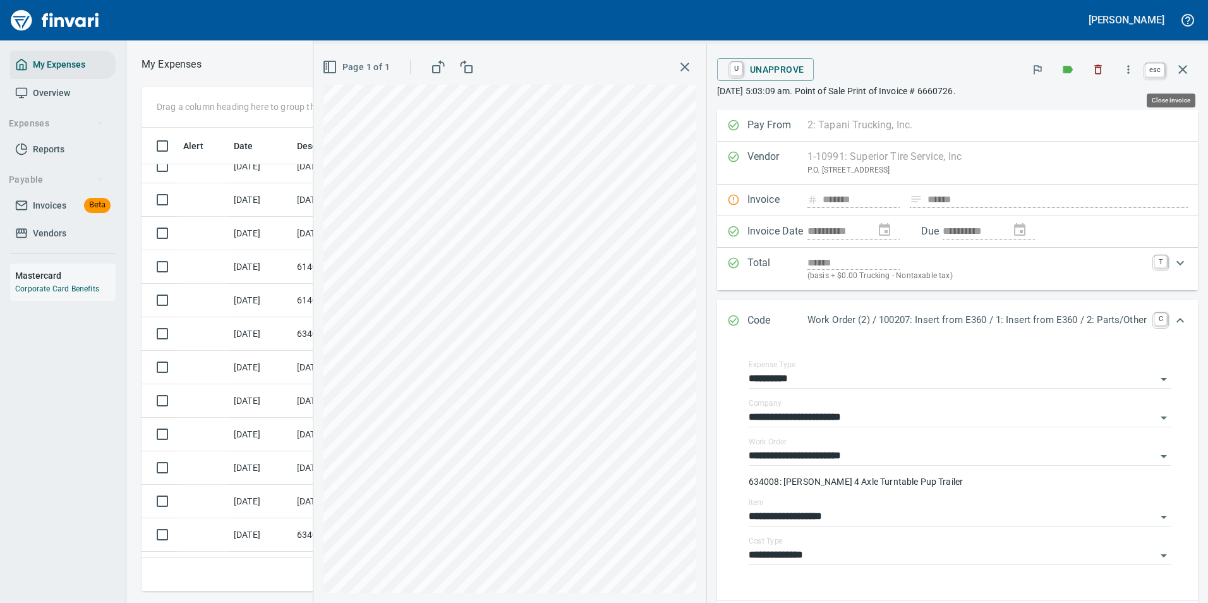
click at [1189, 69] on icon "button" at bounding box center [1182, 69] width 15 height 15
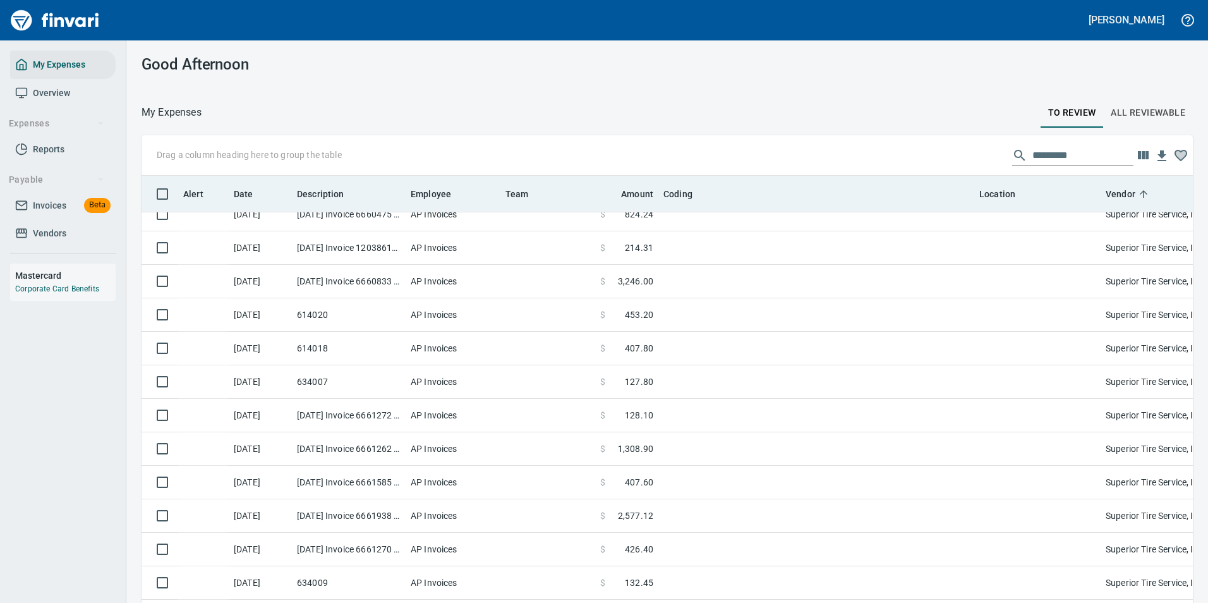
scroll to position [445, 1023]
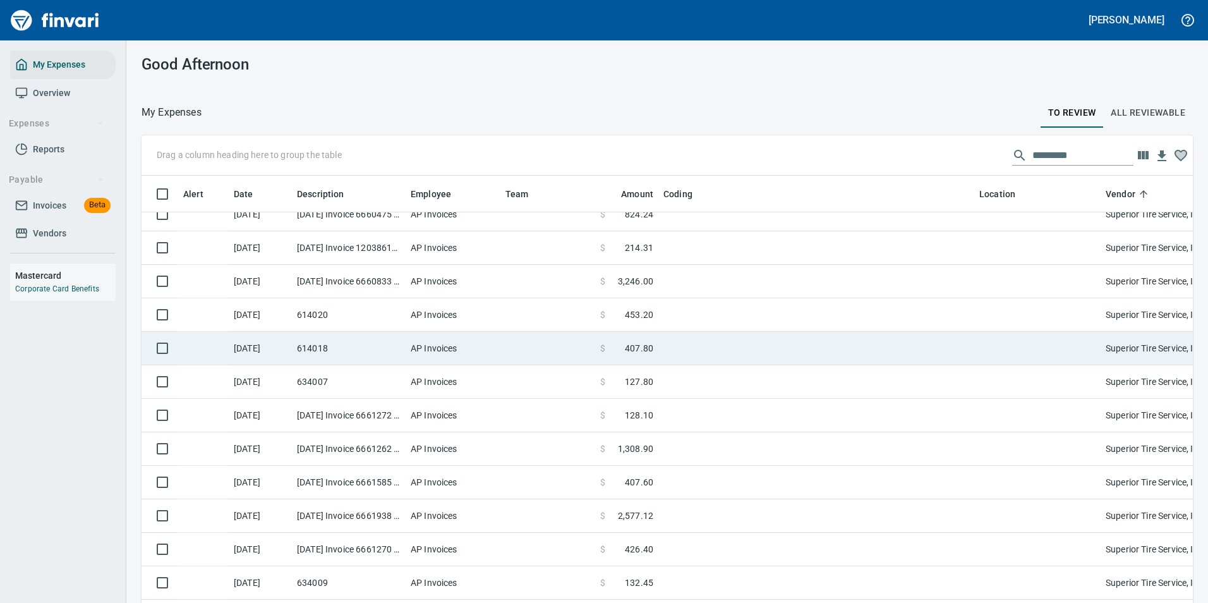
drag, startPoint x: 623, startPoint y: 312, endPoint x: 762, endPoint y: 293, distance: 140.9
click at [623, 312] on span at bounding box center [615, 314] width 20 height 13
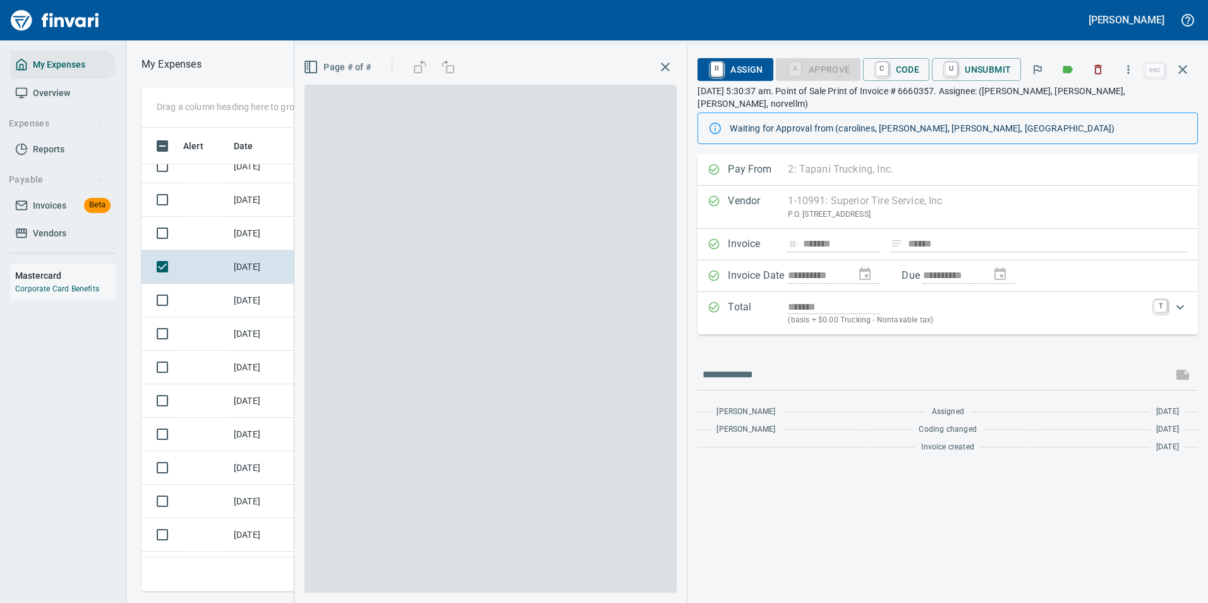
scroll to position [445, 716]
click at [892, 67] on span "C Code" at bounding box center [896, 69] width 47 height 21
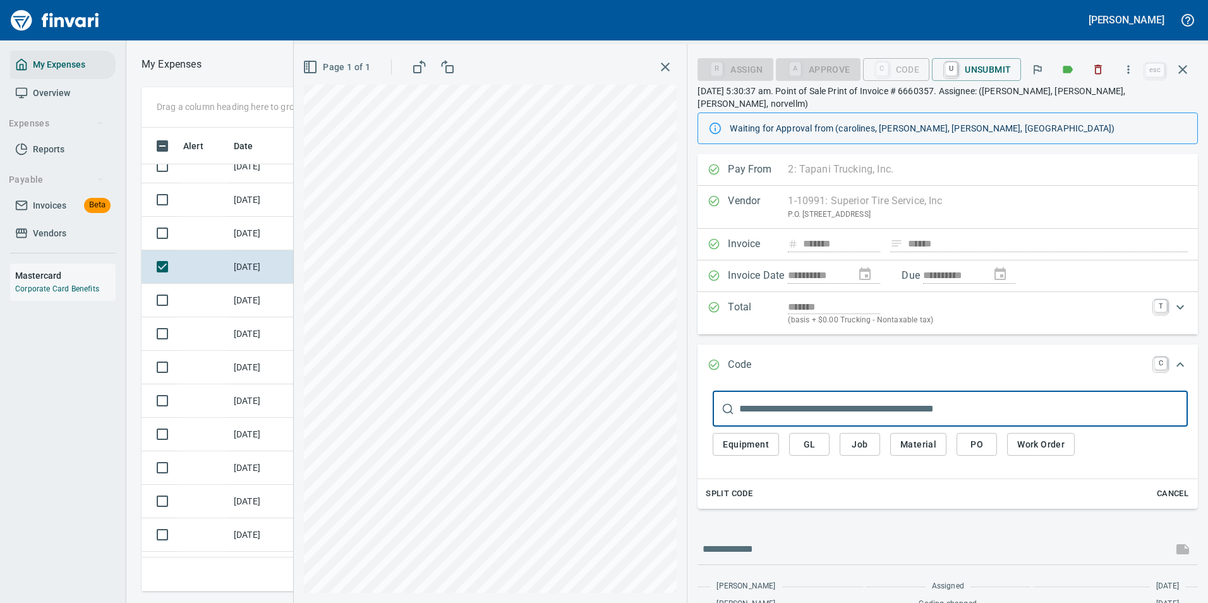
click at [1030, 436] on span "Work Order" at bounding box center [1040, 444] width 47 height 16
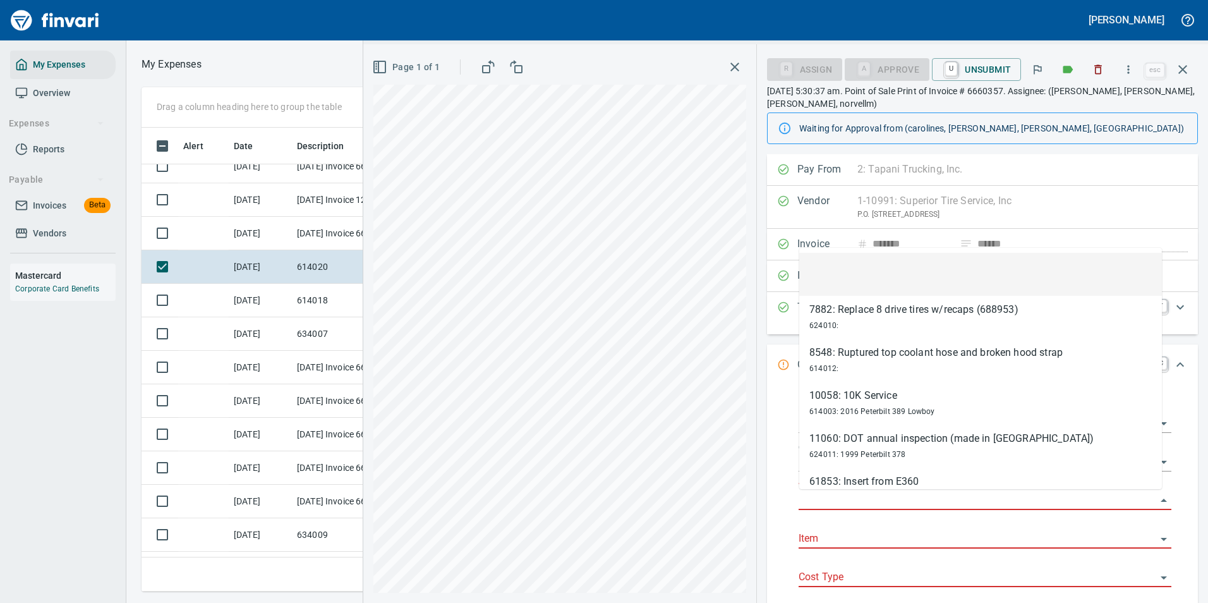
click at [829, 496] on input "Work Order" at bounding box center [976, 500] width 357 height 18
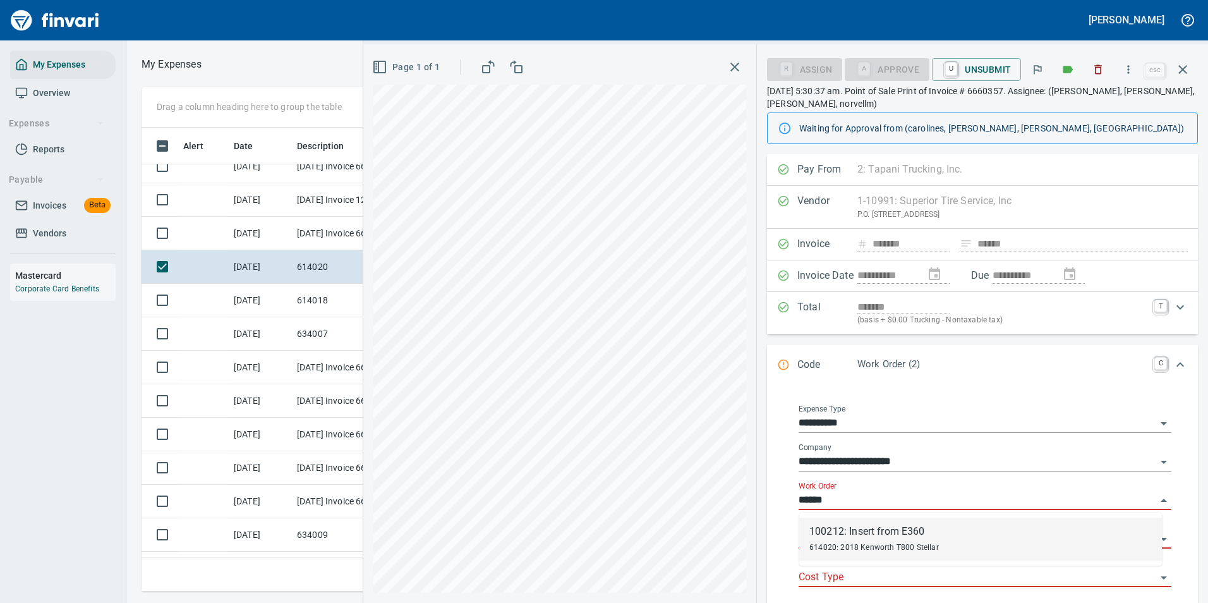
click at [844, 536] on div "100212: Insert from E360" at bounding box center [873, 531] width 129 height 15
type input "**********"
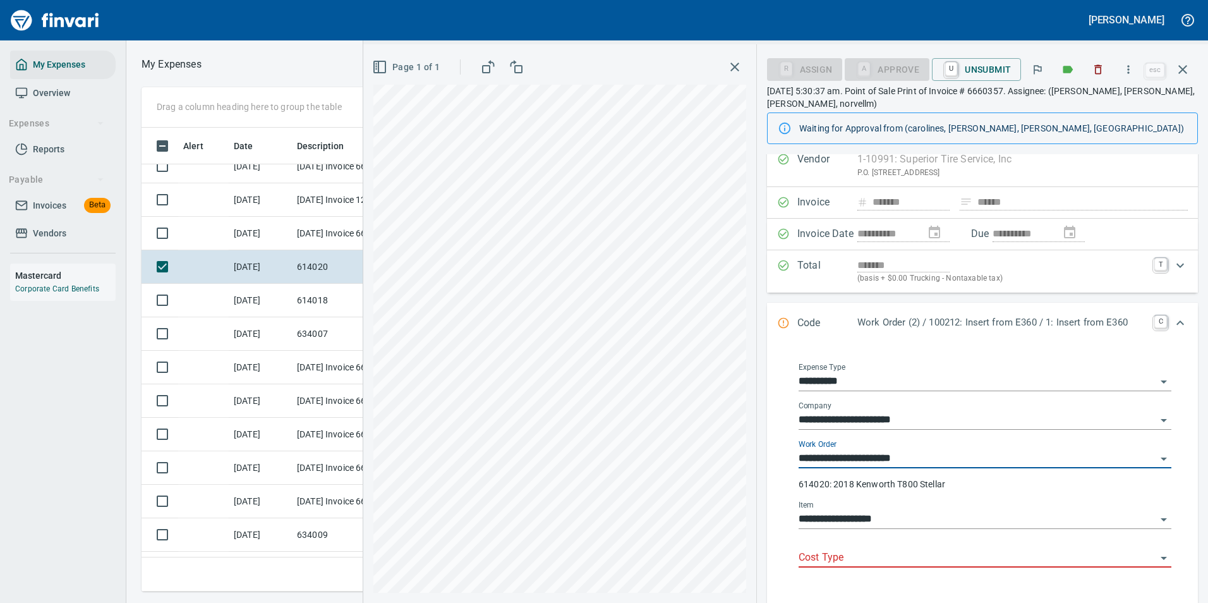
scroll to position [63, 0]
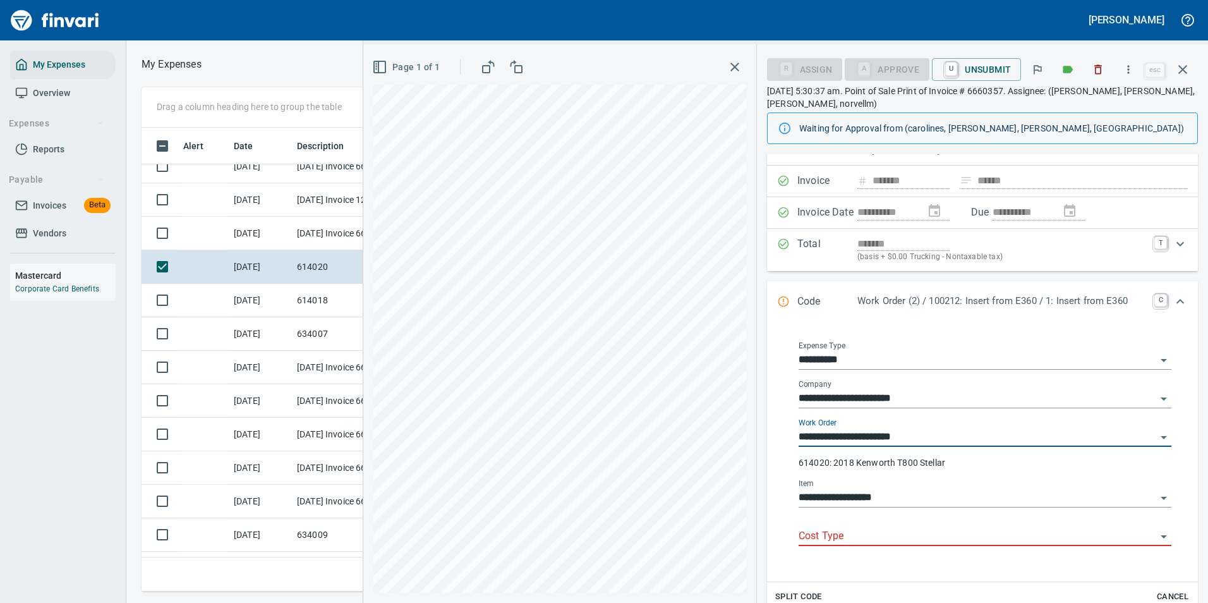
click at [823, 526] on div "Cost Type" at bounding box center [984, 531] width 373 height 28
type input "**********"
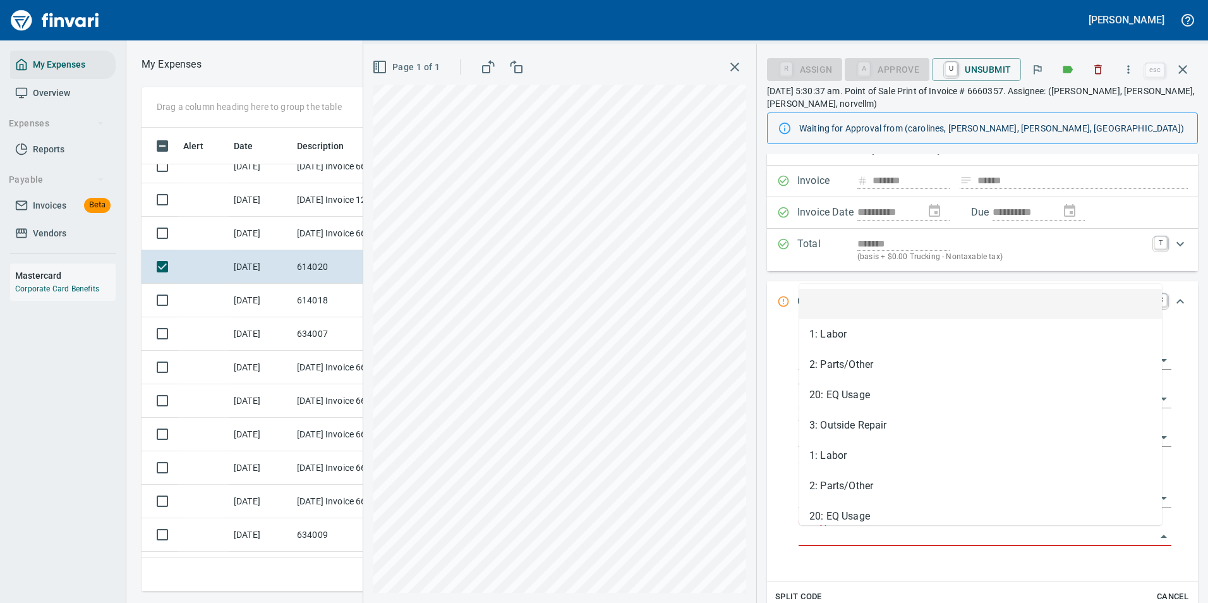
scroll to position [445, 716]
click at [821, 538] on input "Cost Type" at bounding box center [976, 536] width 357 height 18
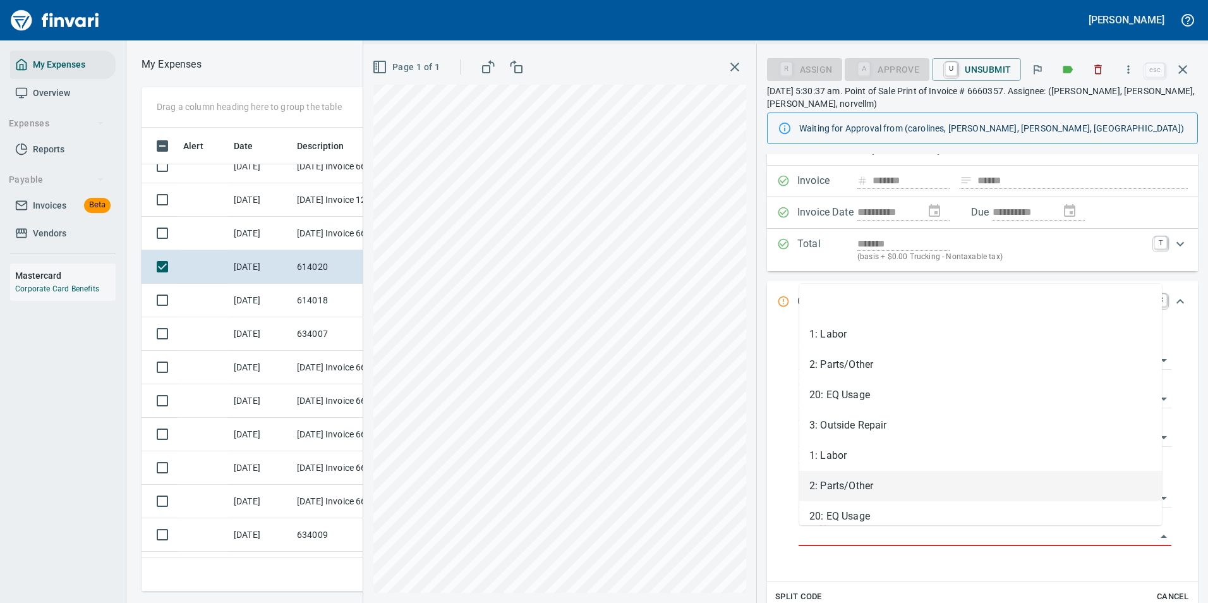
click at [817, 491] on li "2: Parts/Other" at bounding box center [980, 486] width 363 height 30
type input "**********"
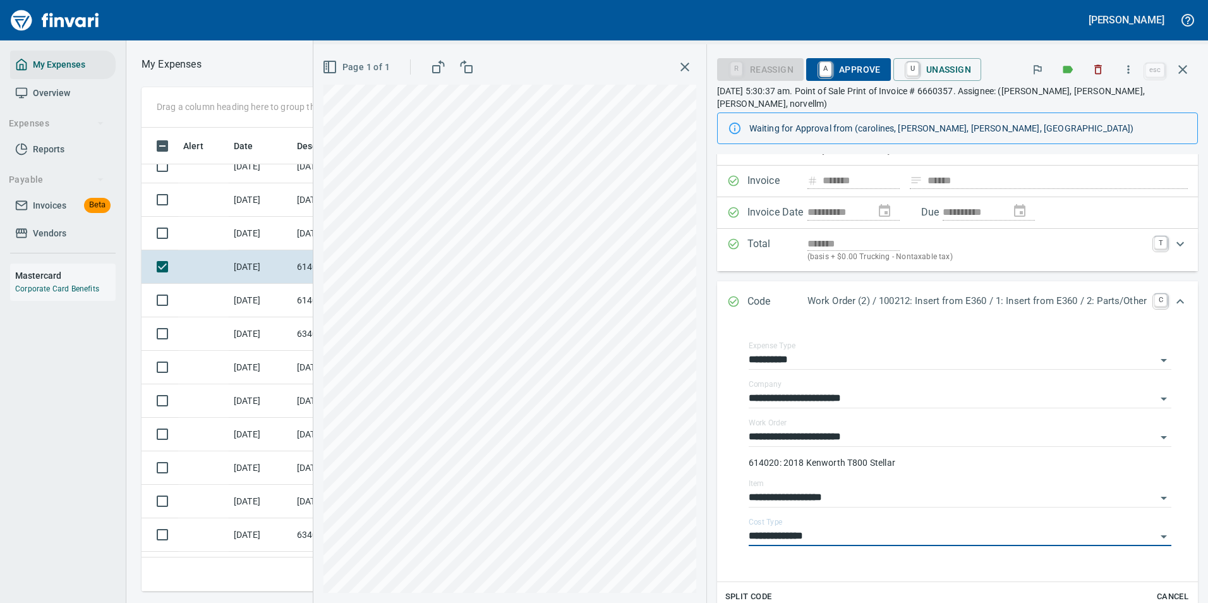
scroll to position [0, 0]
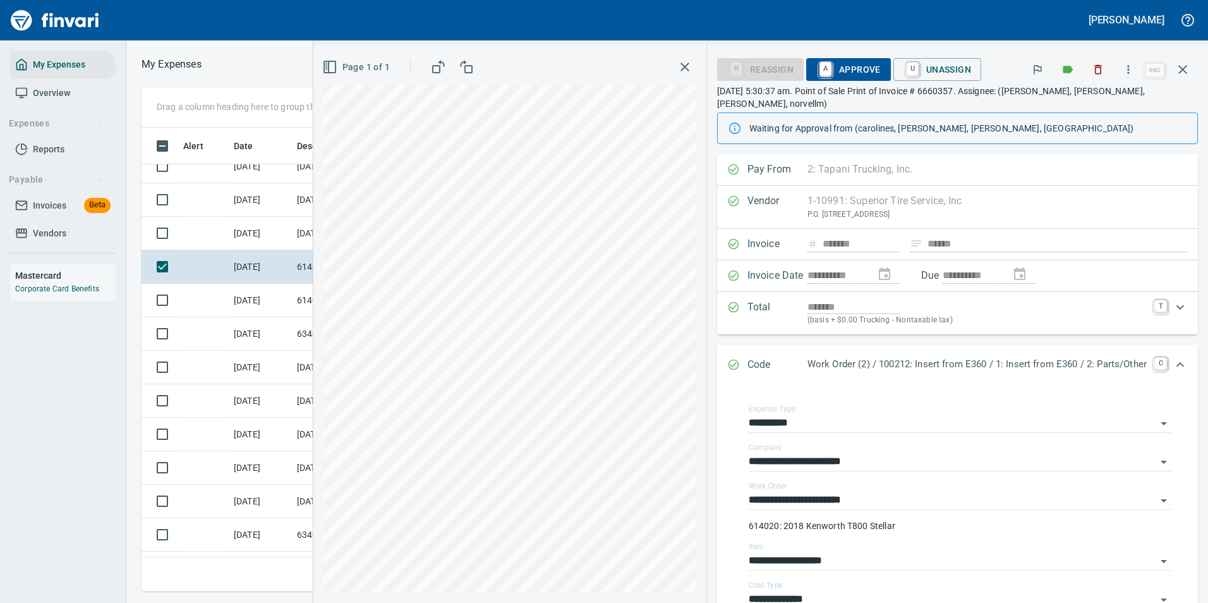
click at [829, 63] on span "A Approve" at bounding box center [848, 69] width 64 height 21
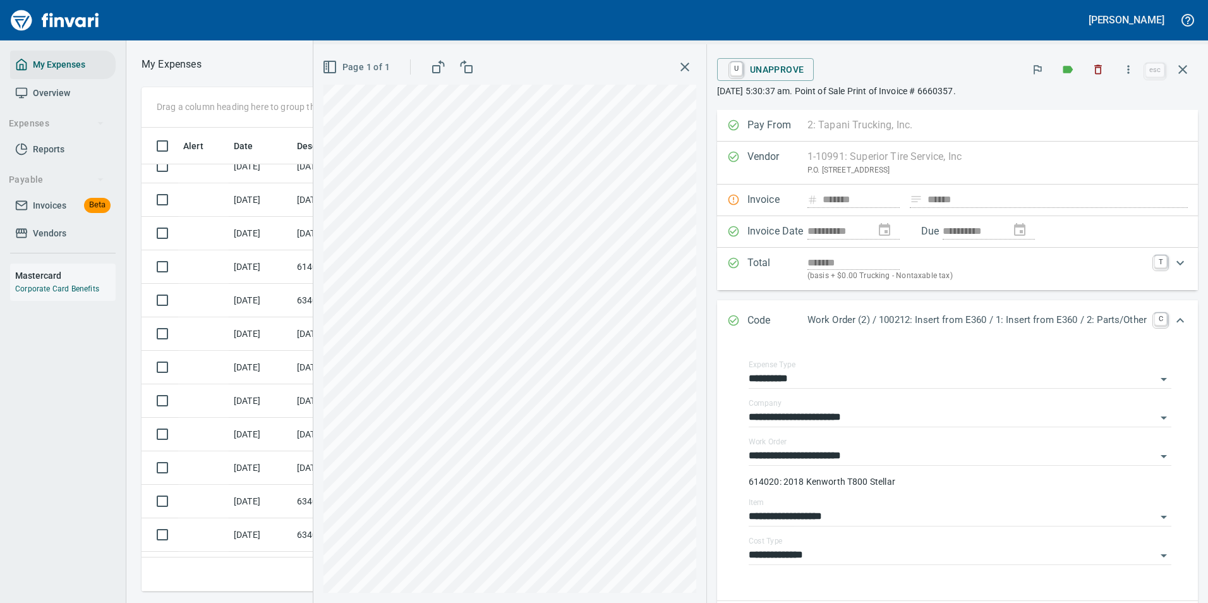
scroll to position [445, 716]
drag, startPoint x: 1179, startPoint y: 70, endPoint x: 639, endPoint y: 304, distance: 588.7
click at [1179, 70] on icon "button" at bounding box center [1182, 69] width 15 height 15
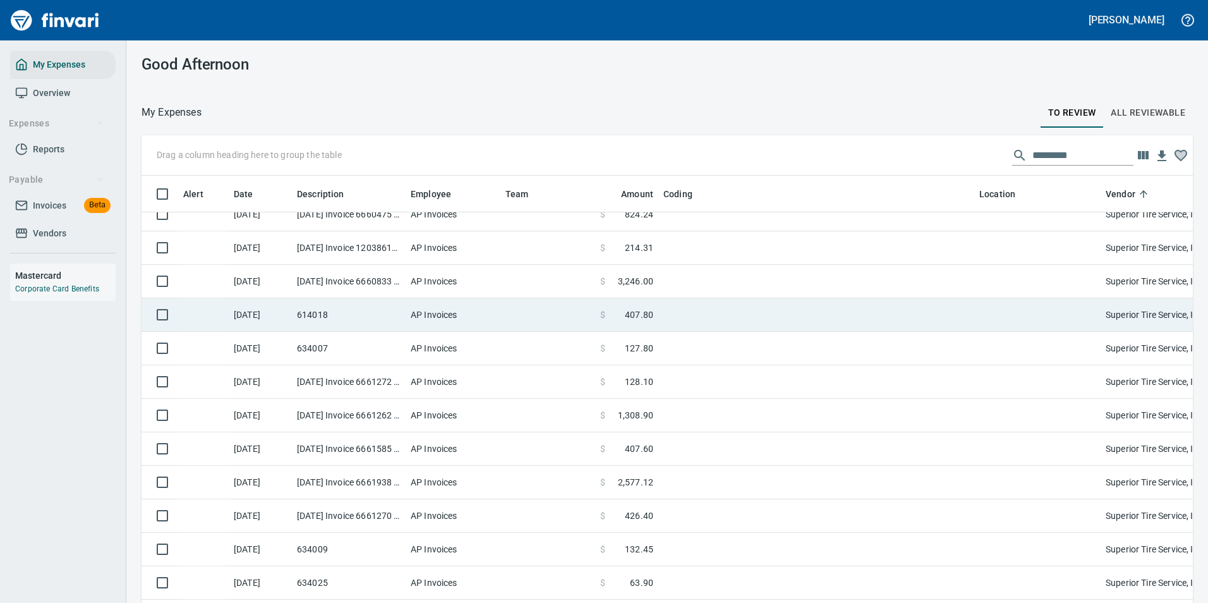
scroll to position [1, 1]
click at [644, 326] on td "$ 407.80" at bounding box center [626, 314] width 63 height 33
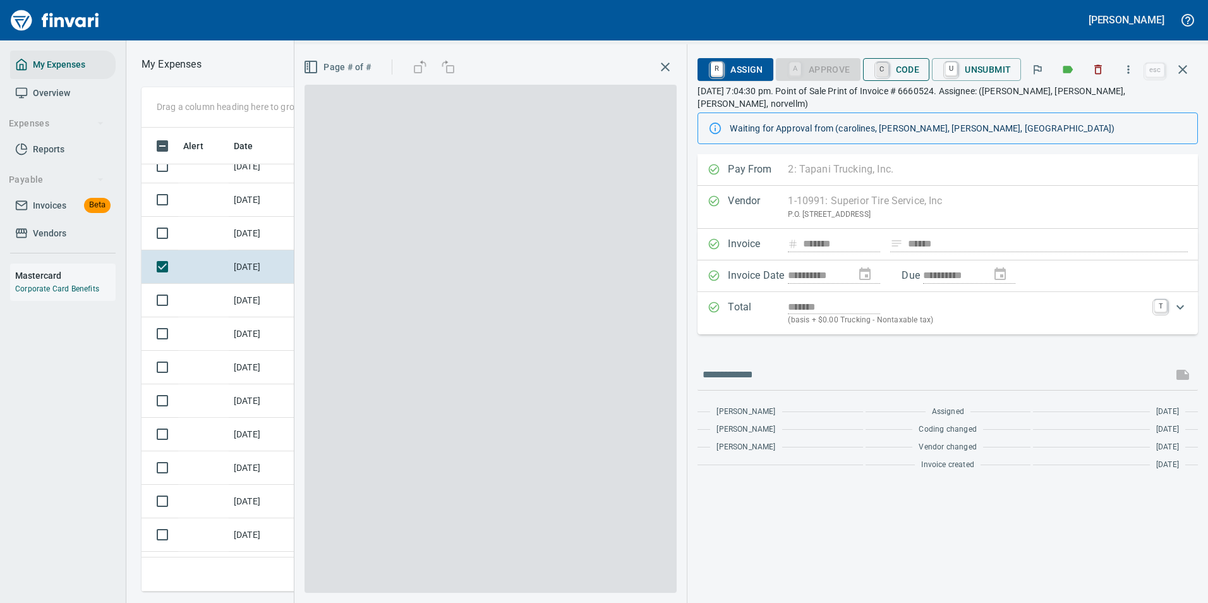
click at [888, 67] on link "C" at bounding box center [882, 70] width 12 height 14
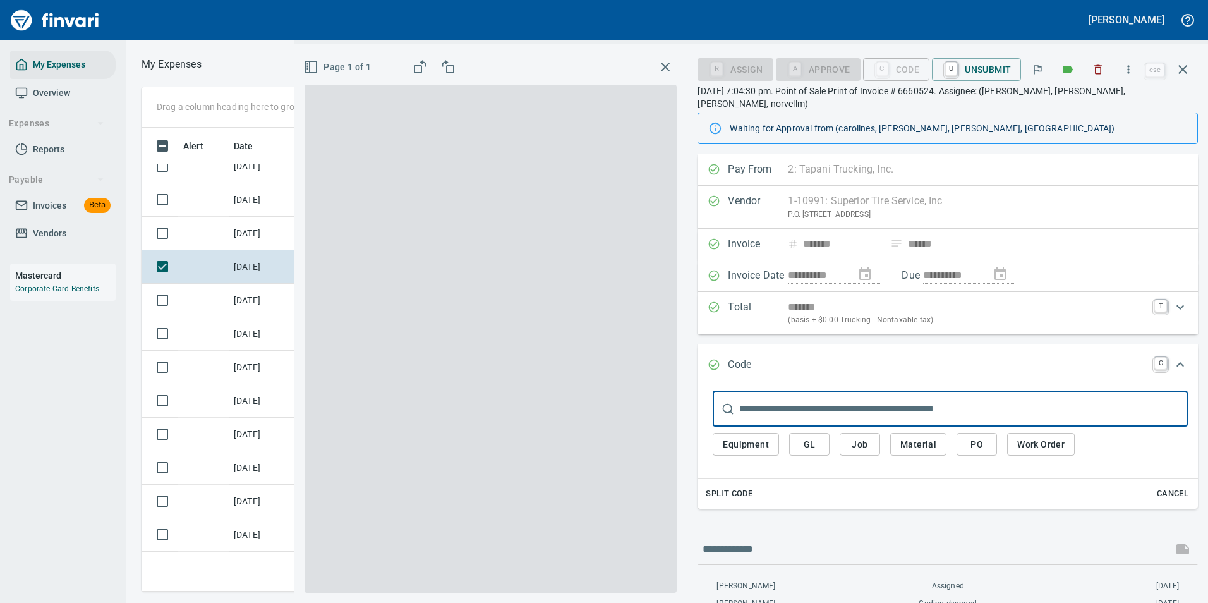
scroll to position [445, 716]
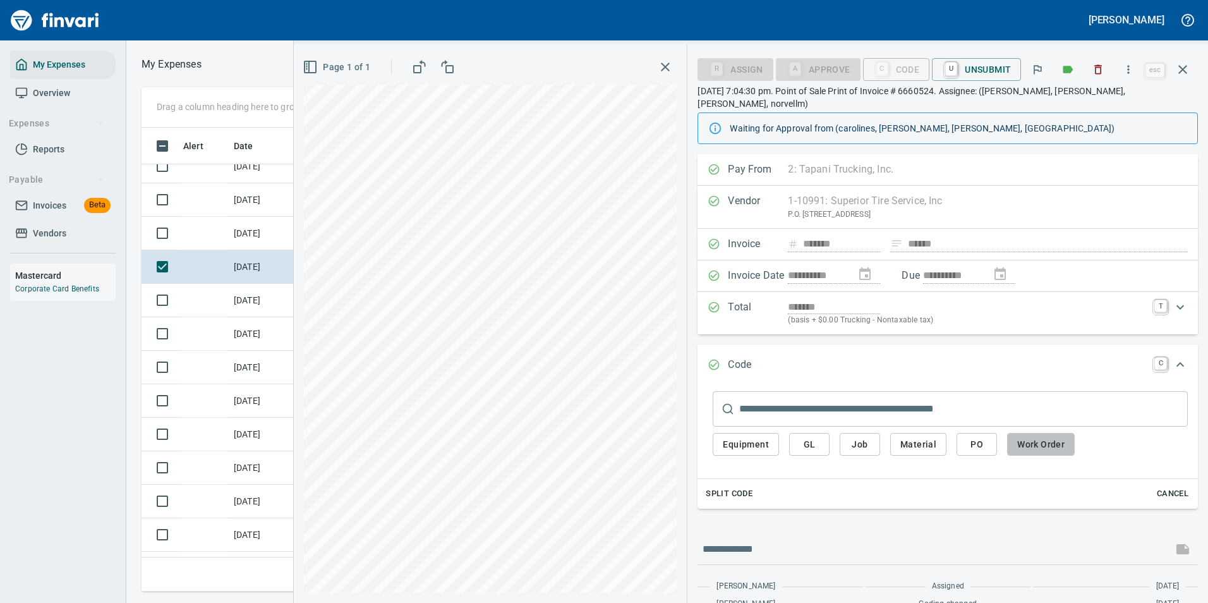
click at [1045, 436] on span "Work Order" at bounding box center [1040, 444] width 47 height 16
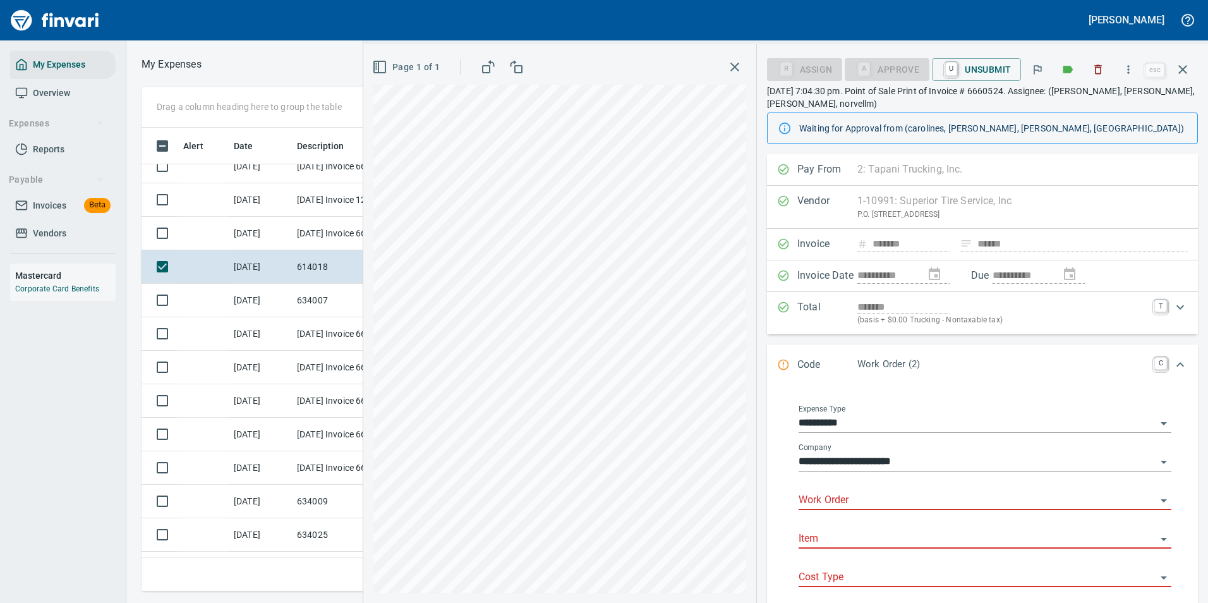
drag, startPoint x: 843, startPoint y: 505, endPoint x: 842, endPoint y: 499, distance: 6.4
click at [843, 504] on input "Work Order" at bounding box center [976, 500] width 357 height 18
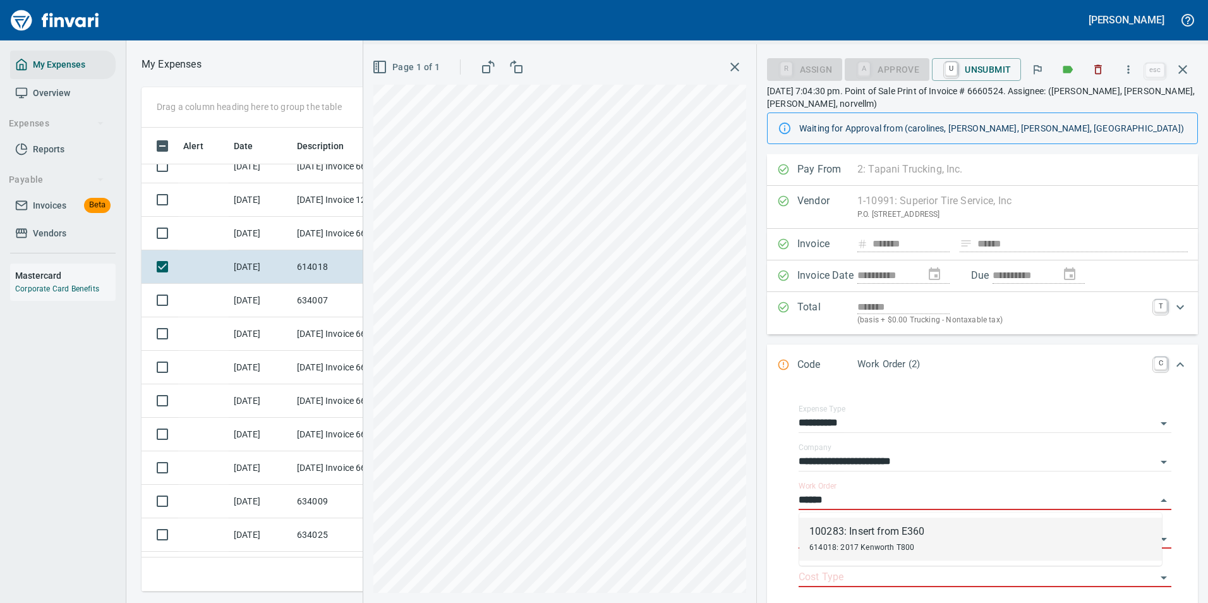
click at [852, 543] on span "614018: 2017 Kenworth T800" at bounding box center [861, 547] width 105 height 9
type input "**********"
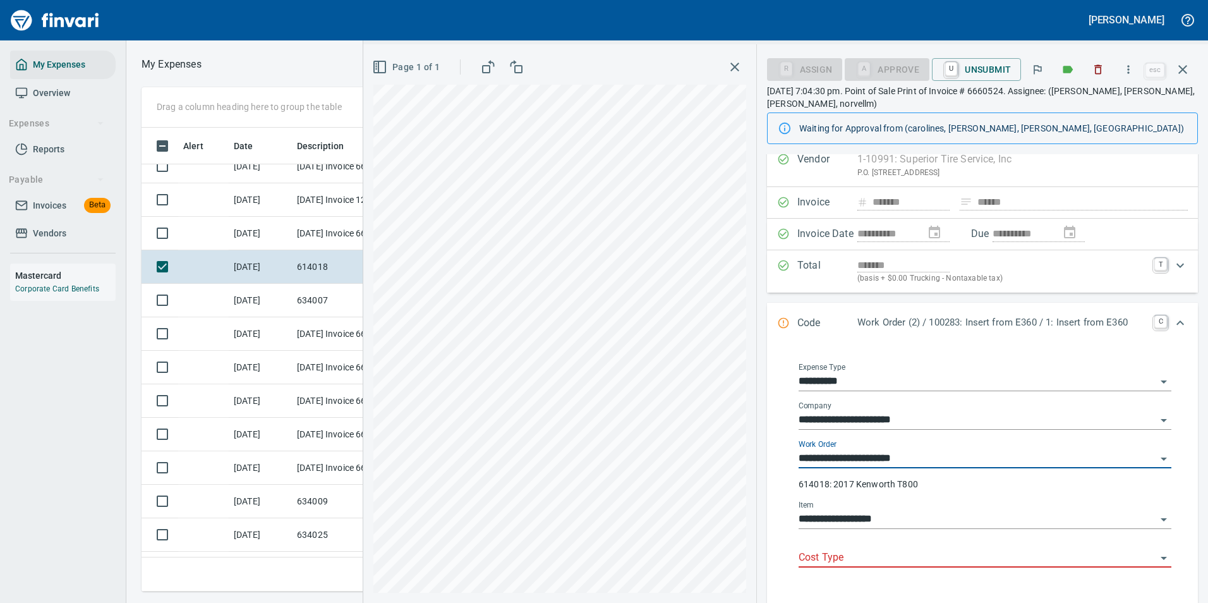
scroll to position [63, 0]
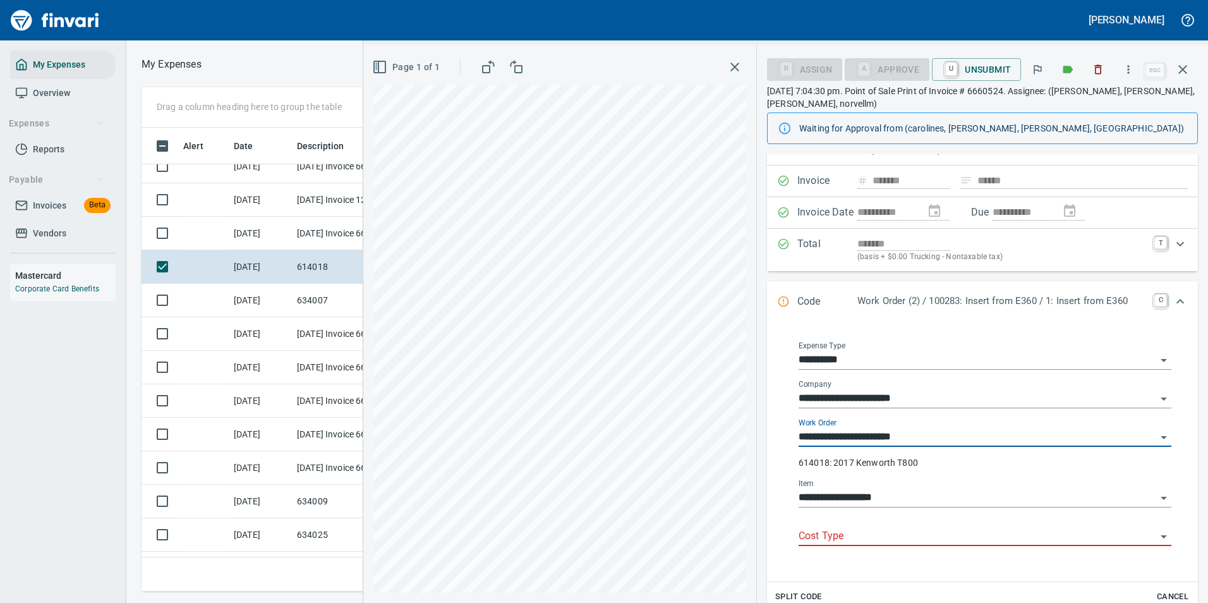
type input "**********"
click at [815, 538] on input "Cost Type" at bounding box center [976, 536] width 357 height 18
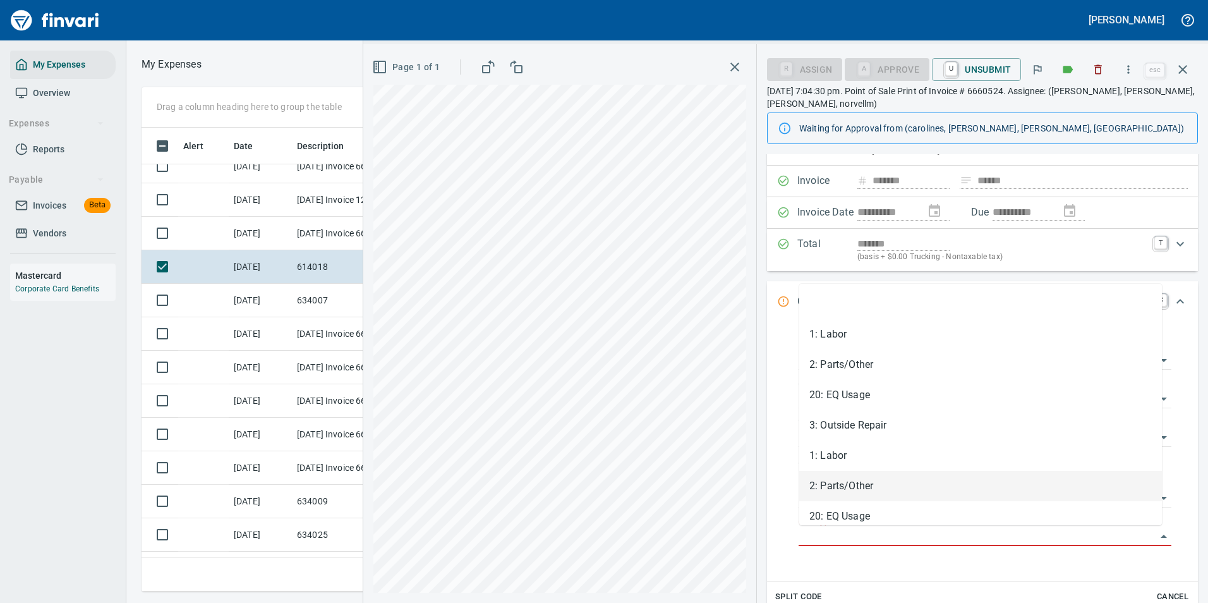
click at [830, 483] on li "2: Parts/Other" at bounding box center [980, 486] width 363 height 30
type input "**********"
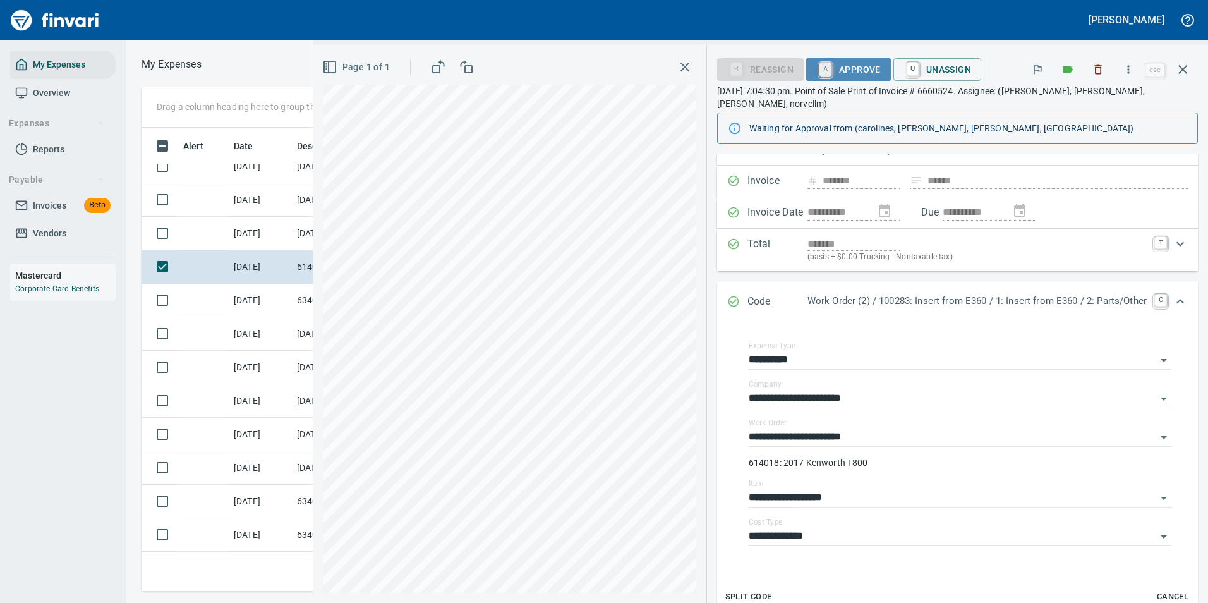
click at [819, 66] on link "A" at bounding box center [825, 70] width 12 height 14
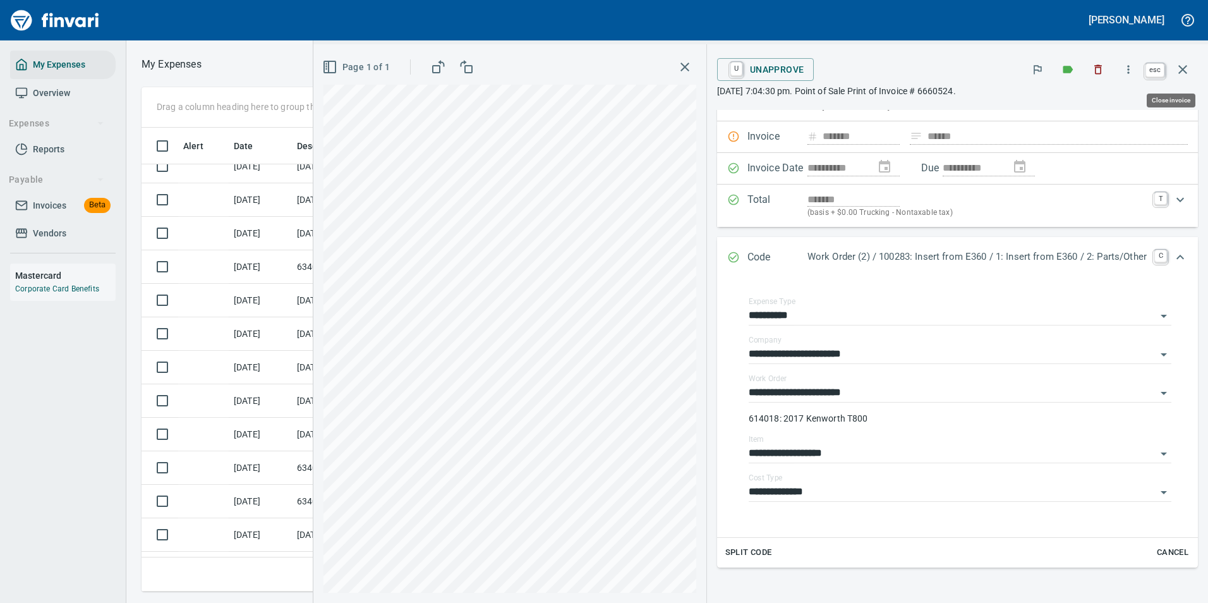
click at [1185, 70] on icon "button" at bounding box center [1182, 69] width 15 height 15
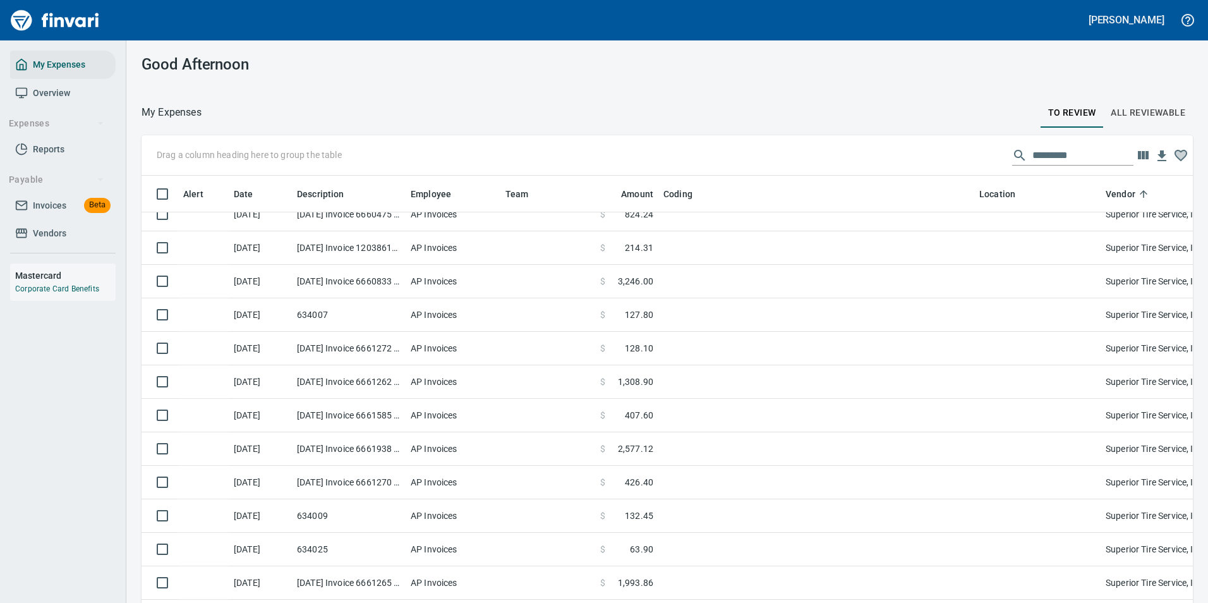
scroll to position [5369, 0]
